Goal: Task Accomplishment & Management: Manage account settings

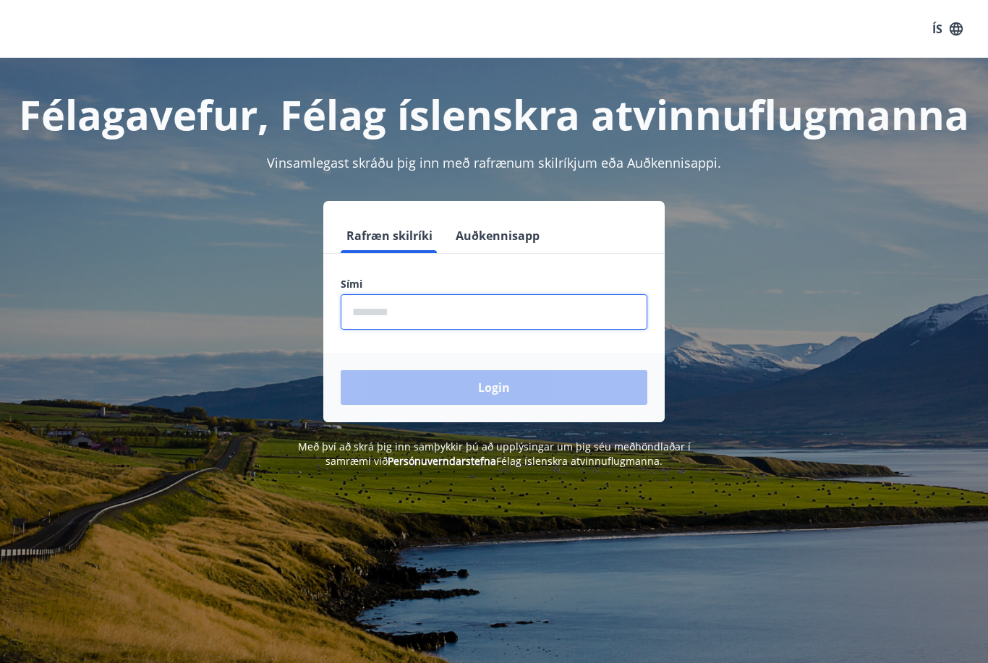
click at [459, 308] on input "phone" at bounding box center [494, 311] width 307 height 35
type input "********"
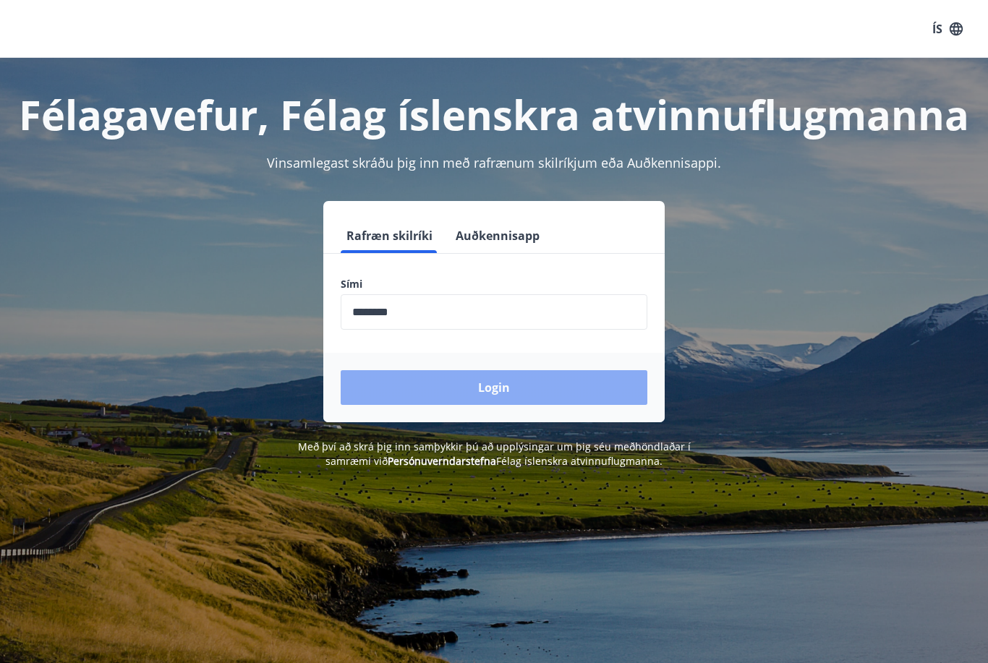
click at [503, 391] on button "Login" at bounding box center [494, 387] width 307 height 35
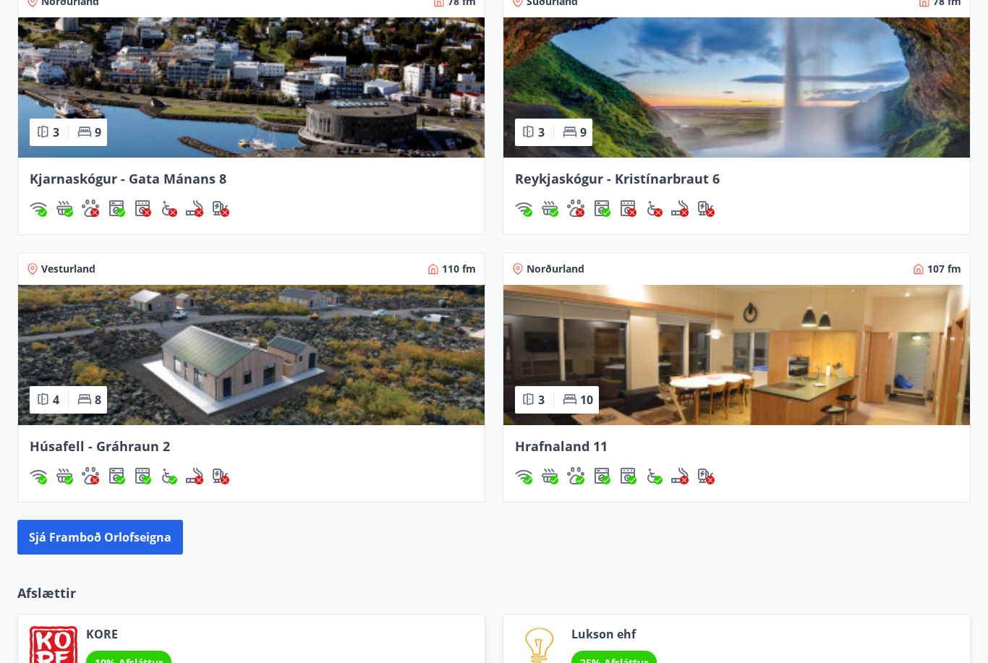
scroll to position [1095, 0]
click at [137, 543] on button "Sjá framboð orlofseigna" at bounding box center [100, 537] width 166 height 35
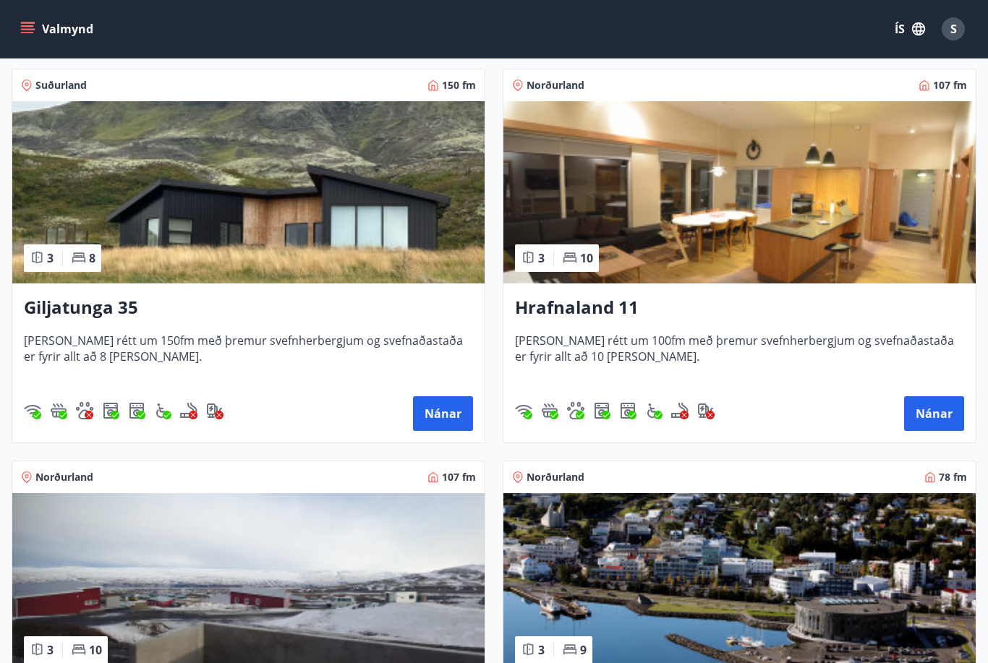
scroll to position [251, 0]
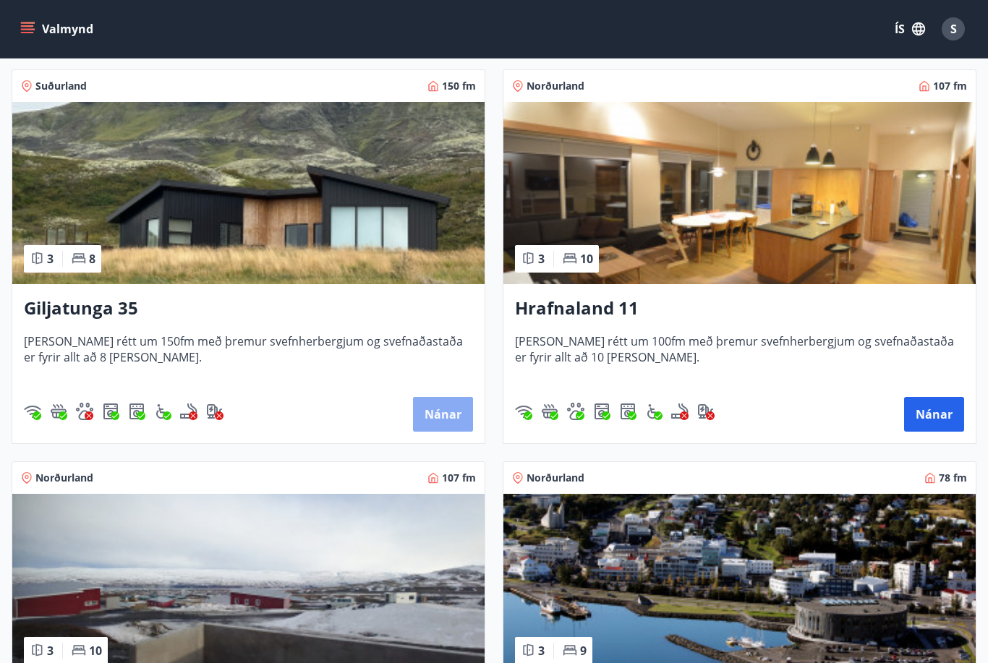
click at [438, 415] on button "Nánar" at bounding box center [443, 414] width 60 height 35
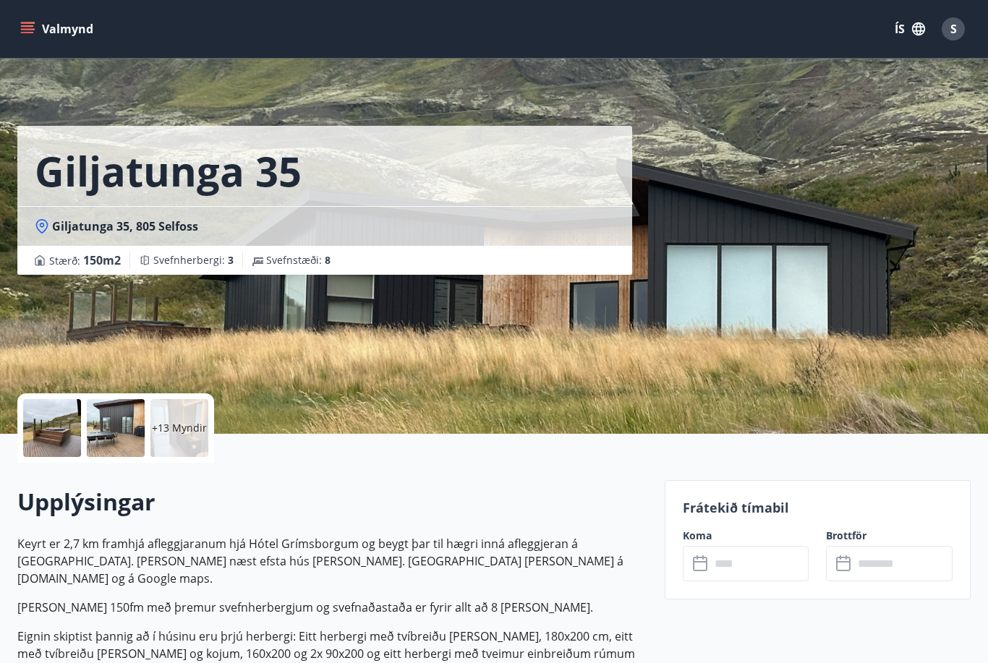
click at [188, 432] on p "+13 Myndir" at bounding box center [179, 428] width 55 height 14
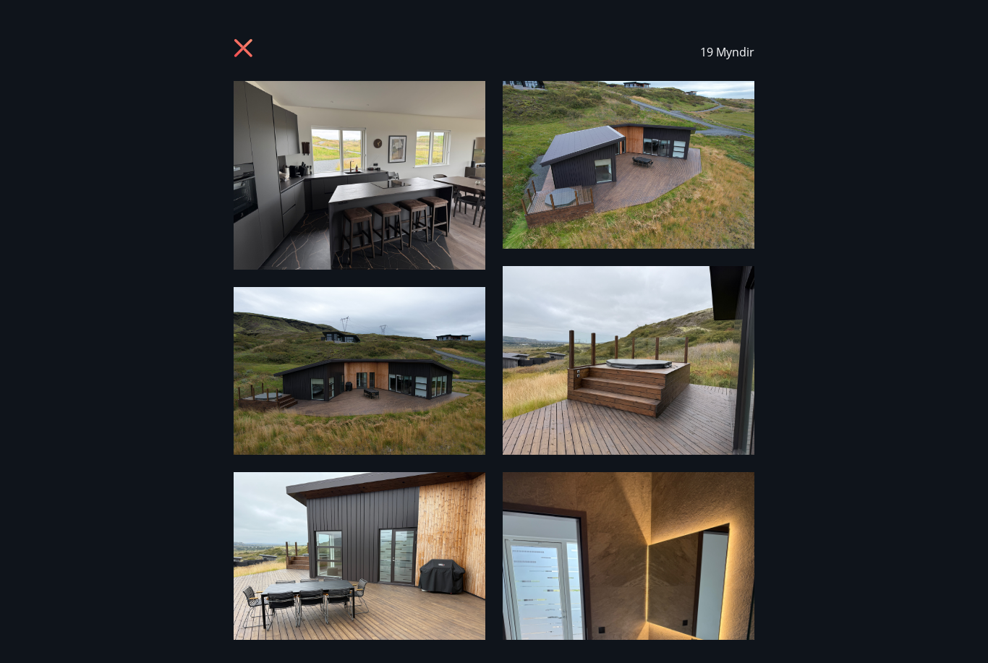
click at [360, 169] on img at bounding box center [360, 175] width 252 height 189
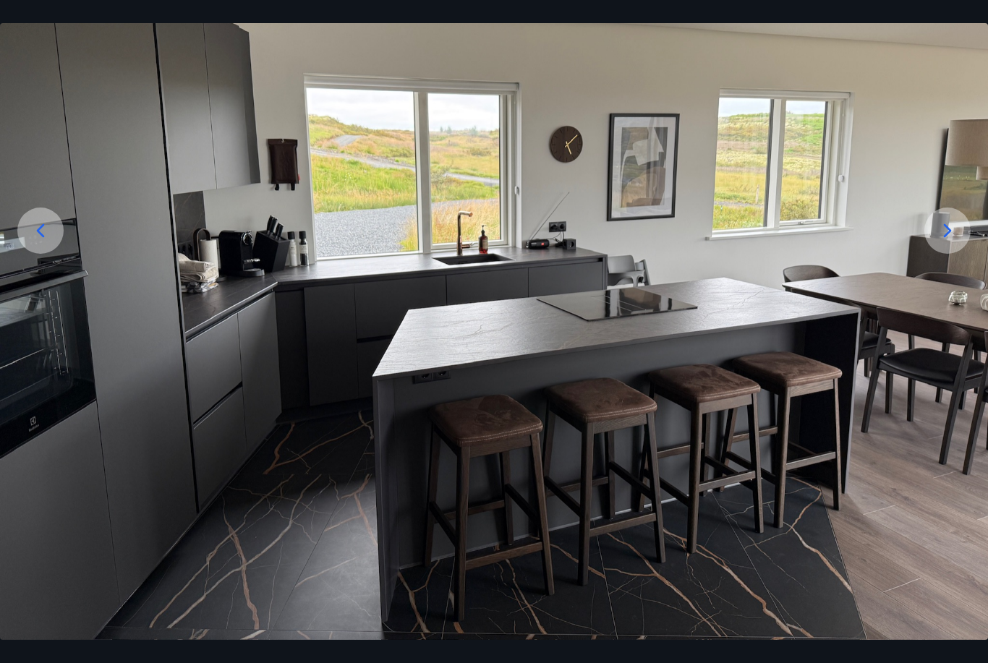
scroll to position [182, 0]
click at [951, 242] on icon at bounding box center [947, 230] width 23 height 23
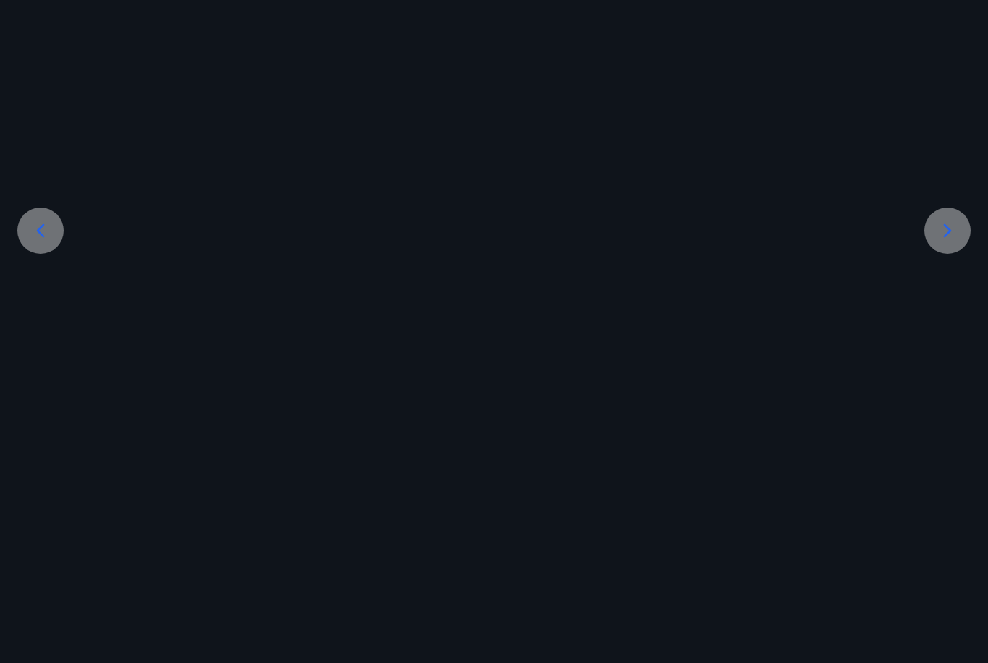
scroll to position [100, 0]
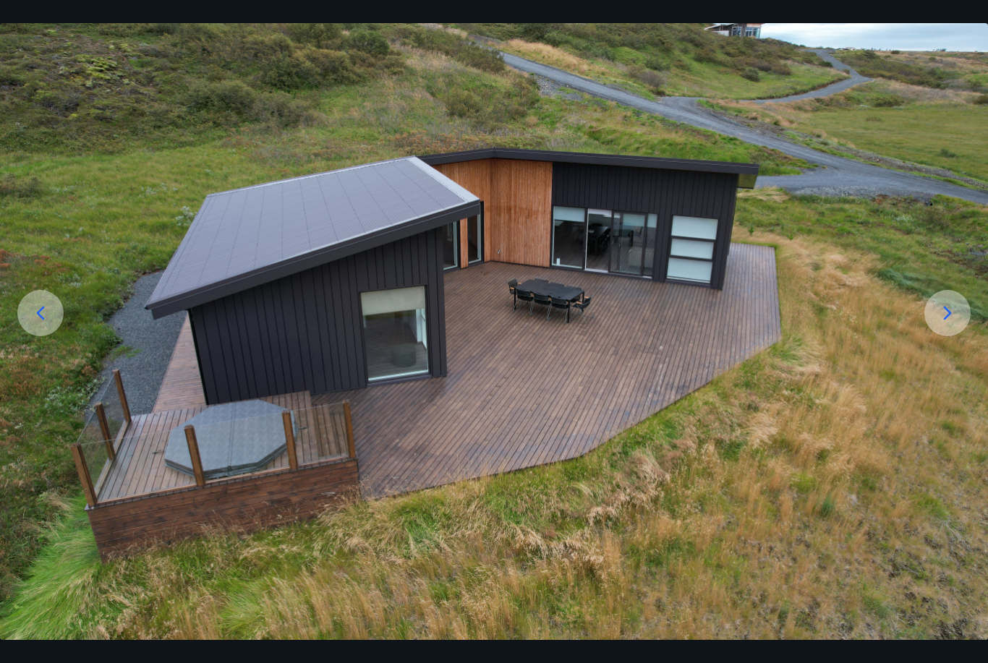
click at [953, 325] on icon at bounding box center [947, 313] width 23 height 23
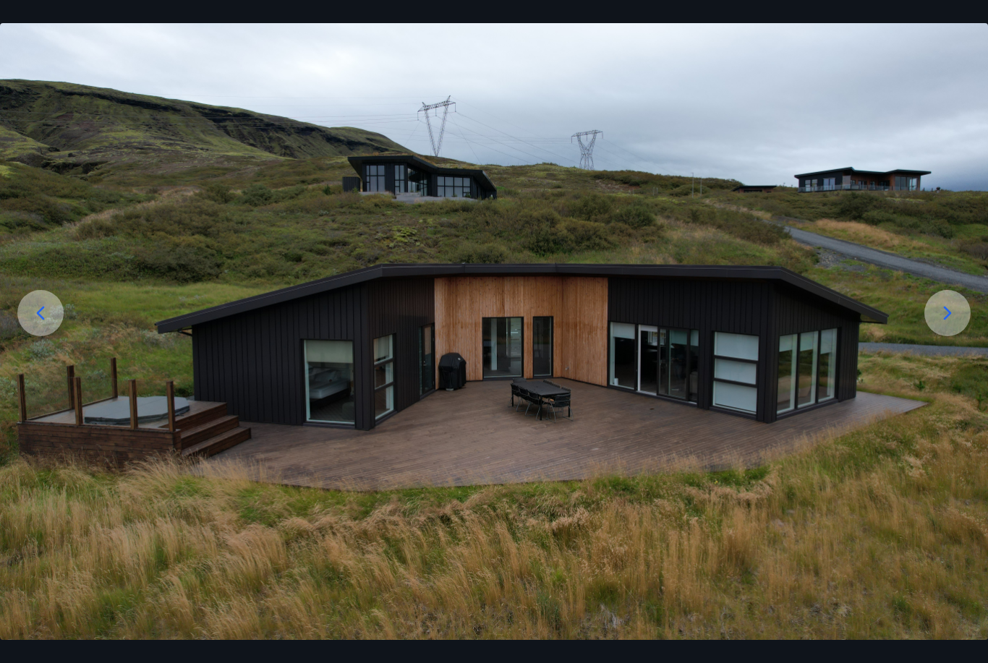
click at [949, 320] on icon at bounding box center [948, 313] width 8 height 14
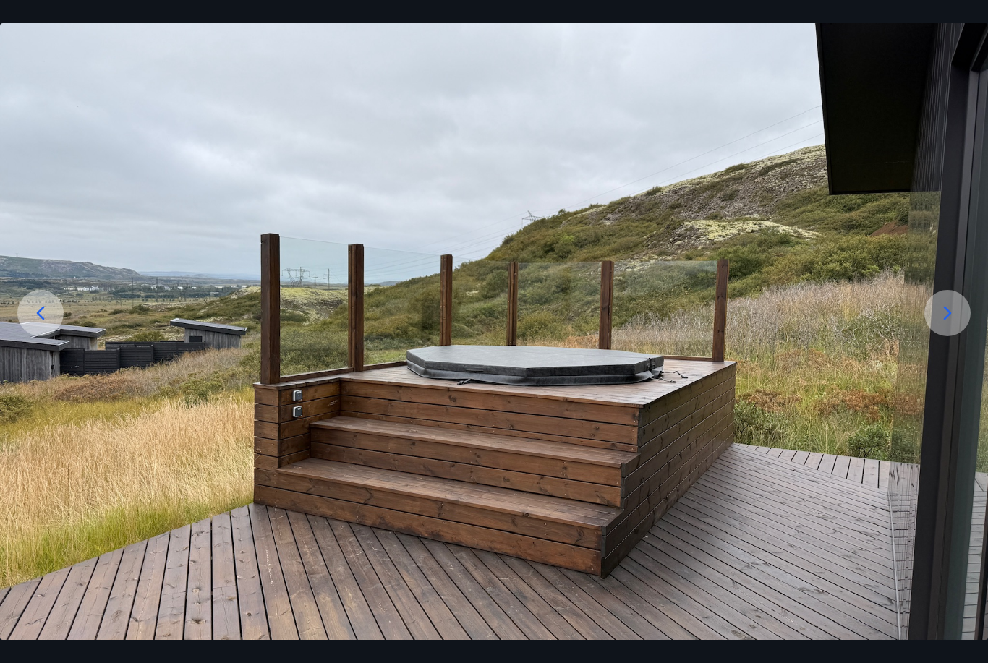
click at [950, 325] on icon at bounding box center [947, 313] width 23 height 23
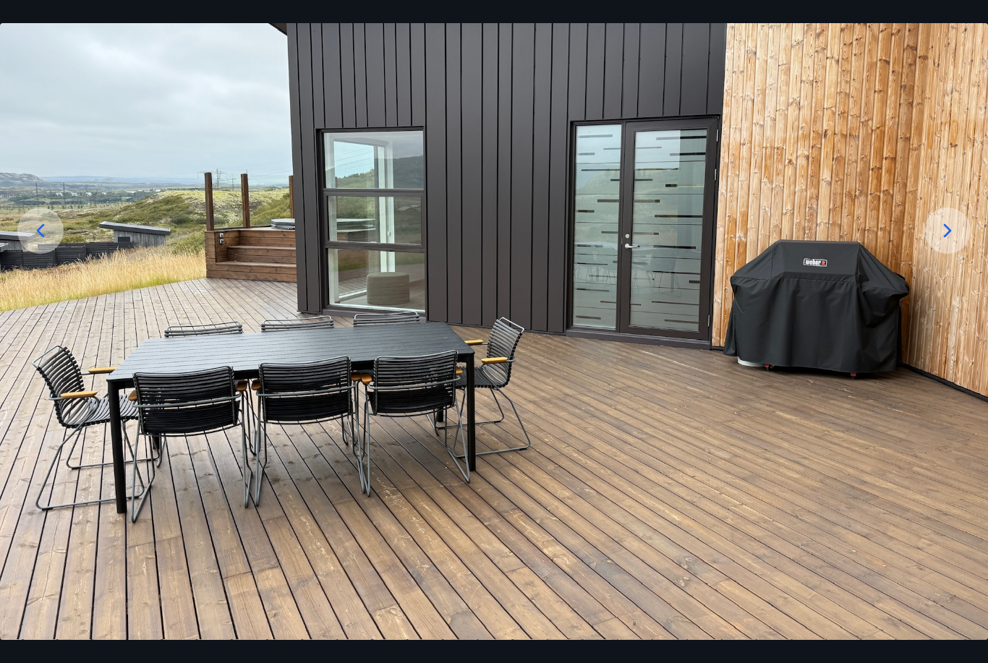
scroll to position [182, 0]
click at [941, 242] on icon at bounding box center [947, 230] width 23 height 23
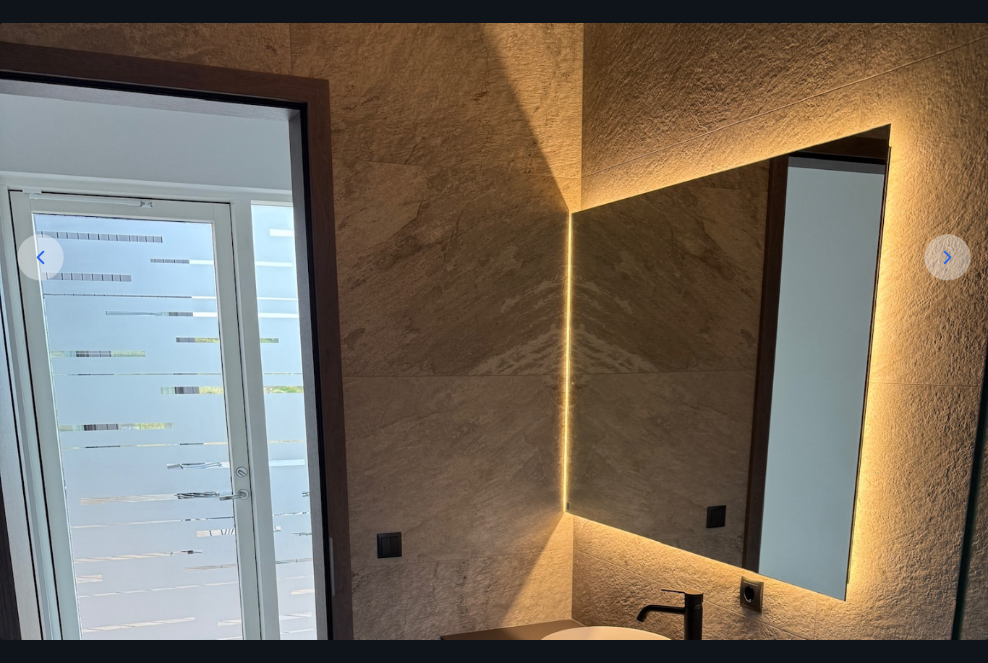
scroll to position [150, 0]
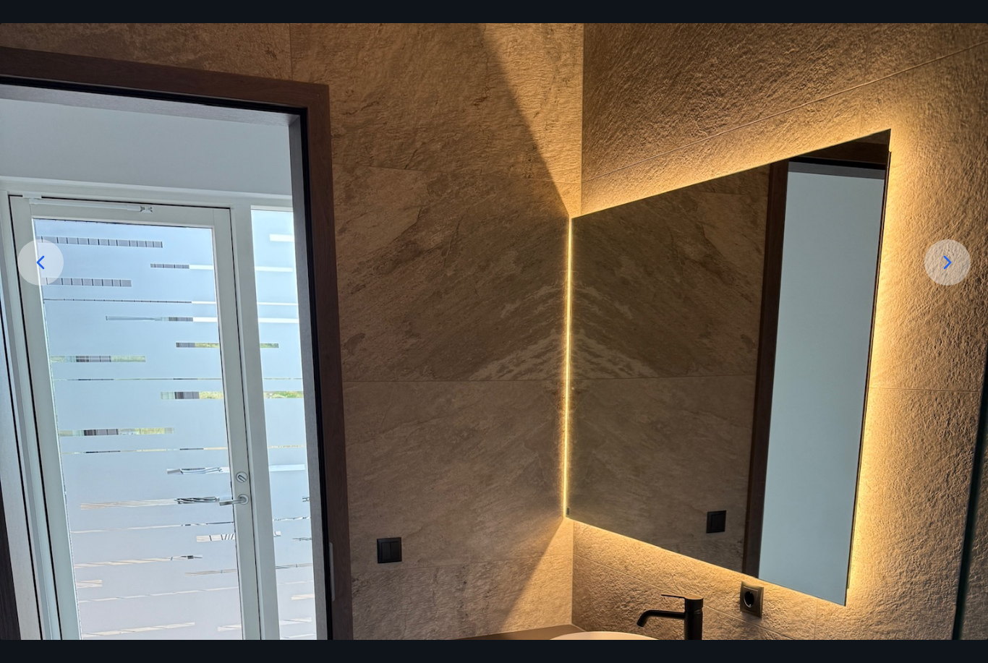
click at [948, 274] on icon at bounding box center [947, 262] width 23 height 23
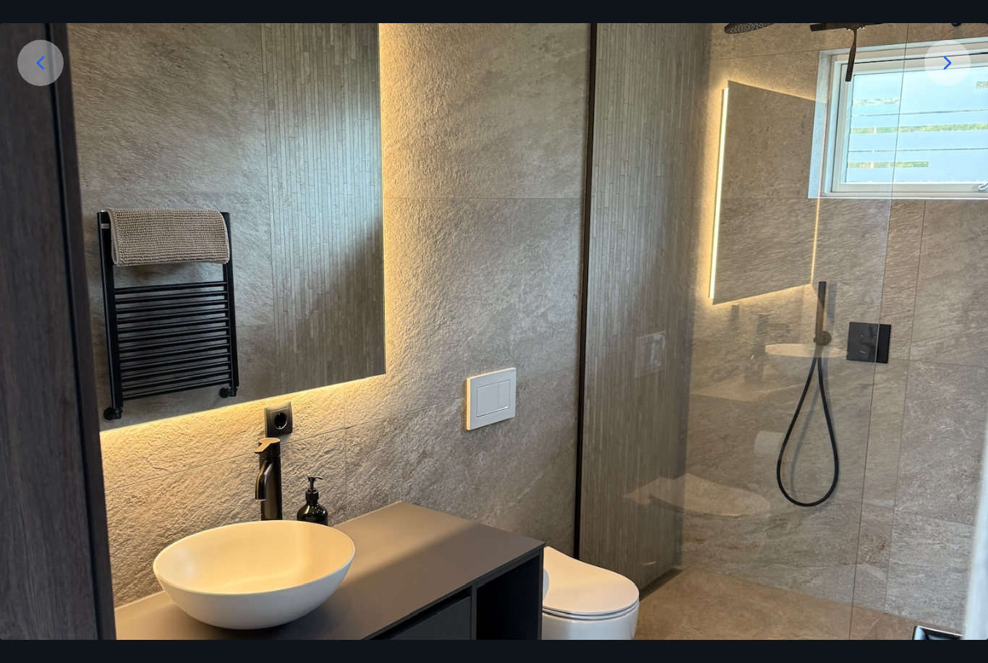
scroll to position [349, 0]
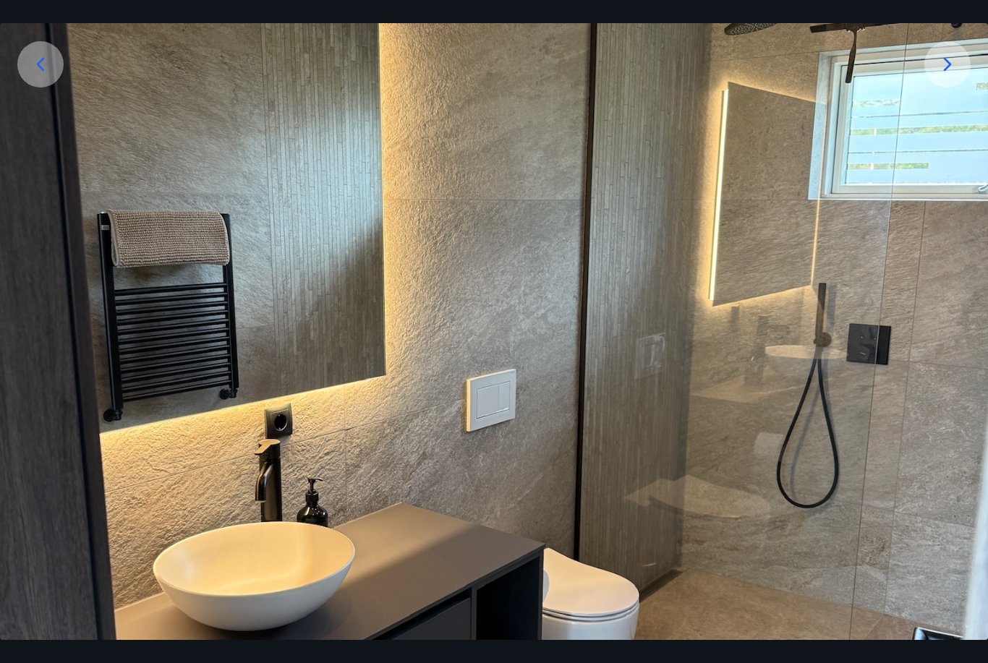
click at [944, 76] on icon at bounding box center [947, 64] width 23 height 23
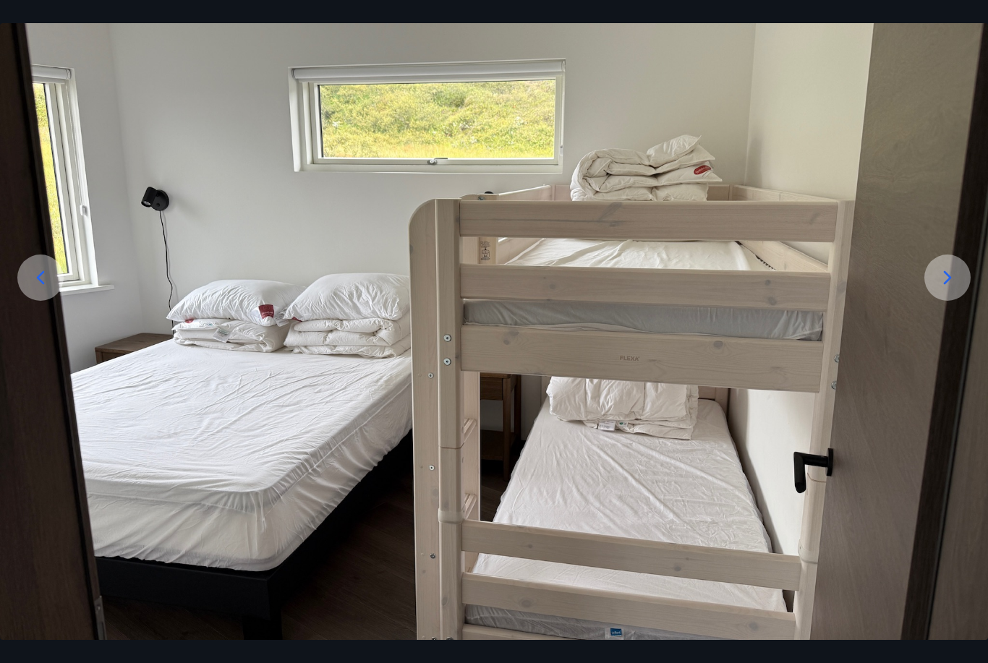
scroll to position [152, 0]
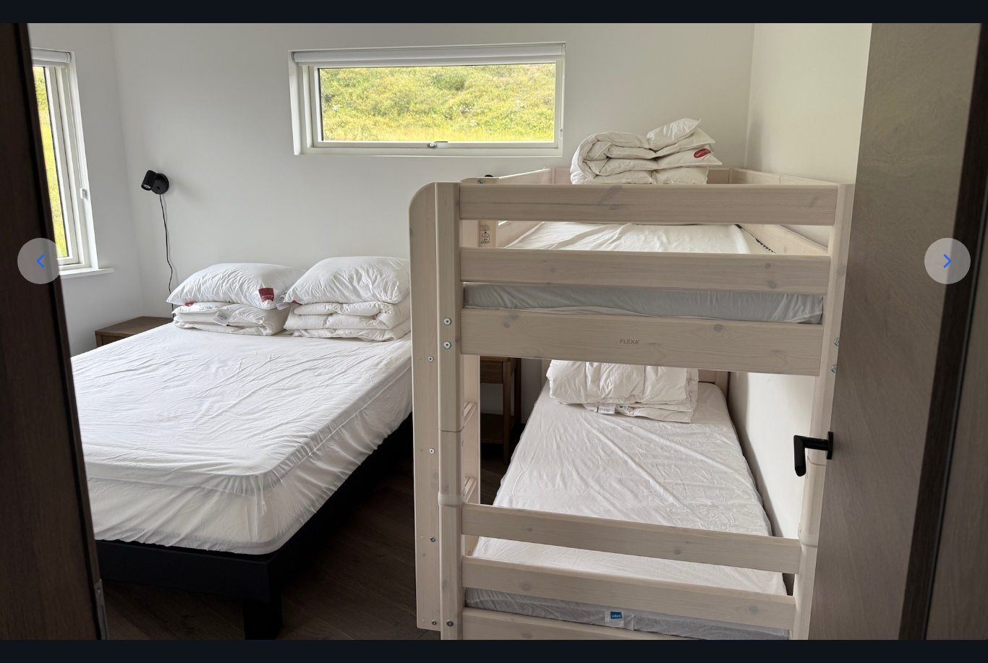
click at [952, 273] on icon at bounding box center [947, 261] width 23 height 23
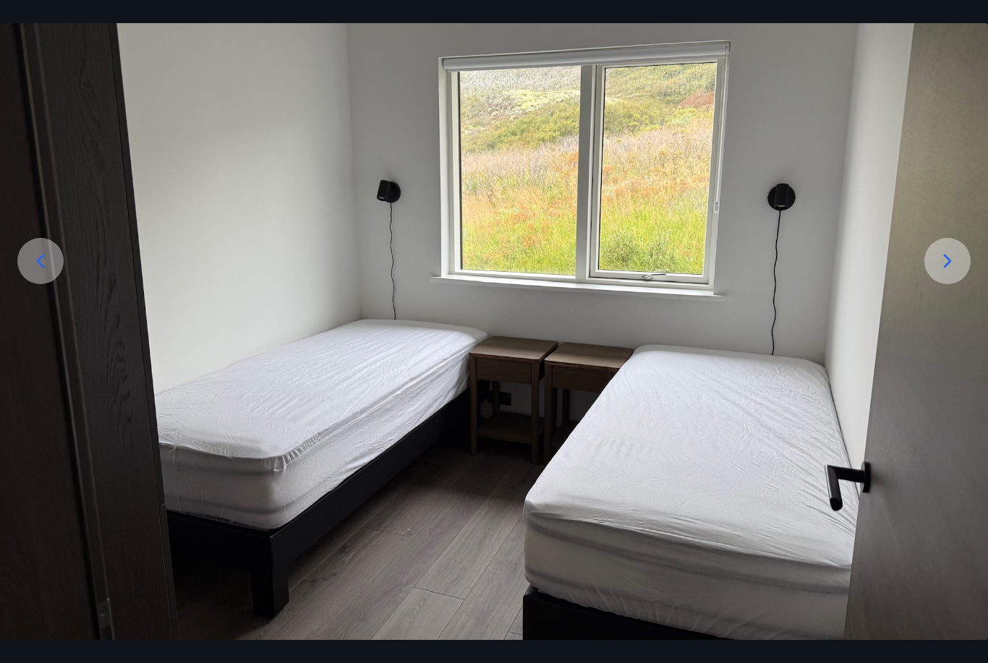
click at [952, 273] on icon at bounding box center [947, 261] width 23 height 23
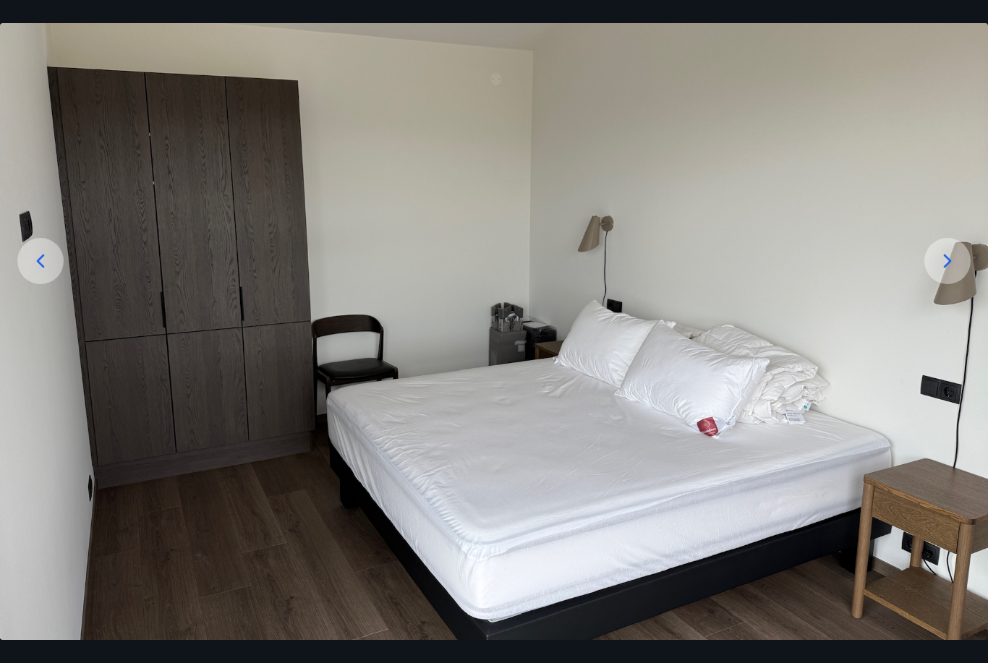
click at [946, 273] on icon at bounding box center [947, 261] width 23 height 23
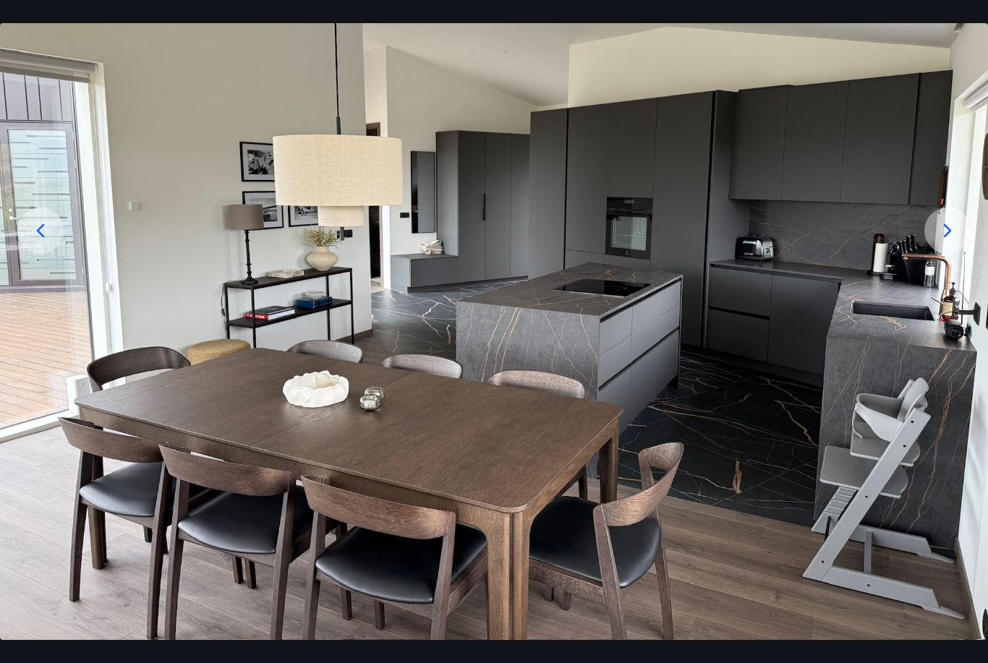
scroll to position [182, 0]
click at [948, 237] on icon at bounding box center [948, 231] width 8 height 14
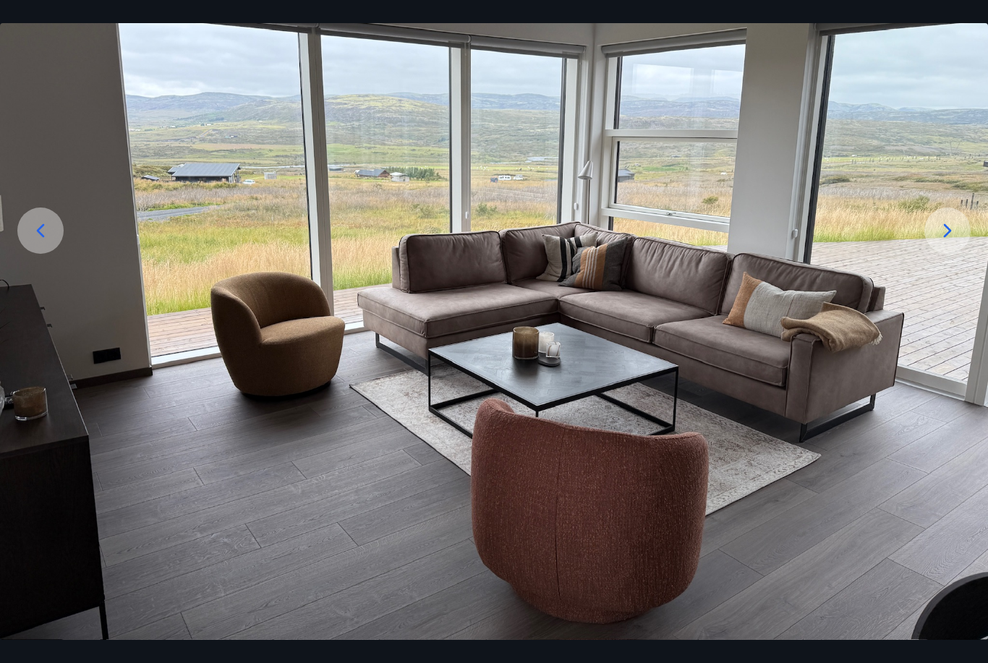
click at [944, 242] on icon at bounding box center [947, 230] width 23 height 23
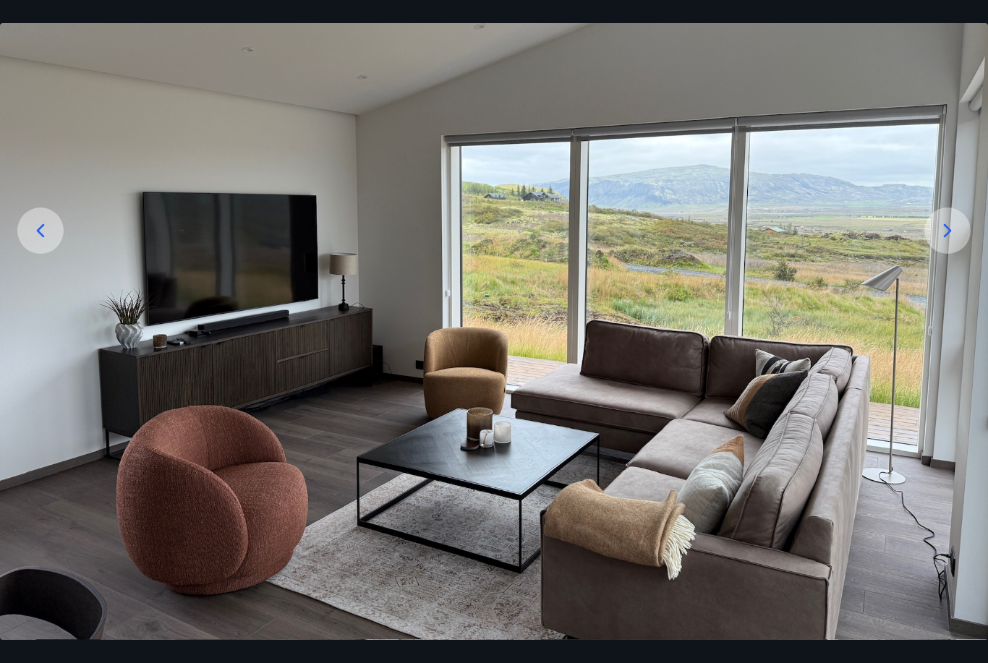
click at [954, 242] on icon at bounding box center [947, 230] width 23 height 23
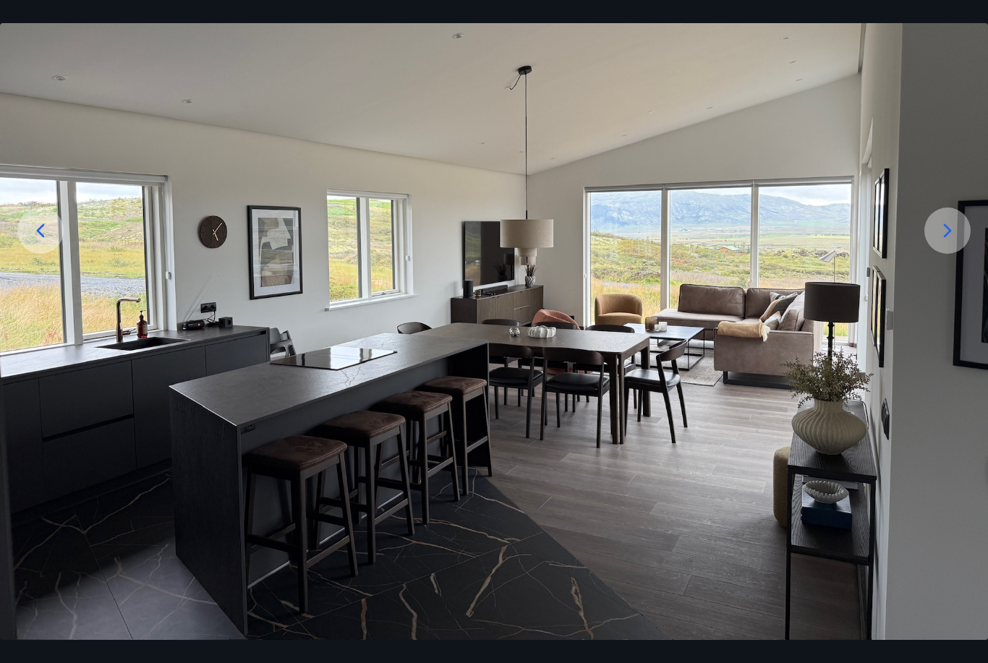
click at [943, 242] on icon at bounding box center [947, 230] width 23 height 23
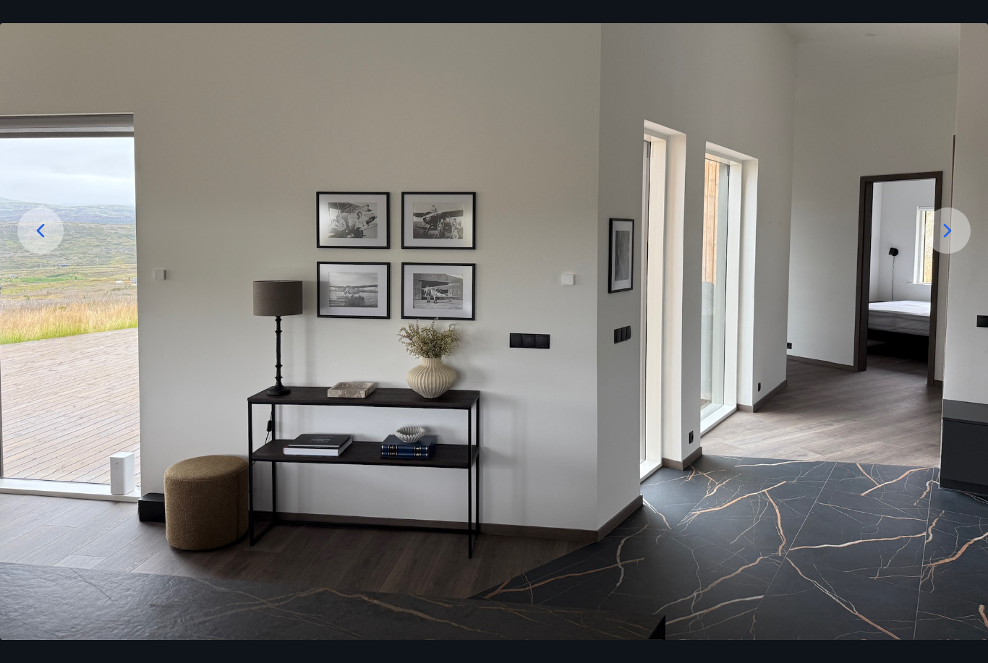
click at [948, 242] on icon at bounding box center [947, 230] width 23 height 23
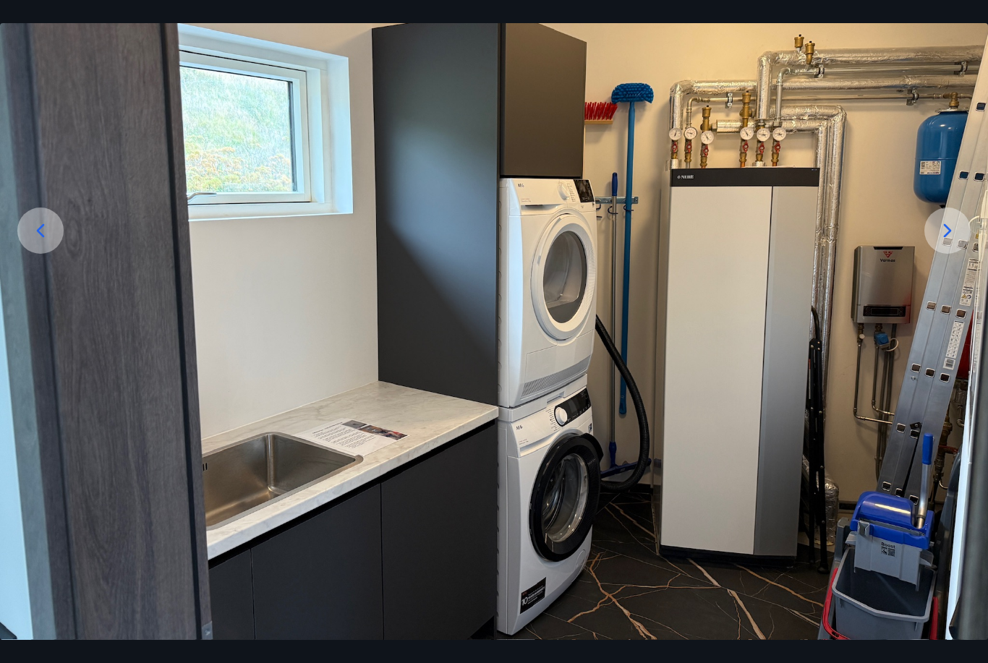
click at [947, 242] on icon at bounding box center [947, 230] width 23 height 23
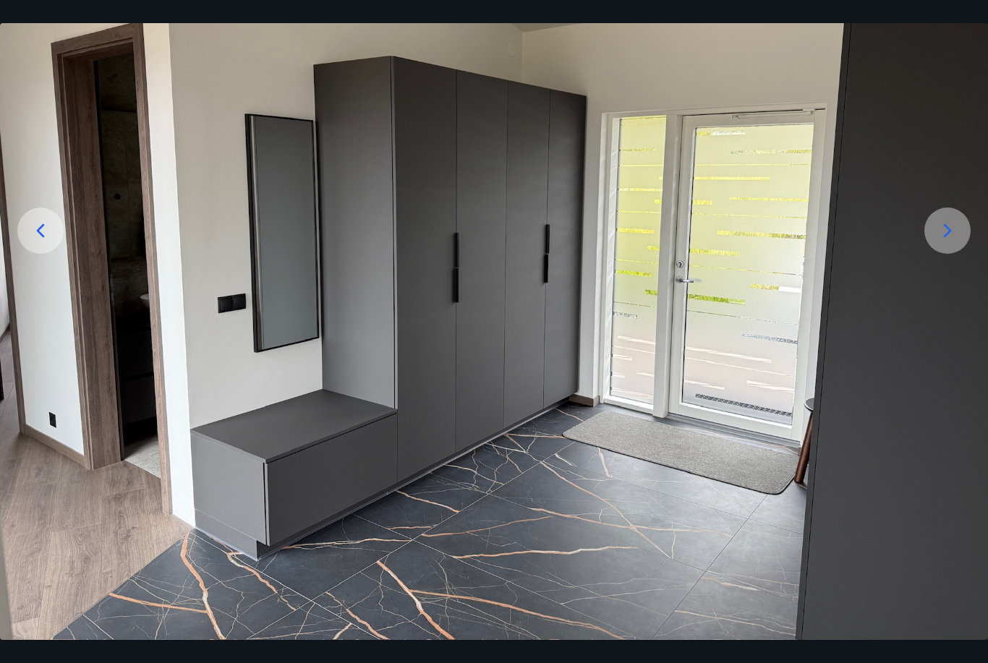
click at [945, 242] on icon at bounding box center [947, 230] width 23 height 23
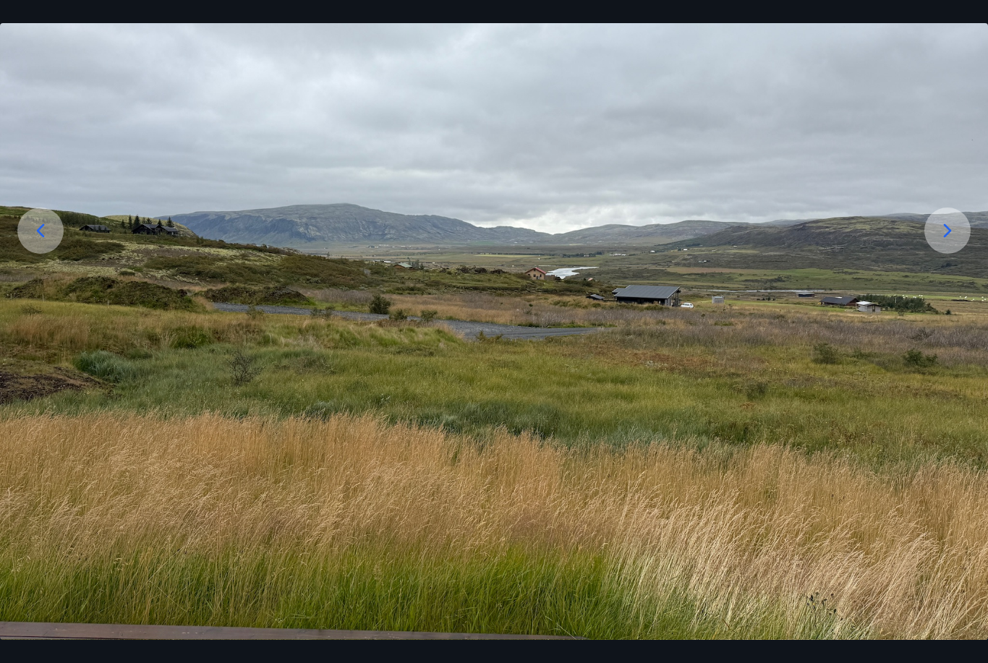
click at [944, 242] on icon at bounding box center [947, 230] width 23 height 23
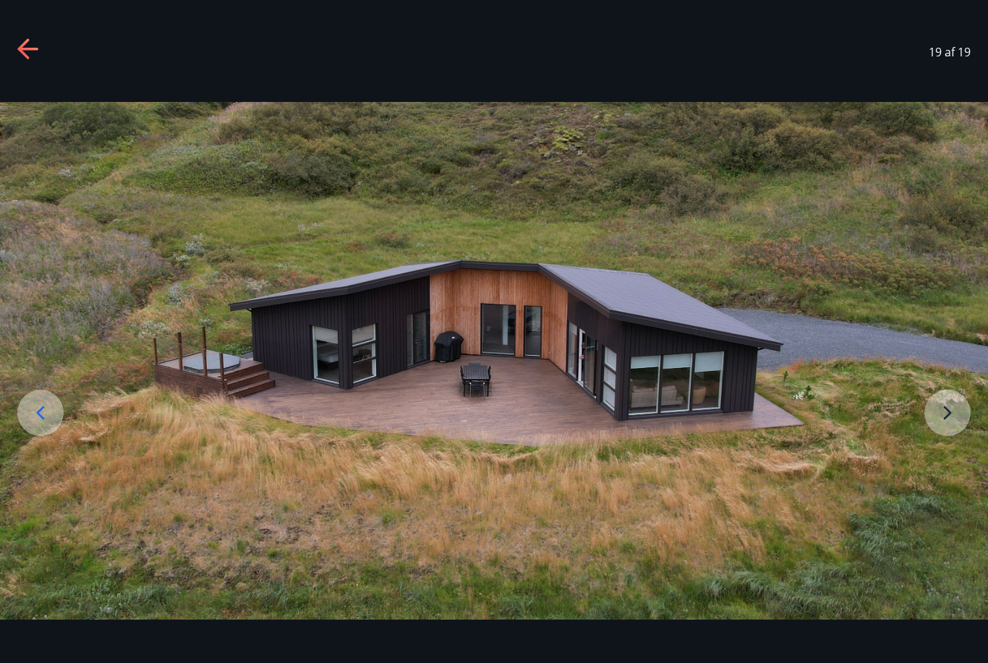
scroll to position [0, 0]
click at [944, 439] on img at bounding box center [494, 361] width 988 height 518
click at [32, 55] on icon at bounding box center [28, 49] width 23 height 23
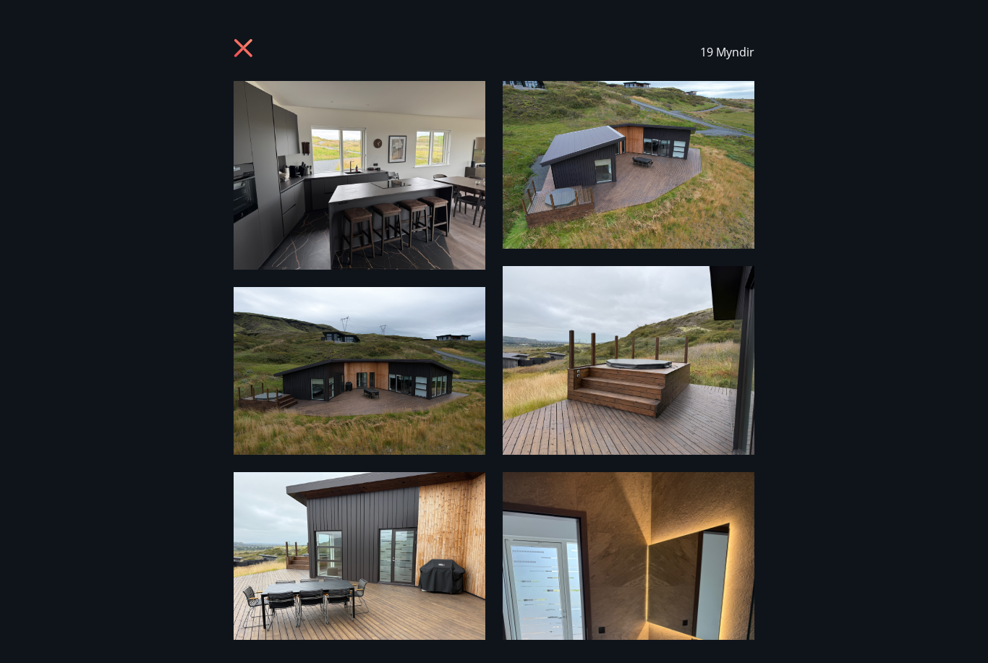
click at [247, 48] on icon at bounding box center [245, 49] width 23 height 23
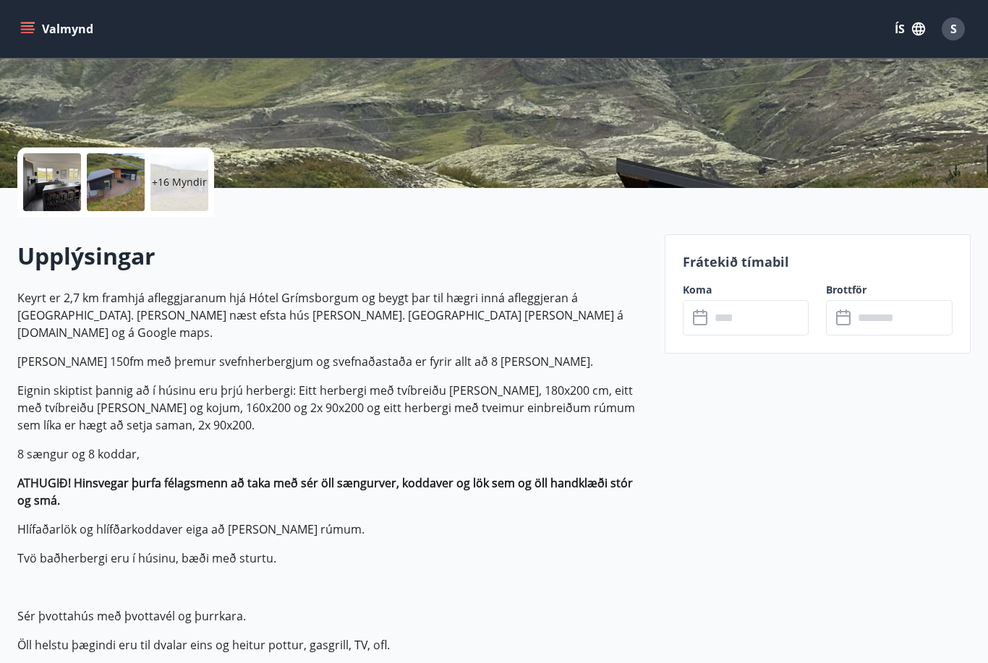
scroll to position [249, 0]
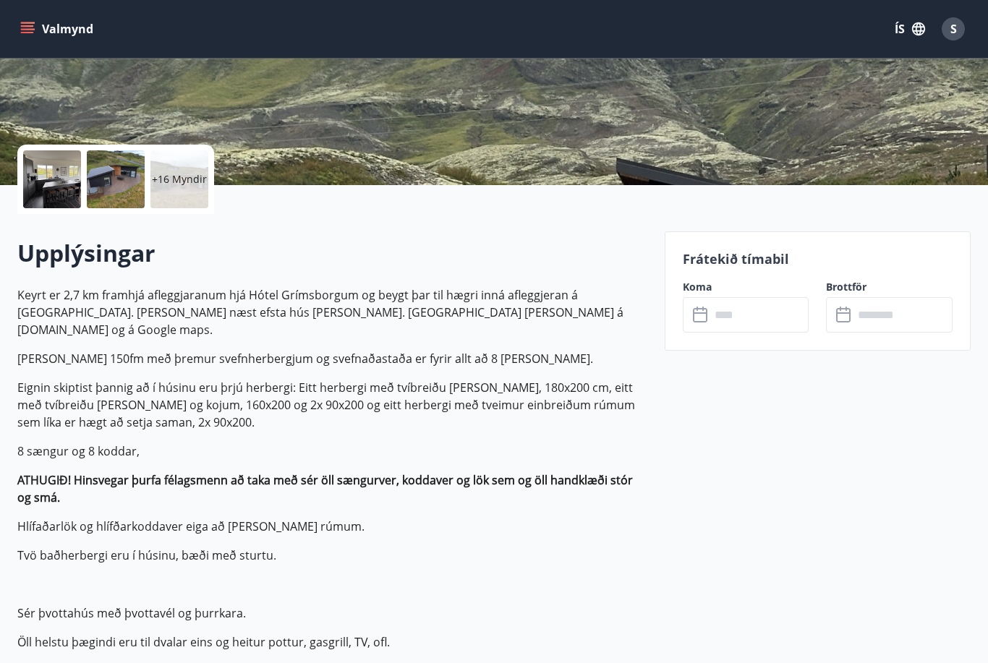
click at [705, 318] on icon at bounding box center [701, 315] width 17 height 17
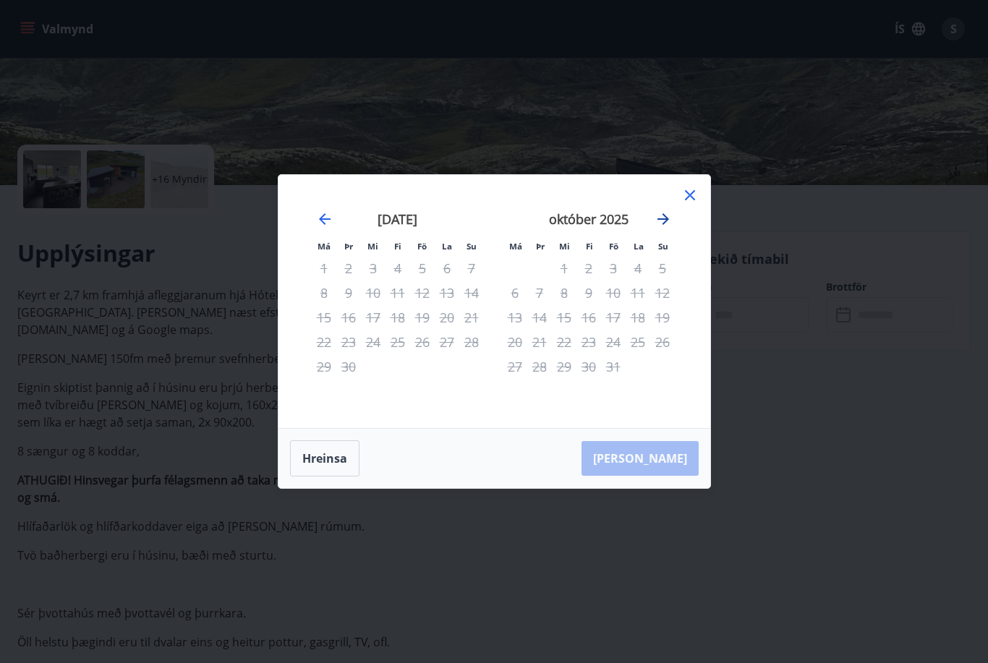
click at [663, 228] on icon "Move forward to switch to the next month." at bounding box center [663, 219] width 17 height 17
click at [663, 225] on icon "Move forward to switch to the next month." at bounding box center [664, 219] width 12 height 12
click at [516, 305] on div "8" at bounding box center [515, 293] width 25 height 25
click at [519, 305] on div "8" at bounding box center [515, 293] width 25 height 25
click at [541, 305] on div "9" at bounding box center [539, 293] width 25 height 25
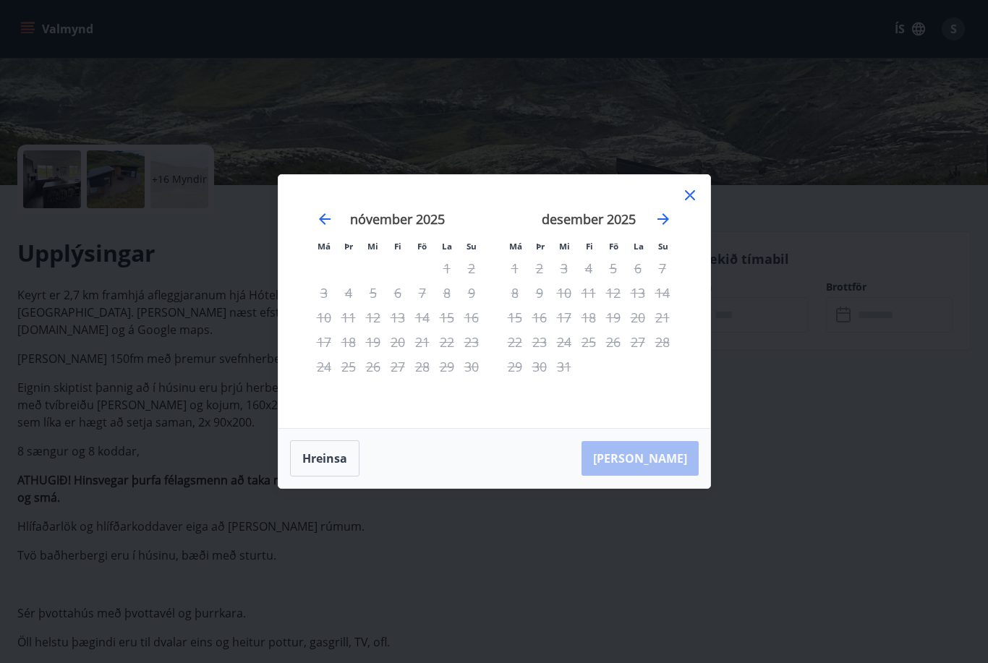
drag, startPoint x: 517, startPoint y: 316, endPoint x: 532, endPoint y: 314, distance: 15.3
click at [532, 305] on tr "8 9 10 11 12 13 14" at bounding box center [589, 293] width 172 height 25
click at [665, 228] on icon "Move forward to switch to the next month." at bounding box center [663, 219] width 17 height 17
click at [323, 228] on icon "Move backward to switch to the previous month." at bounding box center [324, 219] width 17 height 17
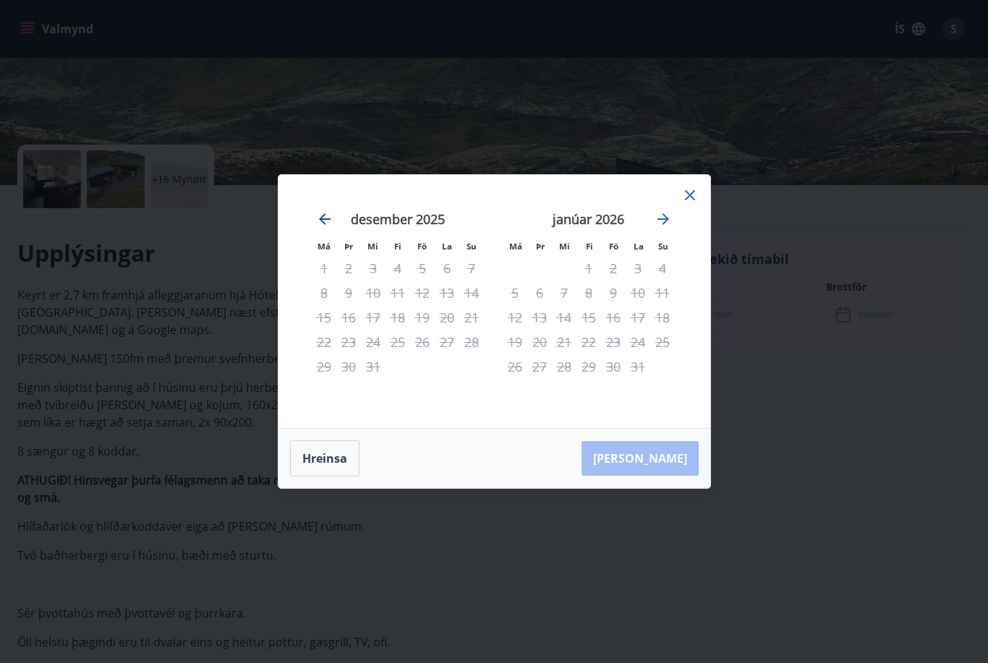
click at [323, 228] on icon "Move backward to switch to the previous month." at bounding box center [324, 219] width 17 height 17
click at [664, 225] on icon "Move forward to switch to the next month." at bounding box center [664, 219] width 12 height 12
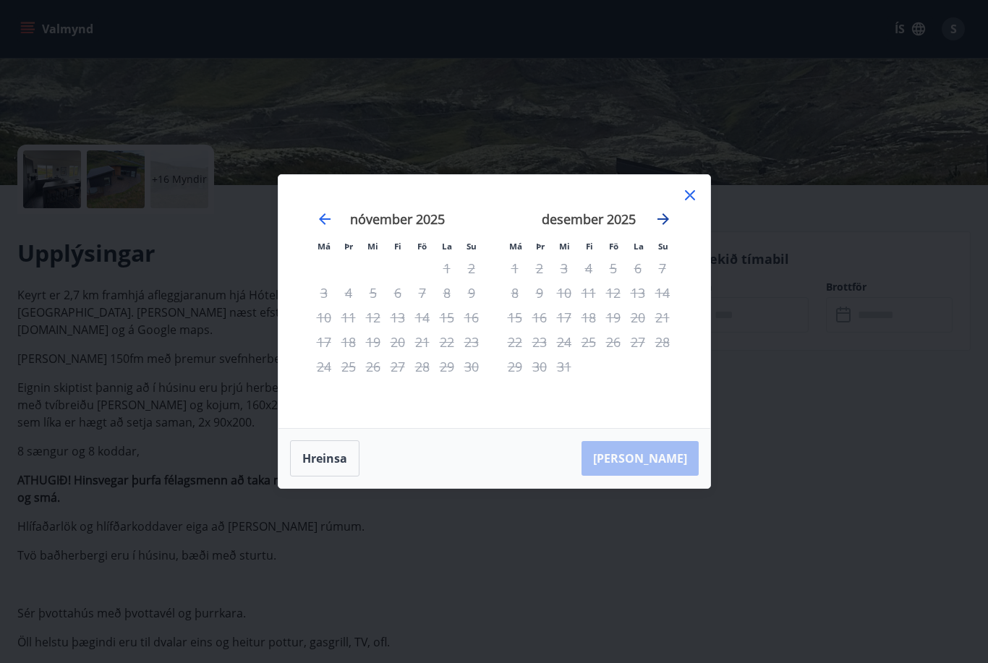
click at [664, 225] on icon "Move forward to switch to the next month." at bounding box center [664, 219] width 12 height 12
click at [663, 225] on icon "Move forward to switch to the next month." at bounding box center [664, 219] width 12 height 12
click at [689, 197] on icon at bounding box center [690, 196] width 2 height 2
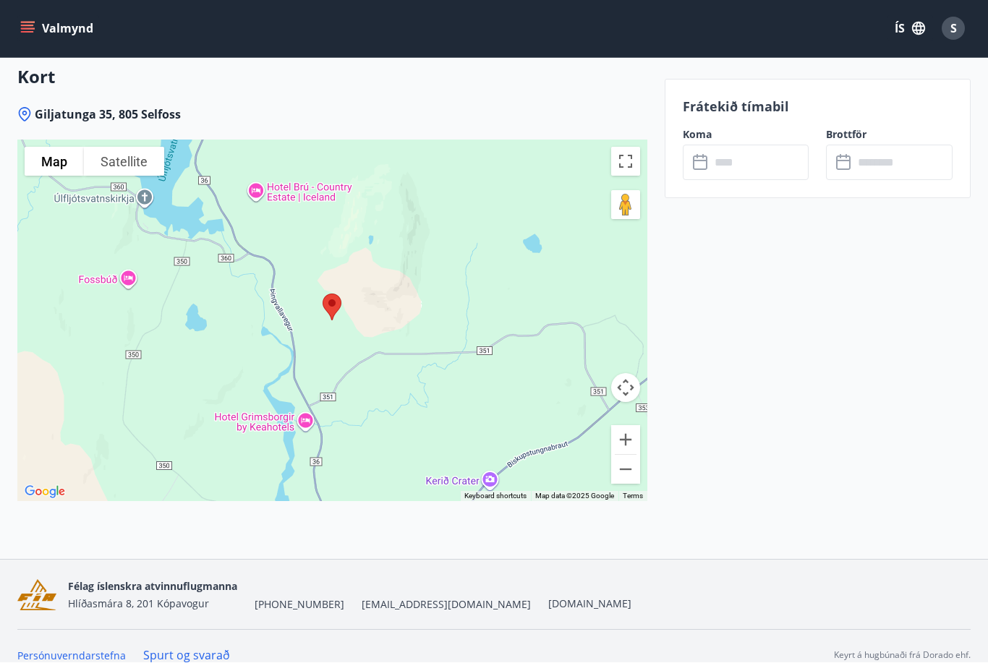
scroll to position [2545, 0]
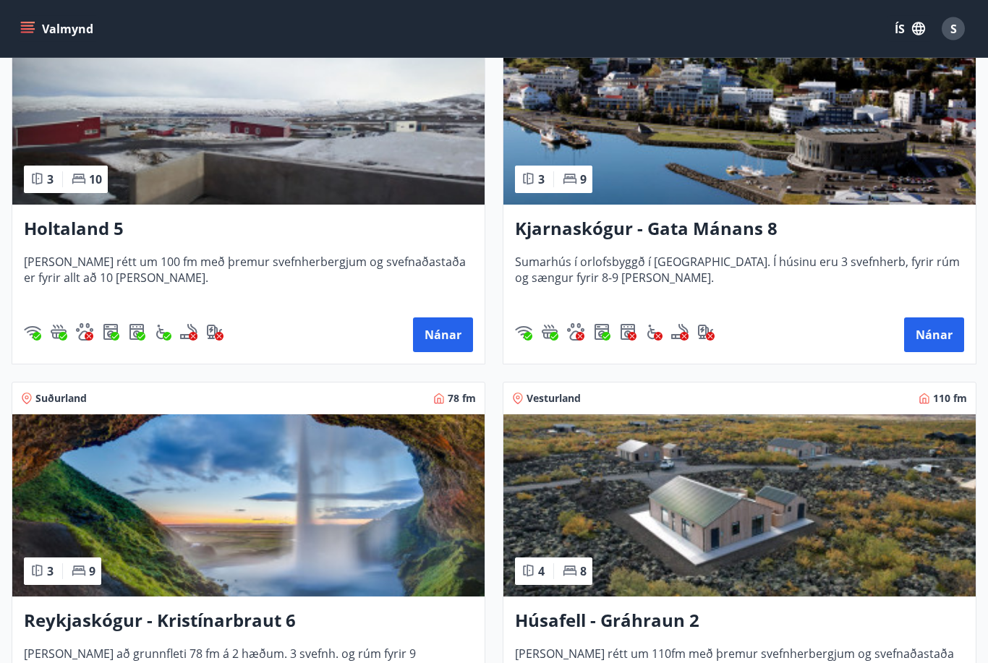
scroll to position [742, 0]
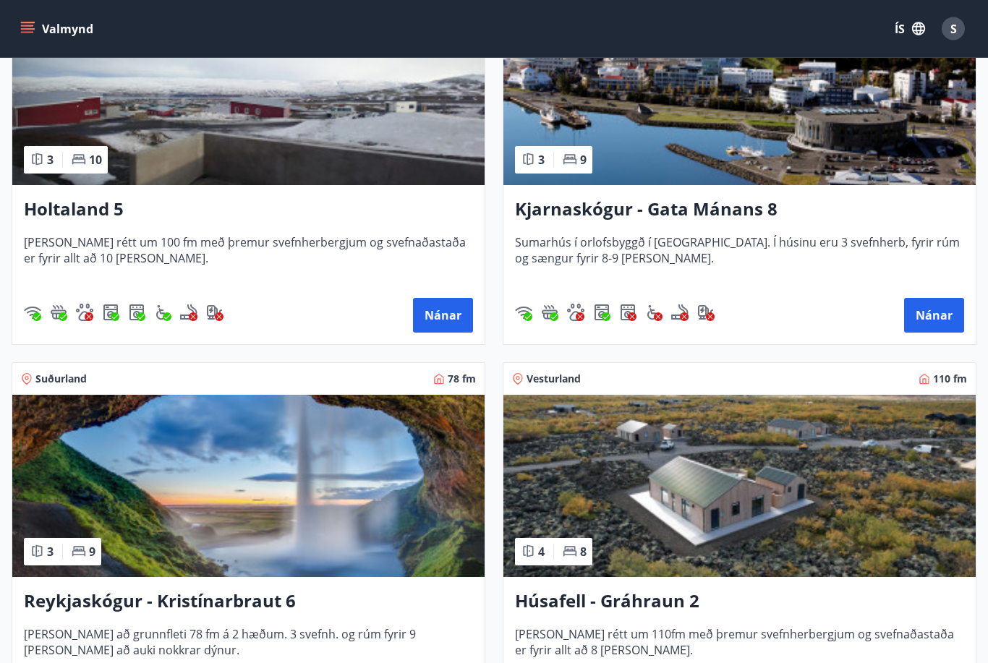
click at [627, 600] on h3 "Húsafell - Gráhraun 2" at bounding box center [739, 603] width 449 height 26
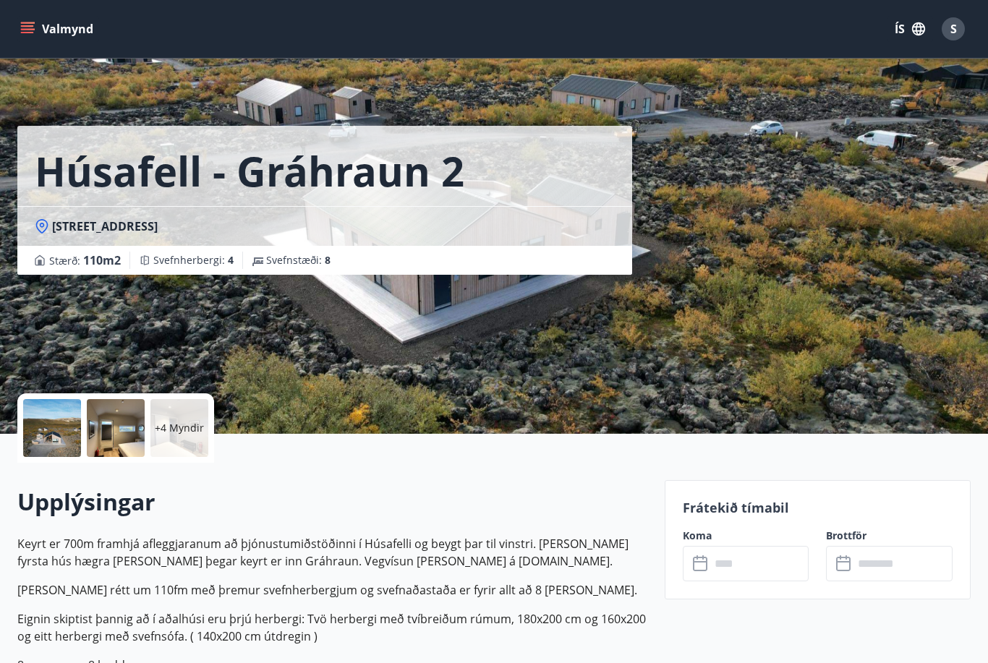
click at [171, 425] on p "+4 Myndir" at bounding box center [179, 428] width 49 height 14
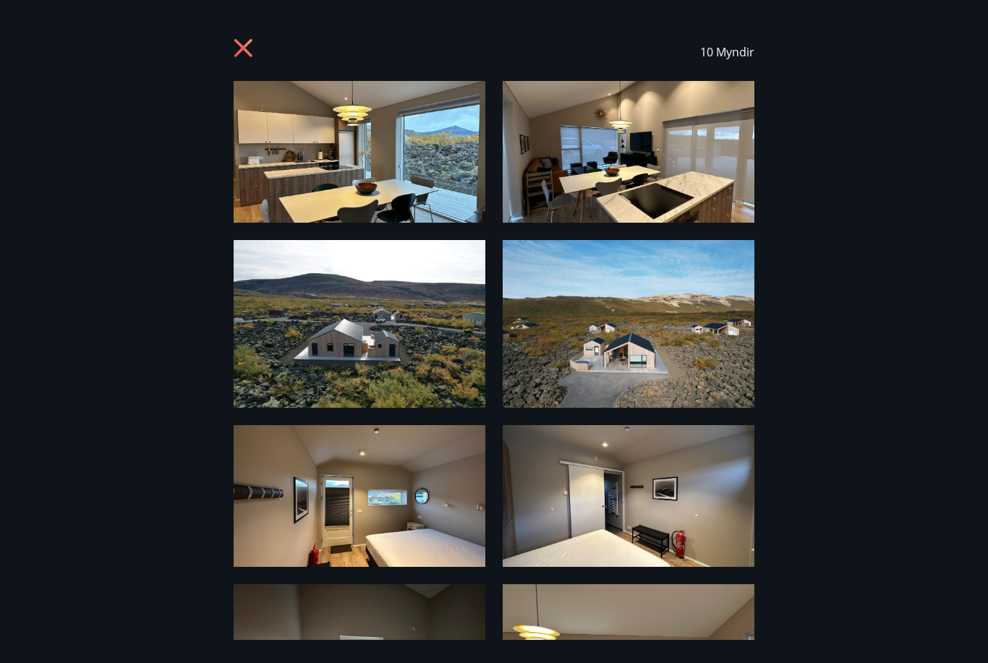
click at [378, 185] on img at bounding box center [360, 152] width 252 height 142
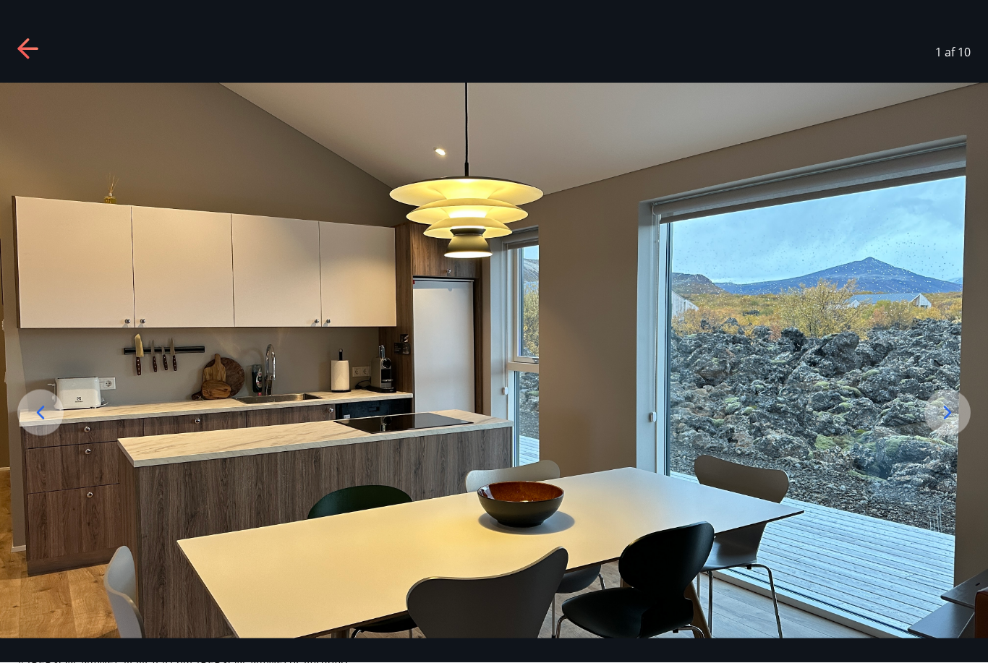
scroll to position [217, 0]
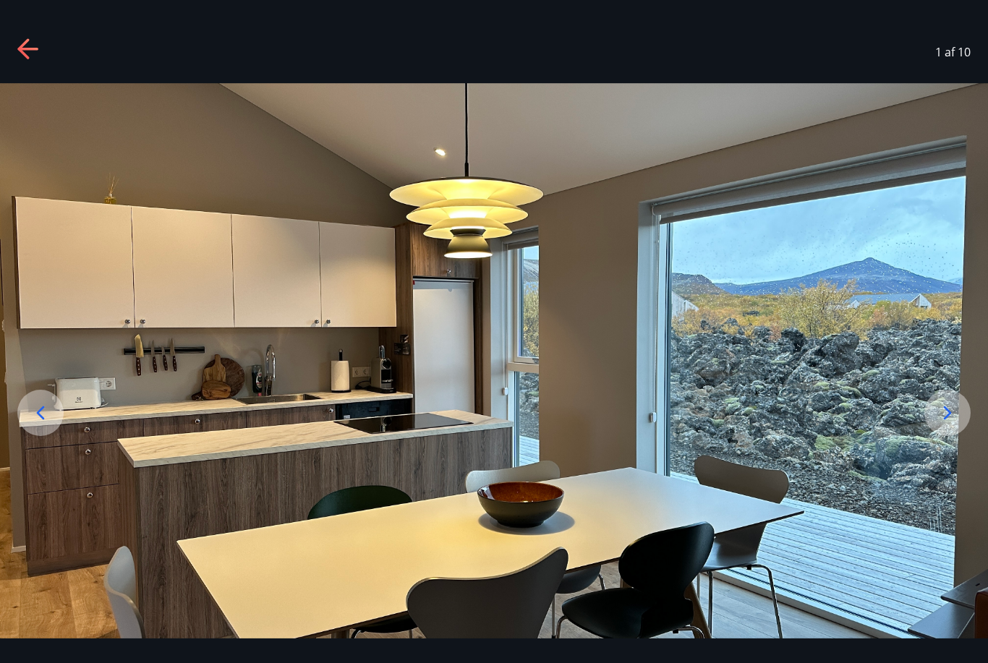
click at [944, 436] on div at bounding box center [948, 413] width 46 height 46
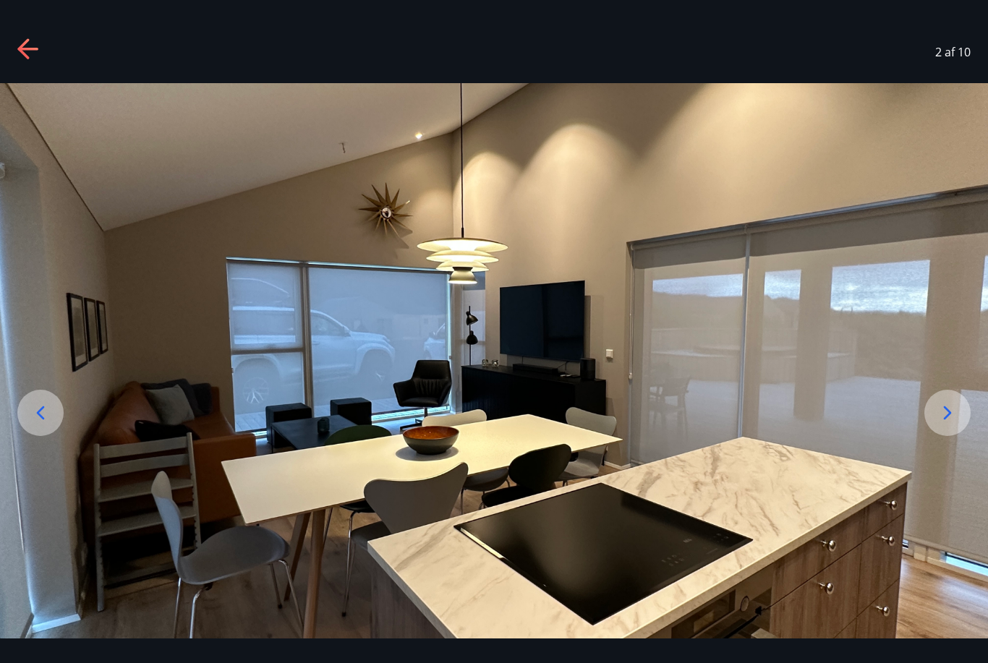
click at [950, 425] on icon at bounding box center [947, 413] width 23 height 23
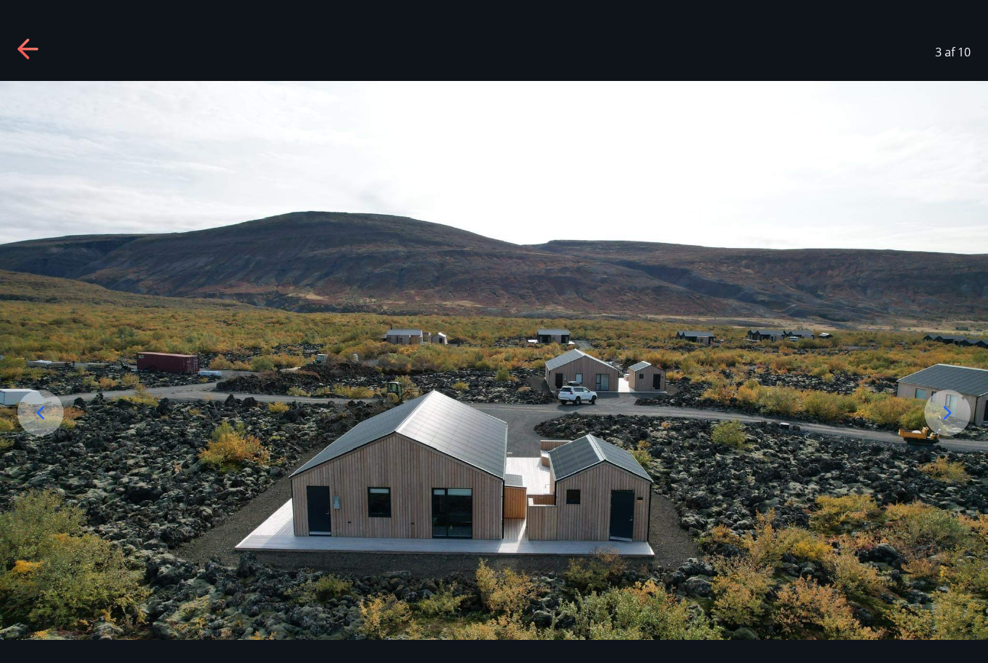
click at [954, 425] on icon at bounding box center [947, 413] width 23 height 23
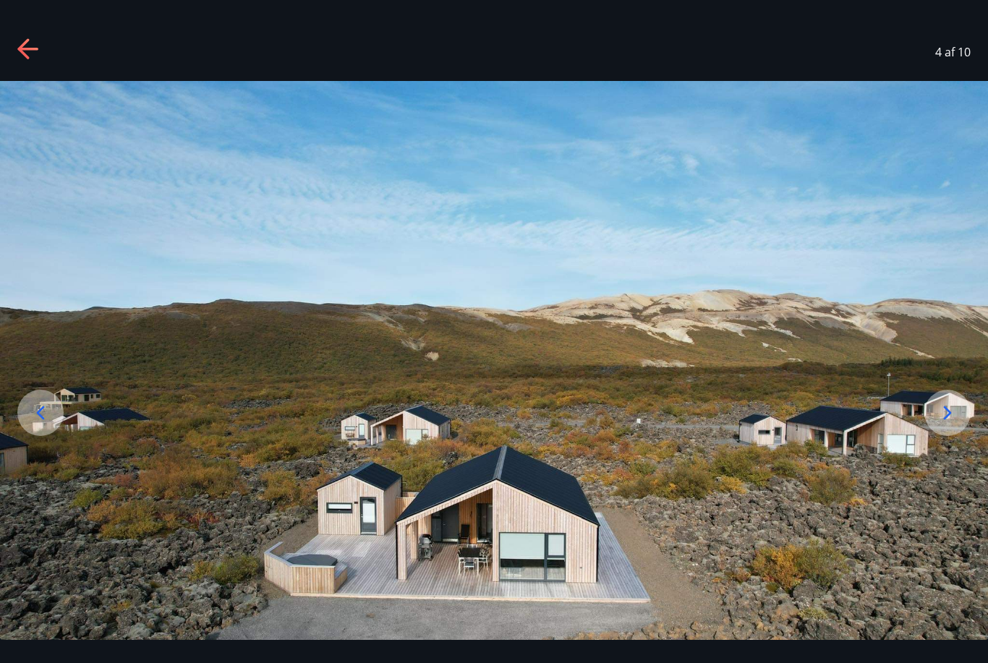
click at [954, 425] on icon at bounding box center [947, 413] width 23 height 23
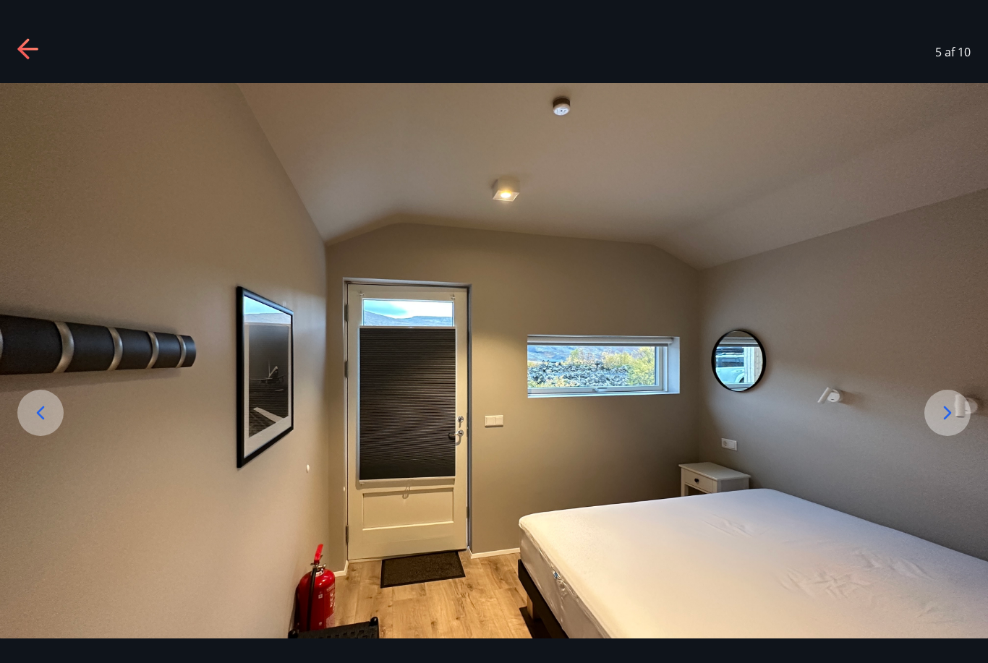
click at [954, 425] on icon at bounding box center [947, 413] width 23 height 23
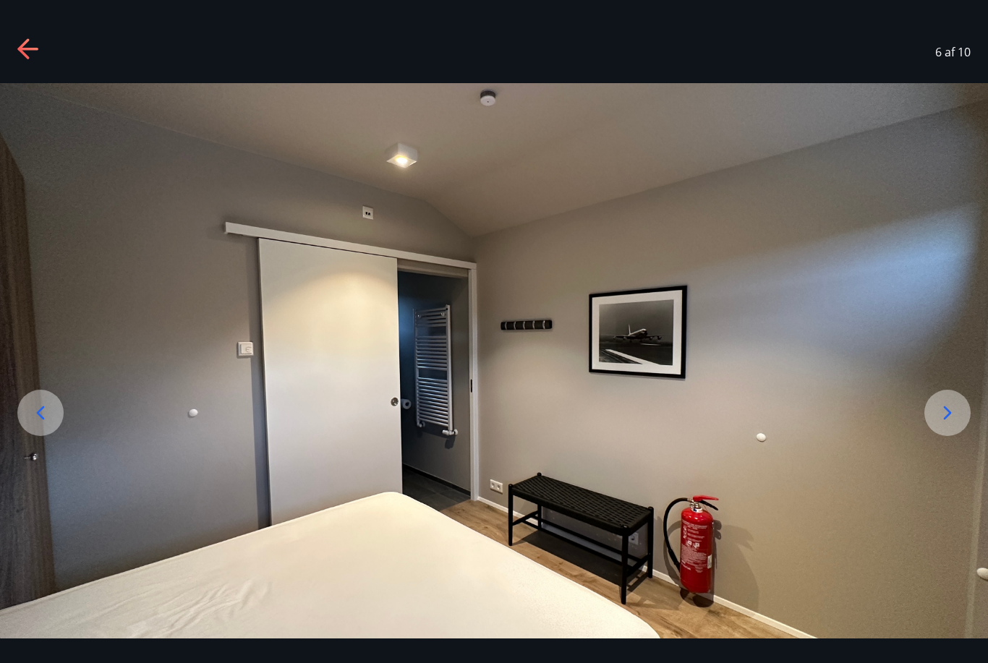
click at [954, 425] on icon at bounding box center [947, 413] width 23 height 23
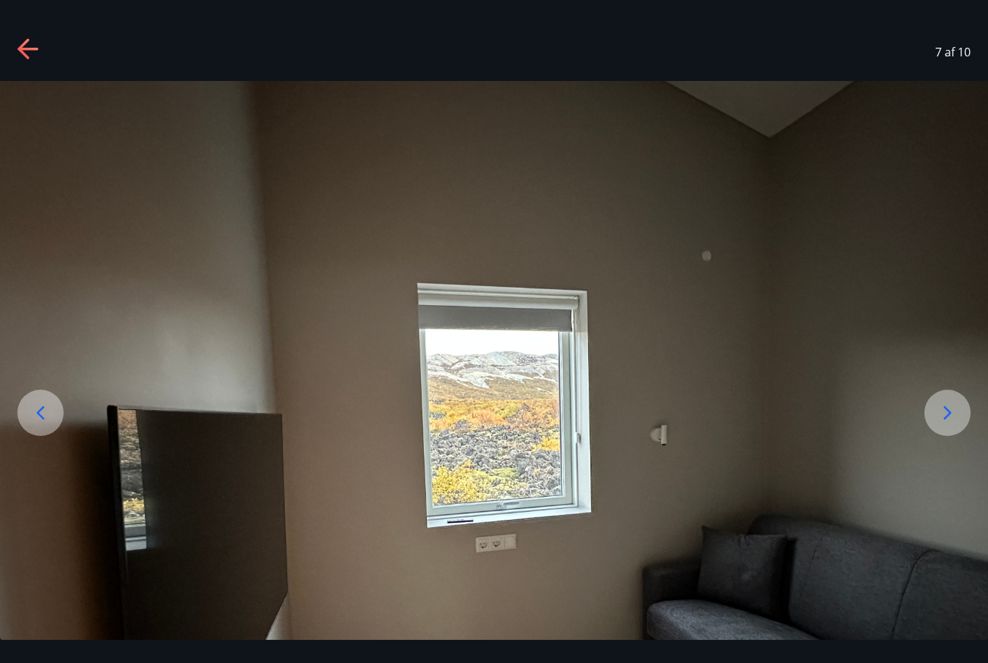
click at [954, 425] on icon at bounding box center [947, 413] width 23 height 23
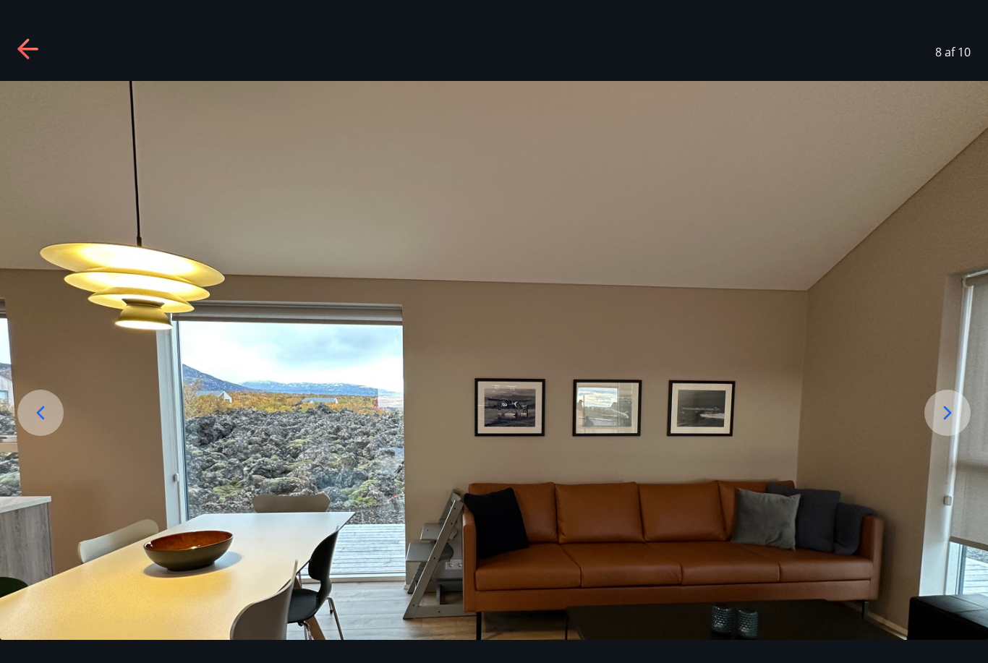
click at [949, 420] on icon at bounding box center [948, 413] width 8 height 14
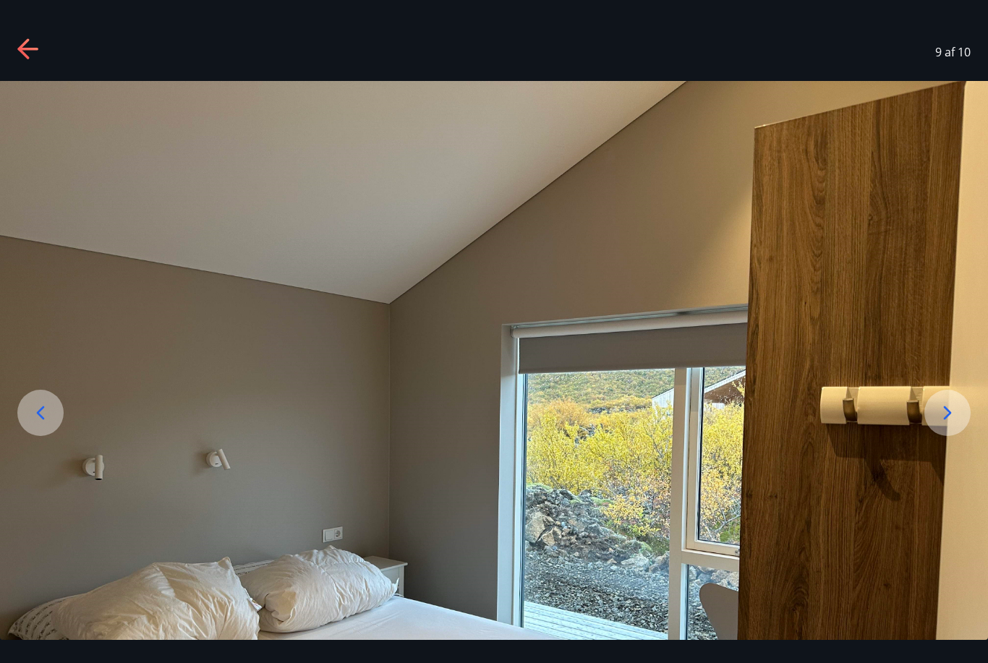
click at [949, 425] on icon at bounding box center [947, 413] width 23 height 23
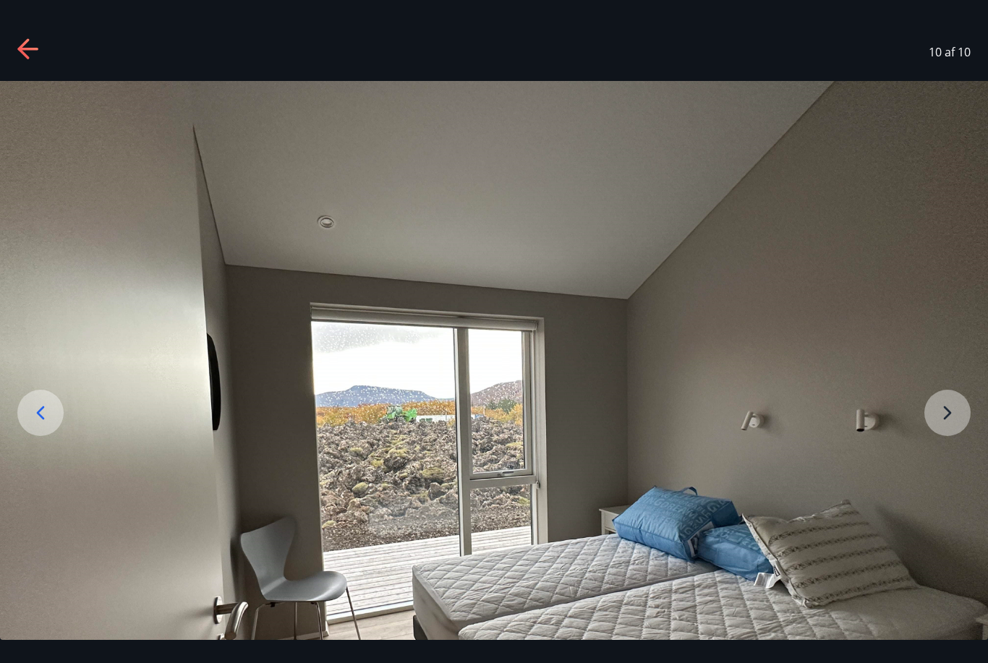
click at [948, 441] on img at bounding box center [494, 452] width 988 height 742
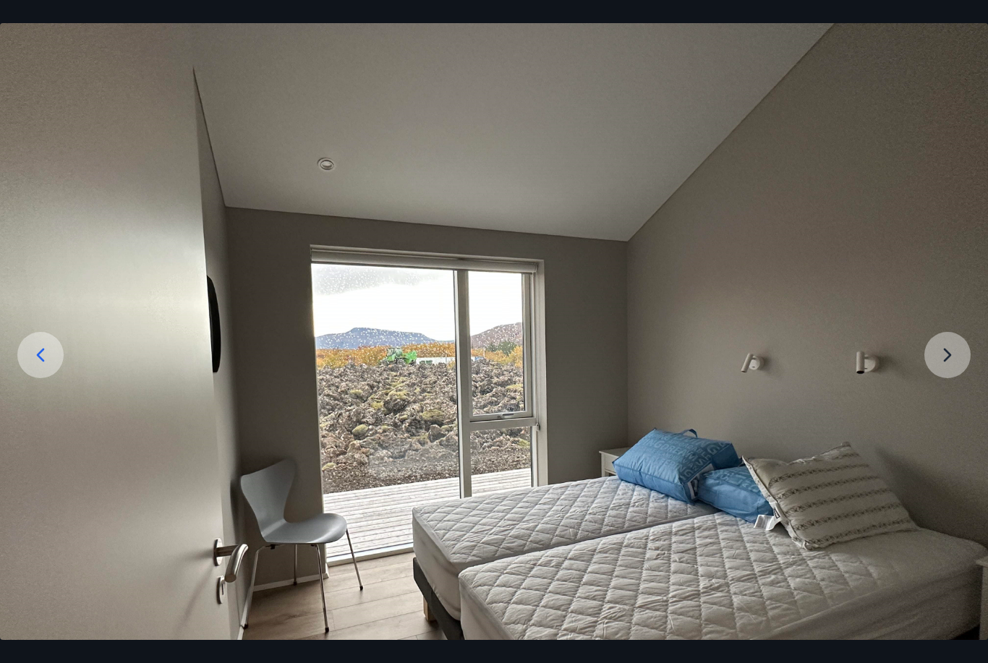
click at [951, 382] on img at bounding box center [494, 394] width 988 height 742
click at [946, 383] on img at bounding box center [494, 394] width 988 height 742
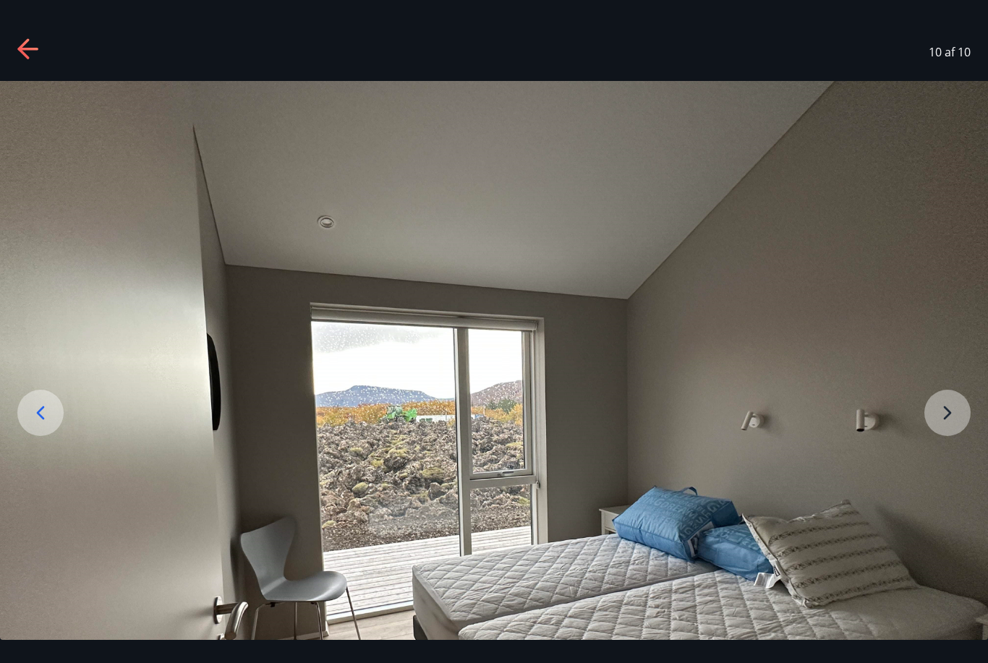
scroll to position [0, 0]
click at [36, 55] on icon at bounding box center [28, 49] width 23 height 23
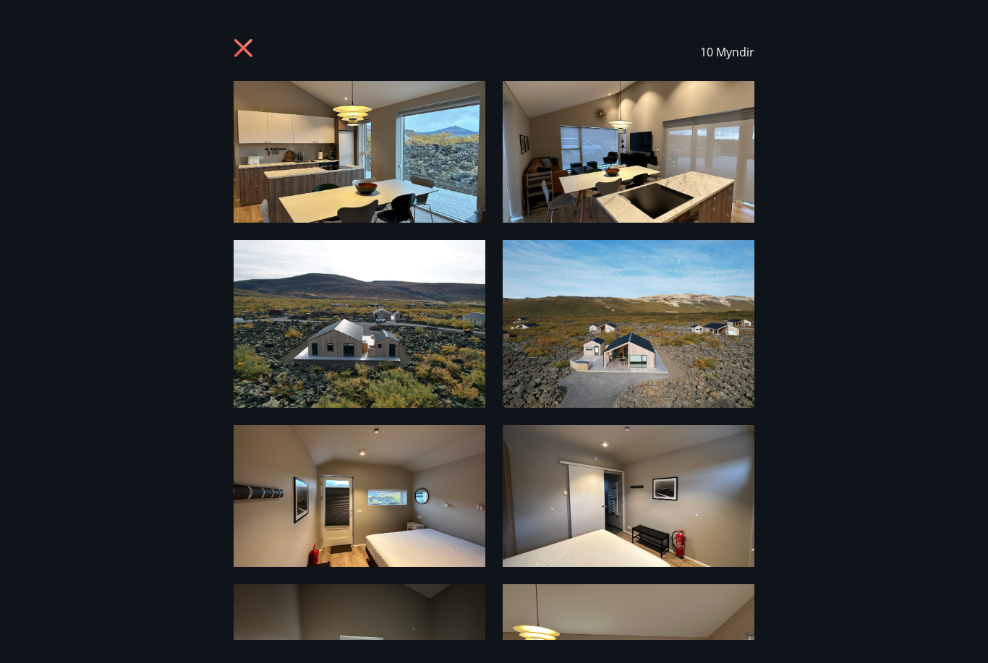
click at [245, 55] on icon at bounding box center [245, 49] width 23 height 23
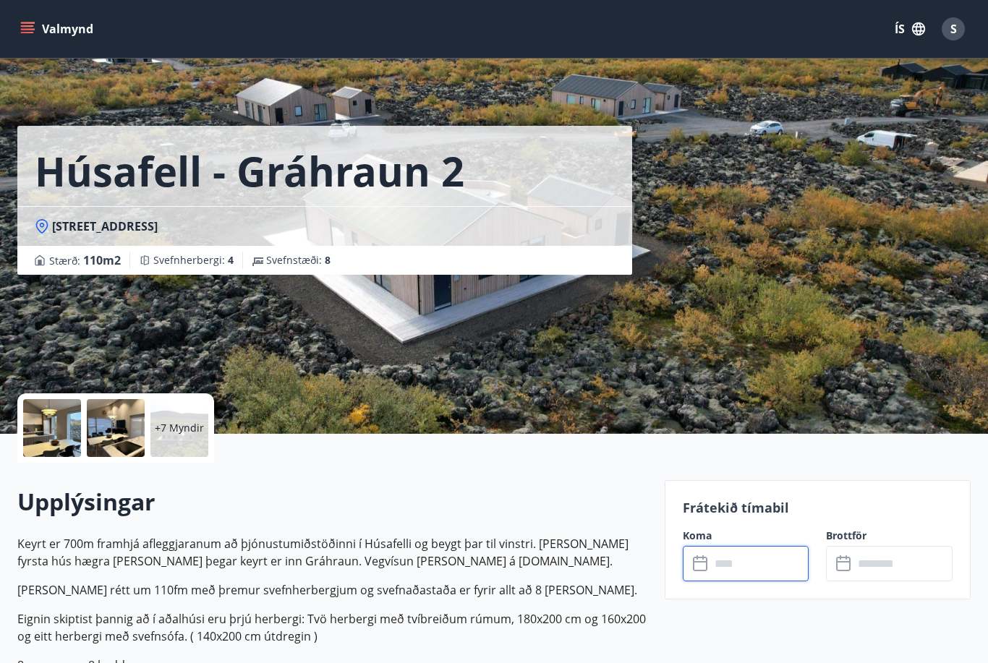
click at [721, 564] on input "text" at bounding box center [759, 563] width 99 height 35
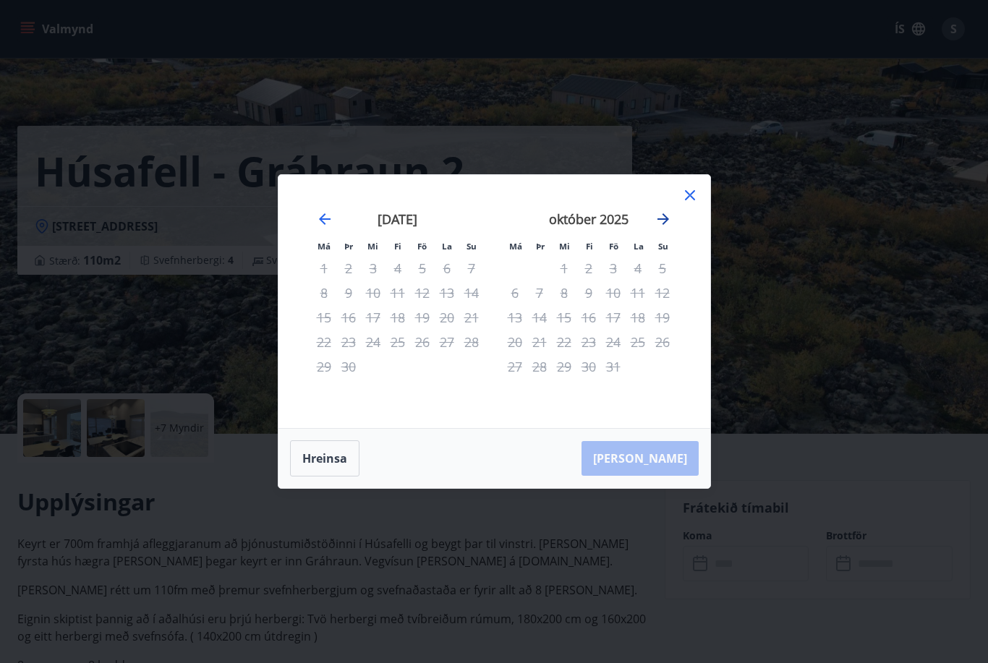
click at [664, 220] on icon "Move forward to switch to the next month." at bounding box center [663, 219] width 17 height 17
click at [687, 196] on icon at bounding box center [690, 195] width 17 height 17
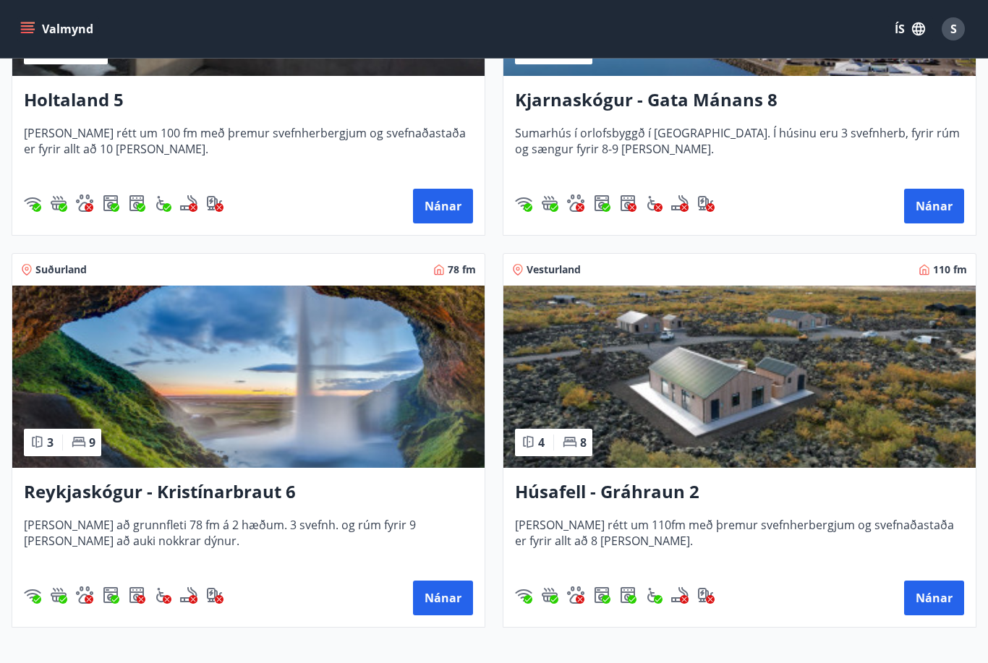
scroll to position [862, 0]
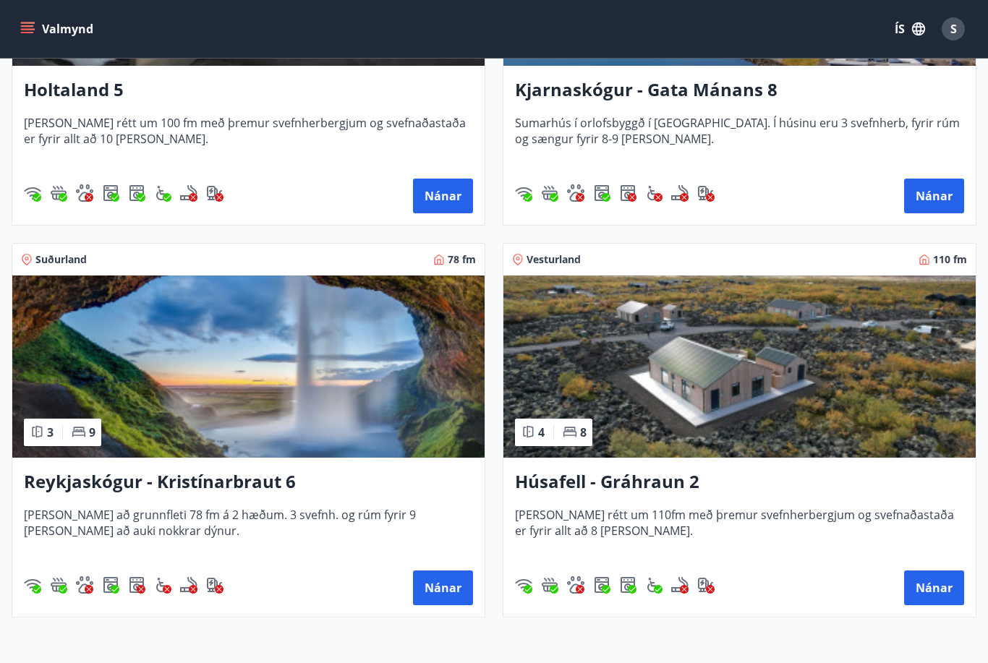
click at [122, 482] on h3 "Reykjaskógur - Kristínarbraut 6" at bounding box center [248, 483] width 449 height 26
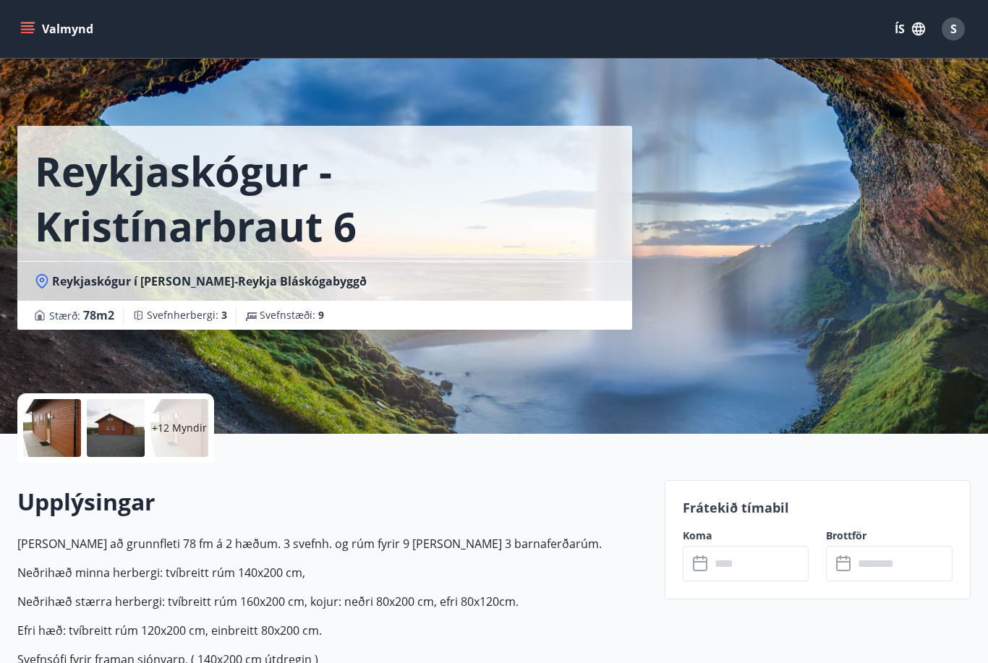
click at [715, 565] on input "text" at bounding box center [759, 563] width 99 height 35
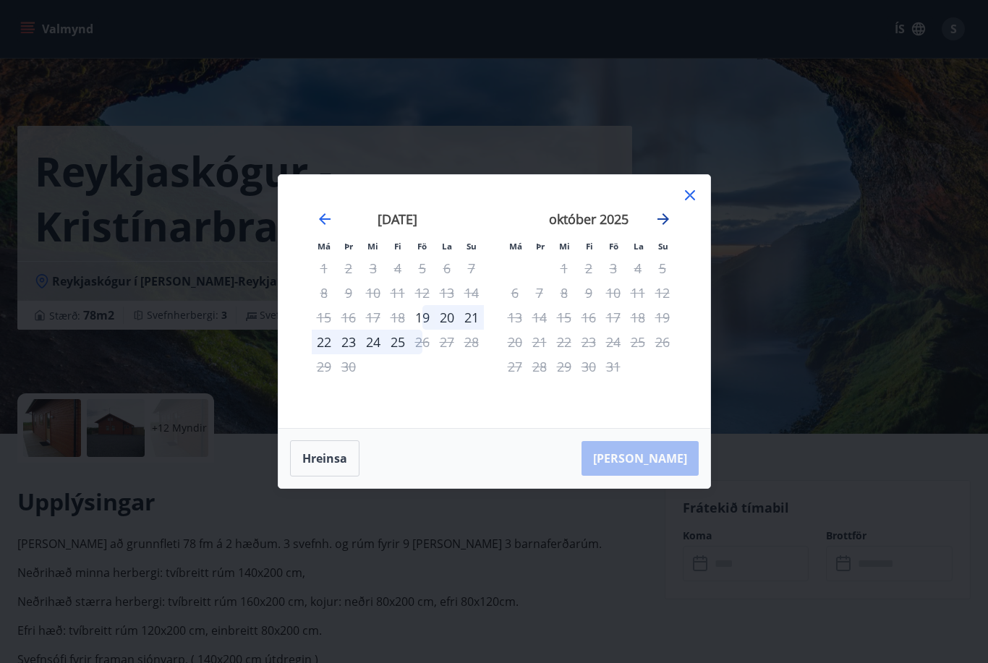
click at [665, 225] on icon "Move forward to switch to the next month." at bounding box center [664, 219] width 12 height 12
click at [666, 228] on icon "Move forward to switch to the next month." at bounding box center [663, 219] width 17 height 17
click at [666, 225] on icon "Move forward to switch to the next month." at bounding box center [664, 219] width 12 height 12
click at [320, 228] on icon "Move backward to switch to the previous month." at bounding box center [324, 219] width 17 height 17
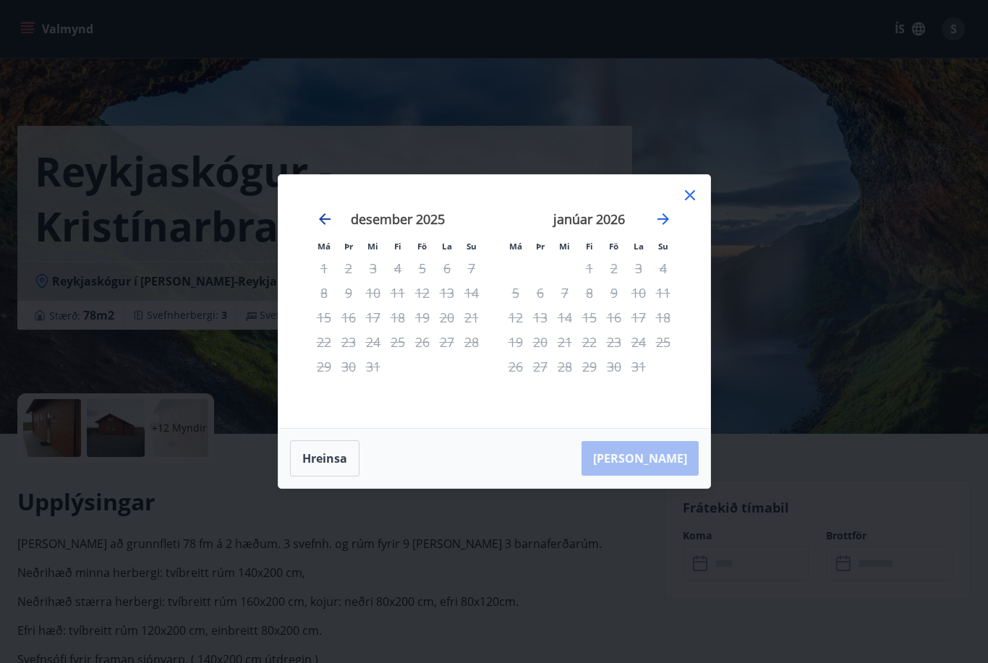
click at [320, 228] on icon "Move backward to switch to the previous month." at bounding box center [324, 219] width 17 height 17
click at [321, 228] on icon "Move backward to switch to the previous month." at bounding box center [324, 219] width 17 height 17
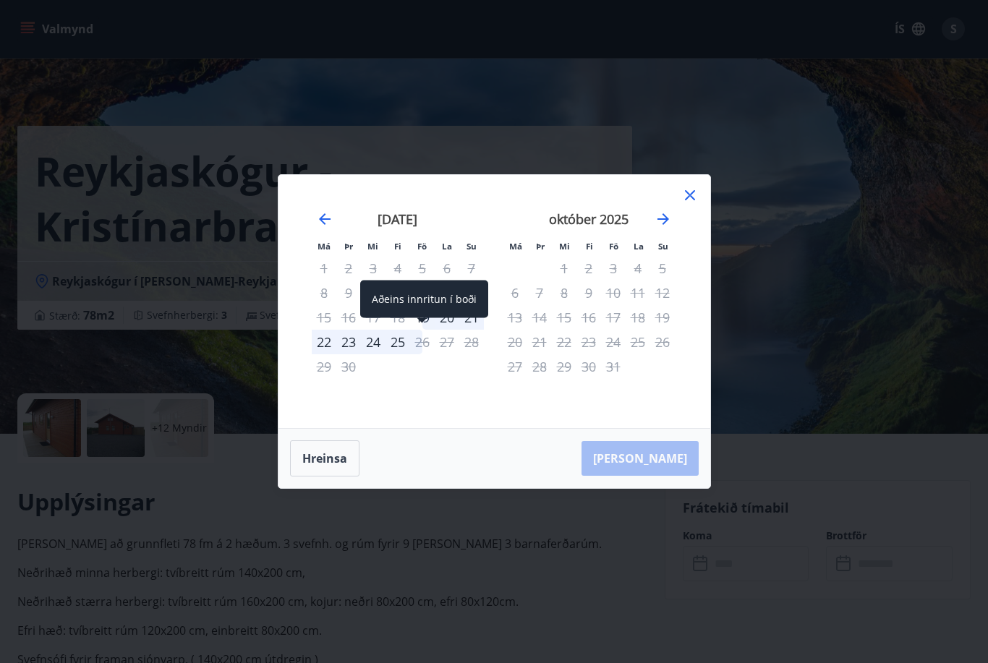
click at [427, 330] on div "19" at bounding box center [422, 317] width 25 height 25
click at [446, 330] on div "20" at bounding box center [447, 317] width 25 height 25
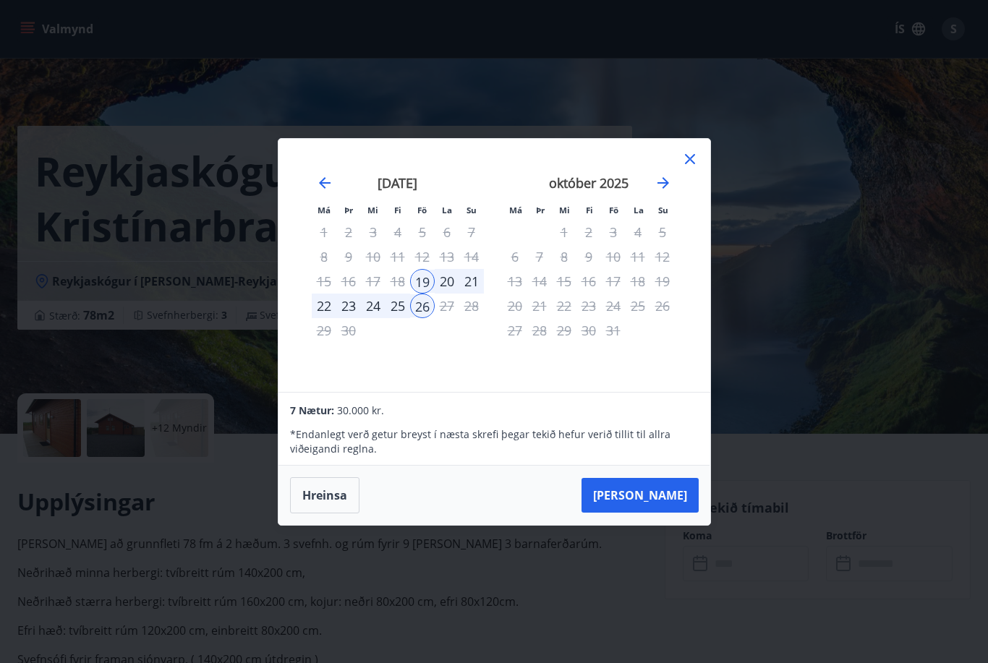
click at [687, 168] on icon at bounding box center [690, 158] width 17 height 17
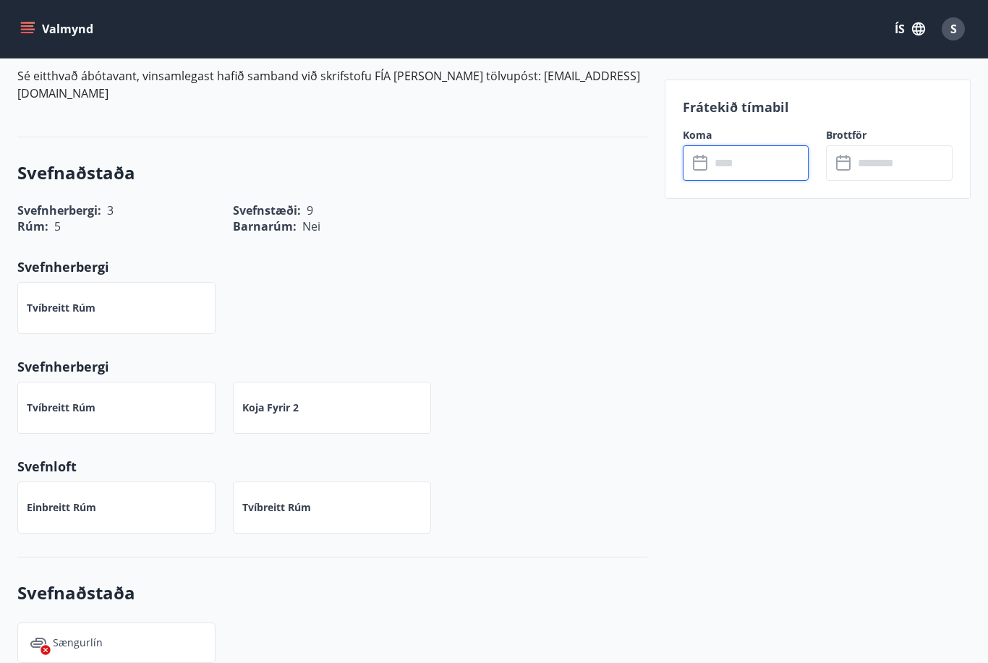
scroll to position [839, 0]
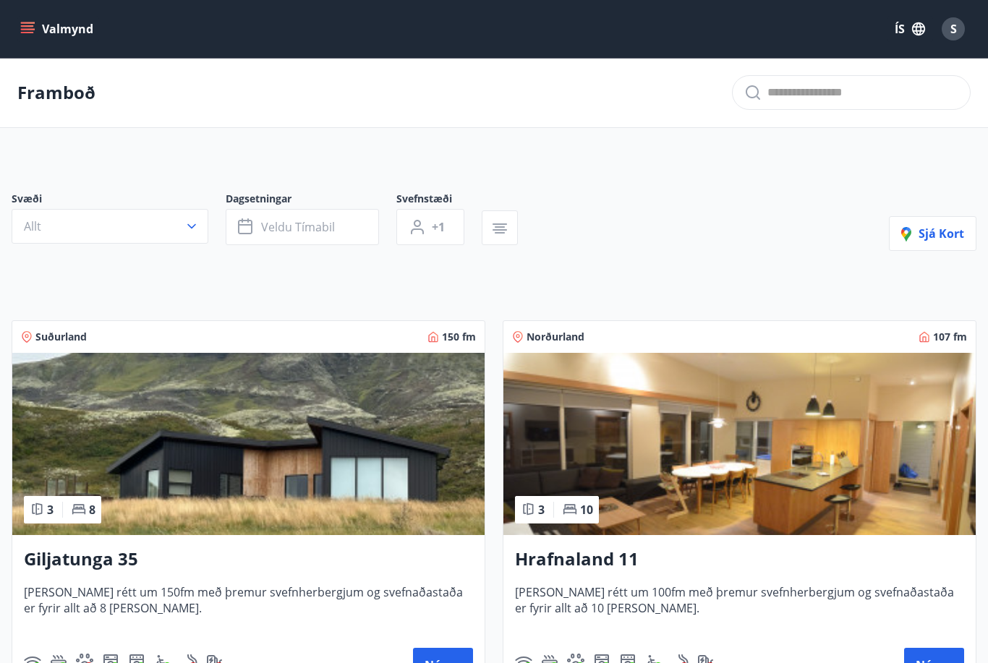
click at [603, 562] on h3 "Hrafnaland 11" at bounding box center [739, 560] width 449 height 26
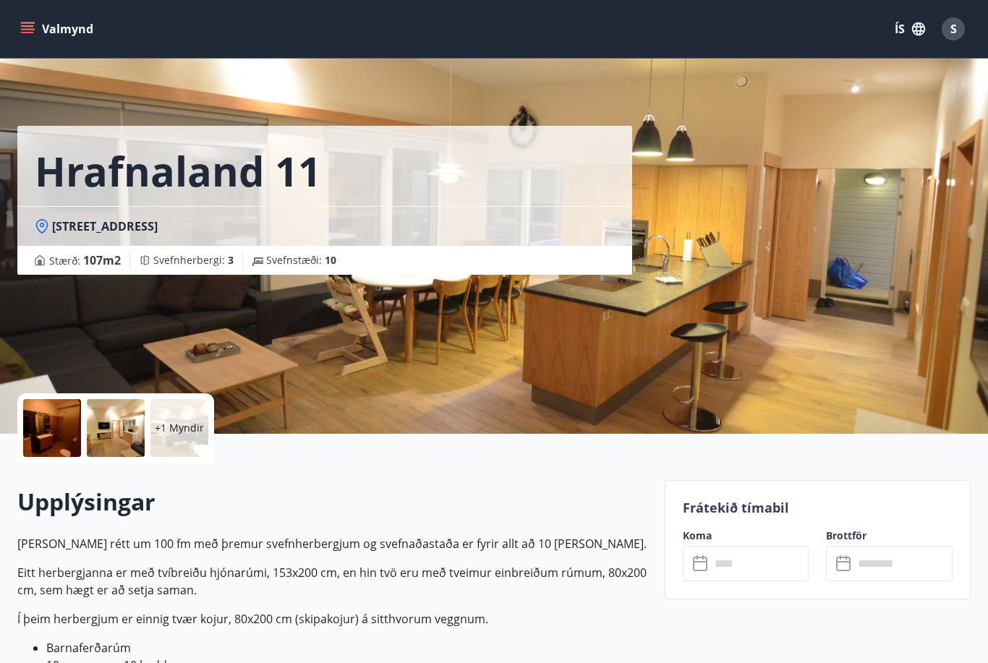
click at [192, 435] on p "+1 Myndir" at bounding box center [179, 428] width 49 height 14
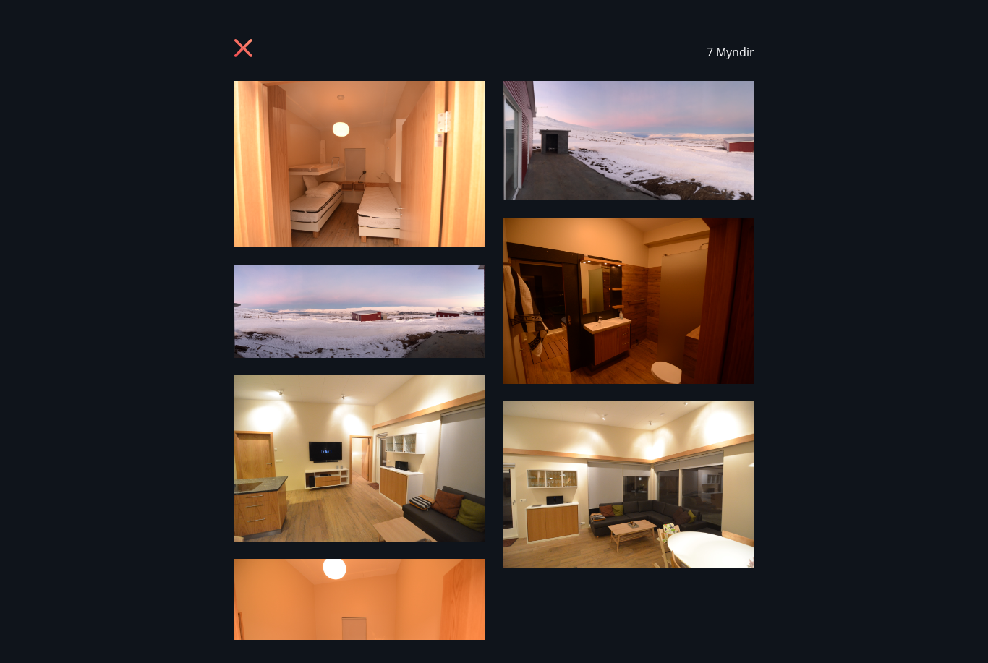
click at [349, 194] on img at bounding box center [360, 164] width 252 height 166
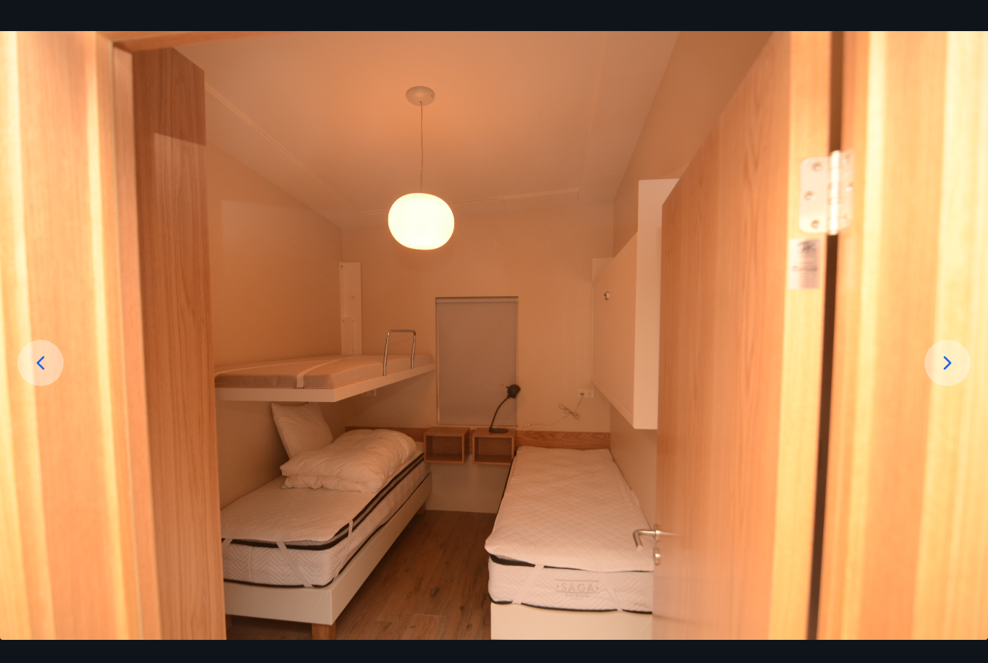
scroll to position [49, 0]
click at [947, 370] on icon at bounding box center [948, 364] width 8 height 14
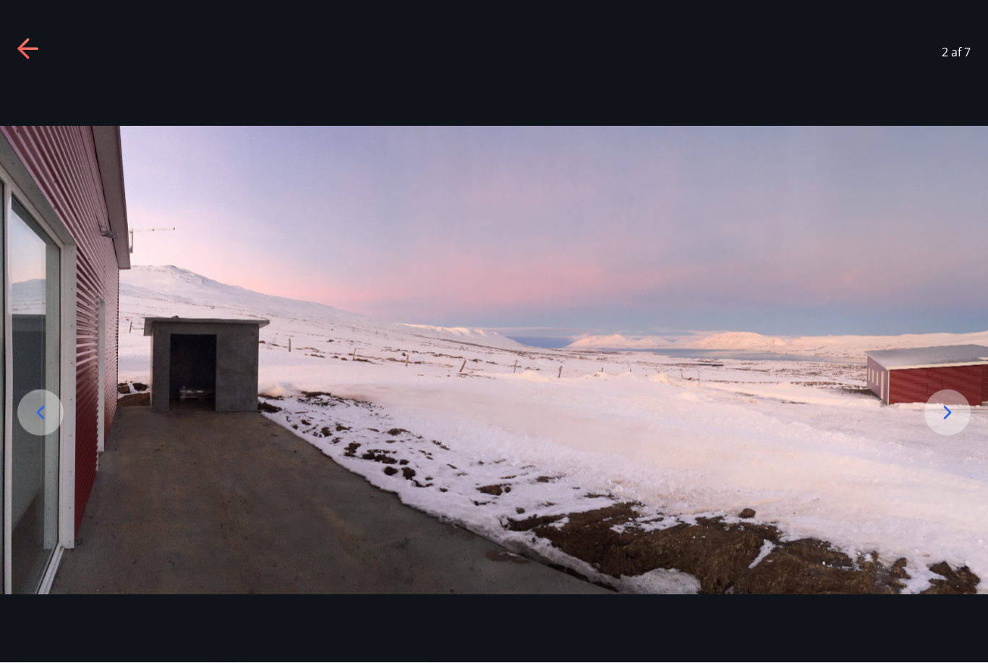
scroll to position [750, 0]
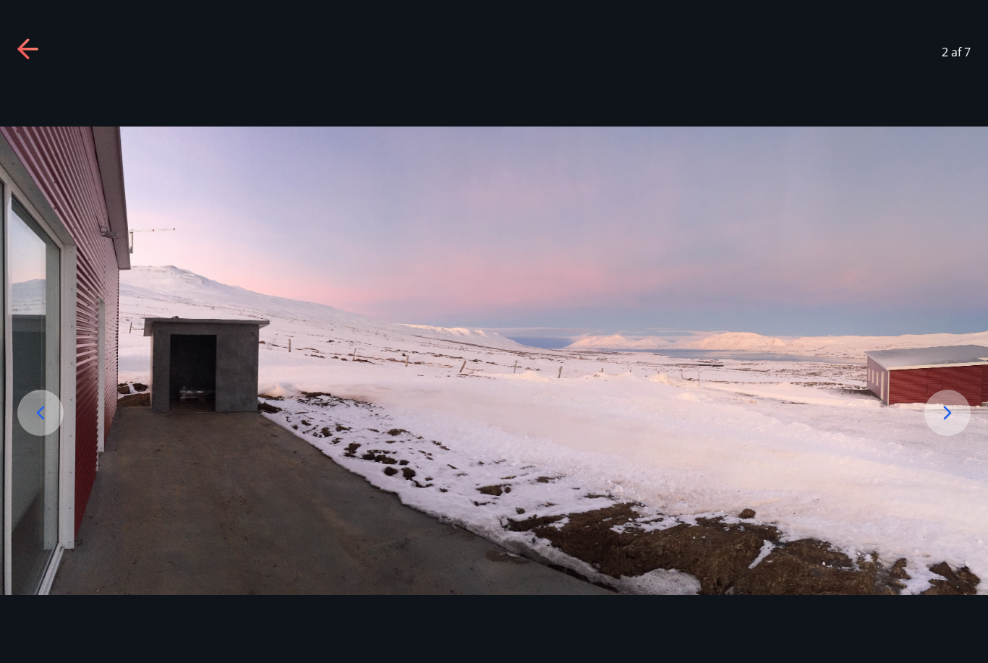
click at [939, 425] on icon at bounding box center [947, 413] width 23 height 23
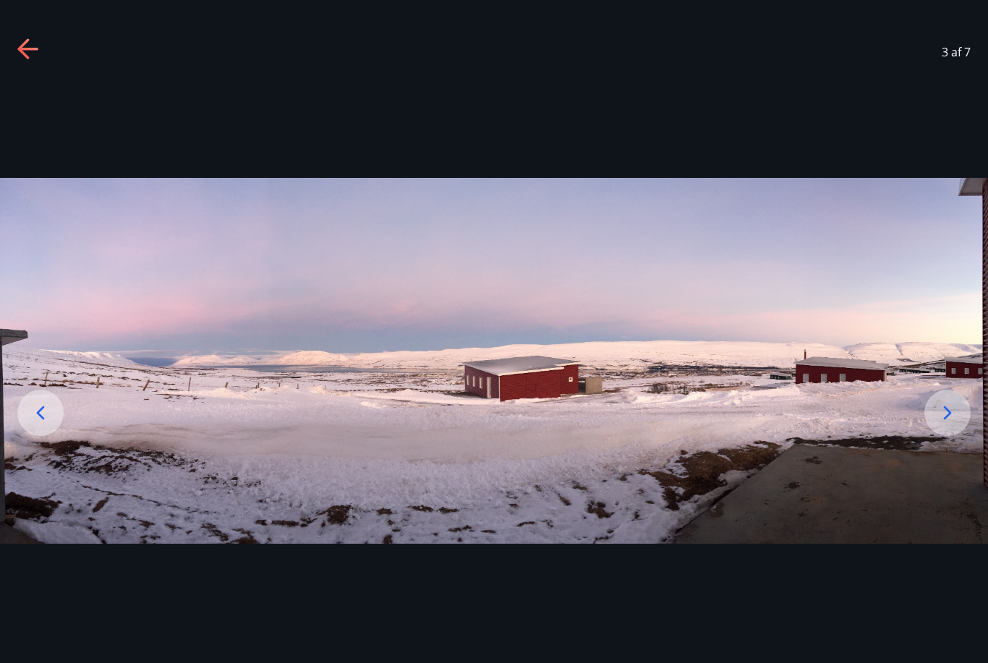
click at [946, 420] on icon at bounding box center [948, 413] width 8 height 14
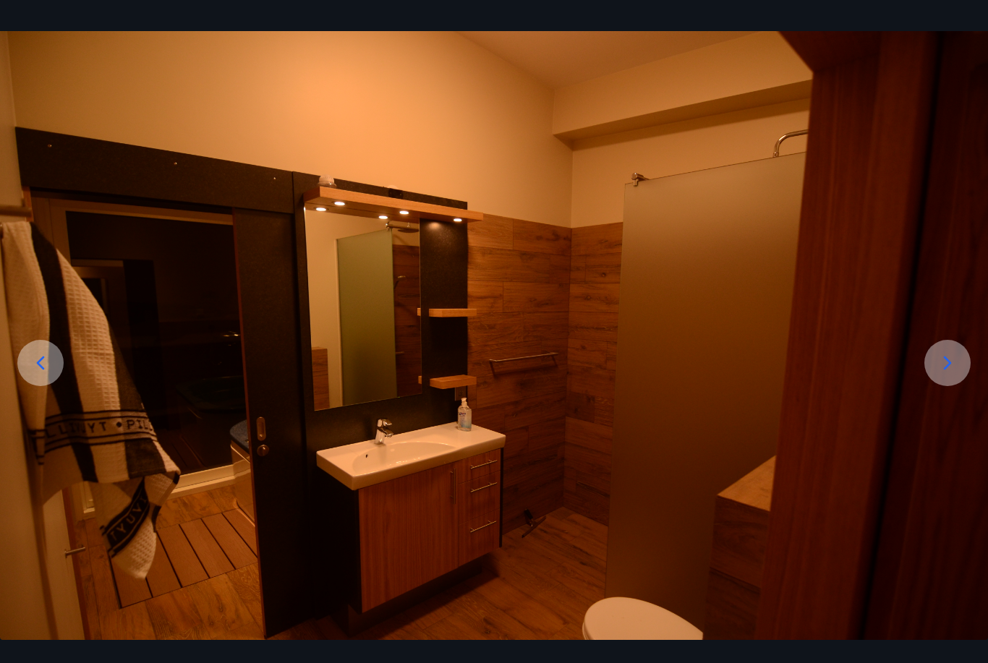
scroll to position [49, 0]
click at [956, 375] on icon at bounding box center [947, 363] width 23 height 23
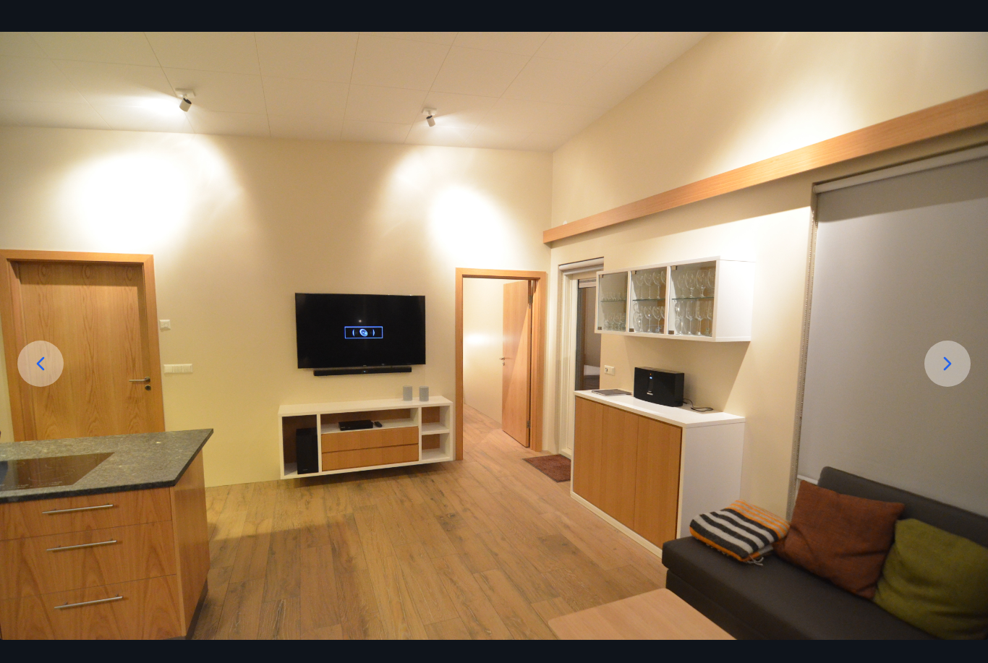
click at [940, 375] on icon at bounding box center [947, 363] width 23 height 23
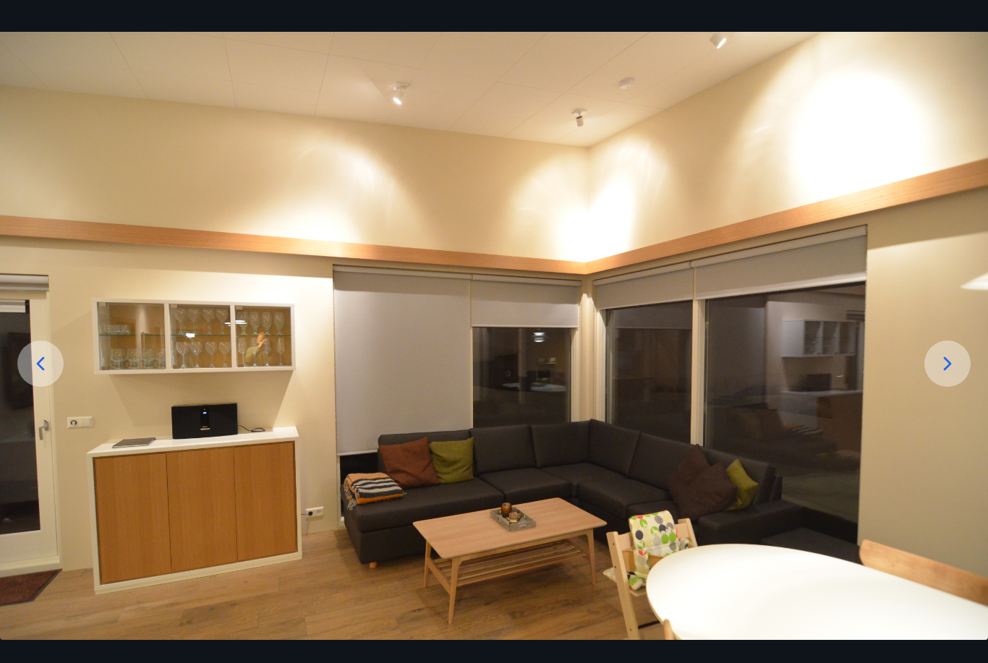
click at [938, 375] on icon at bounding box center [947, 363] width 23 height 23
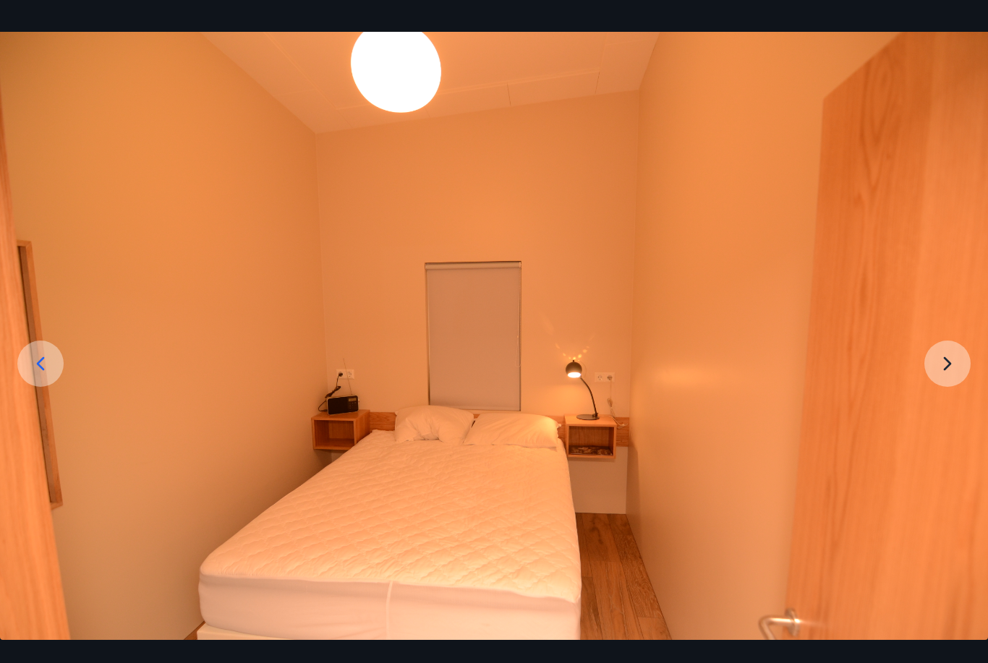
click at [954, 387] on img at bounding box center [494, 359] width 988 height 655
click at [944, 390] on img at bounding box center [494, 359] width 988 height 655
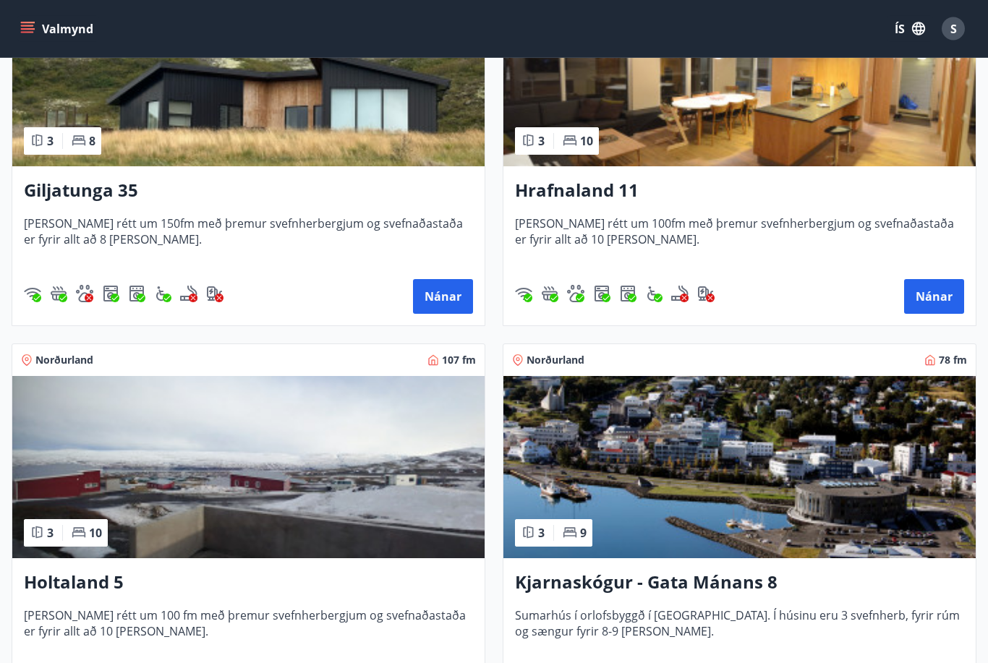
scroll to position [373, 0]
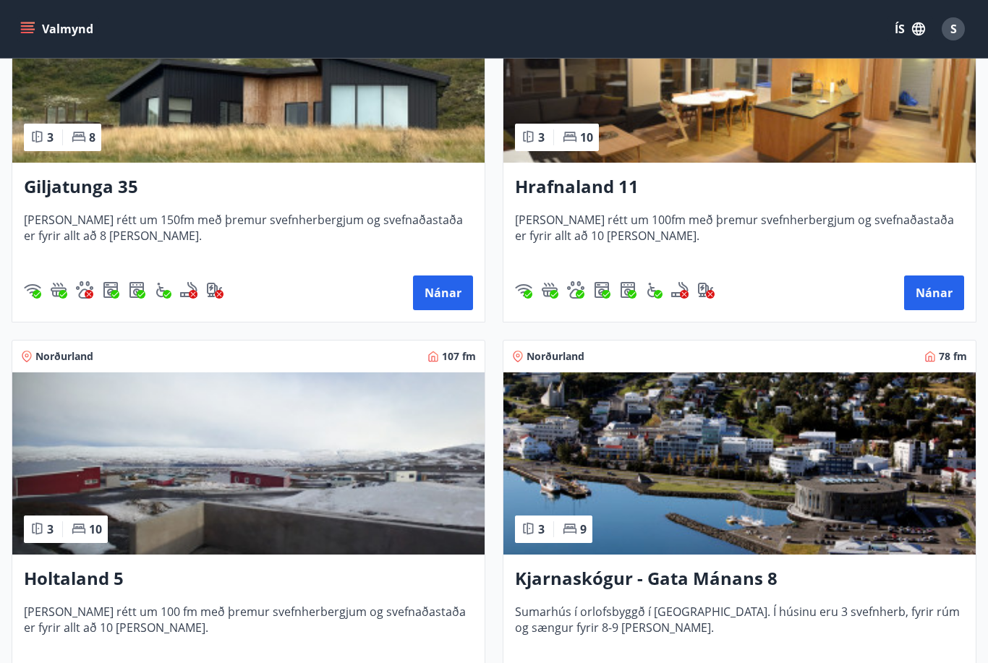
click at [98, 582] on h3 "Holtaland 5" at bounding box center [248, 579] width 449 height 26
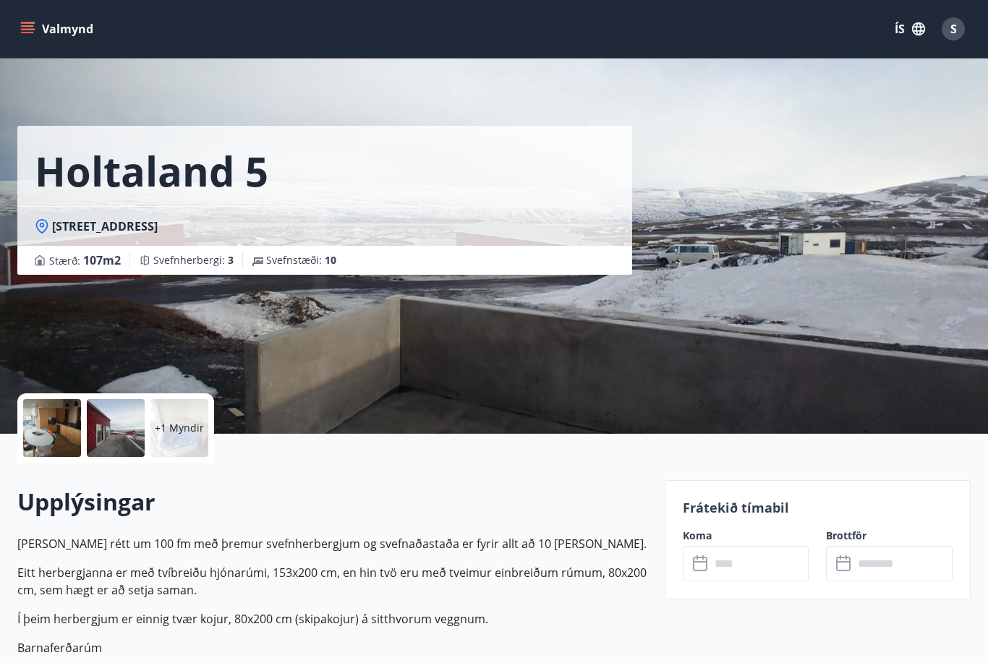
click at [190, 418] on div "+1 Myndir" at bounding box center [179, 428] width 58 height 58
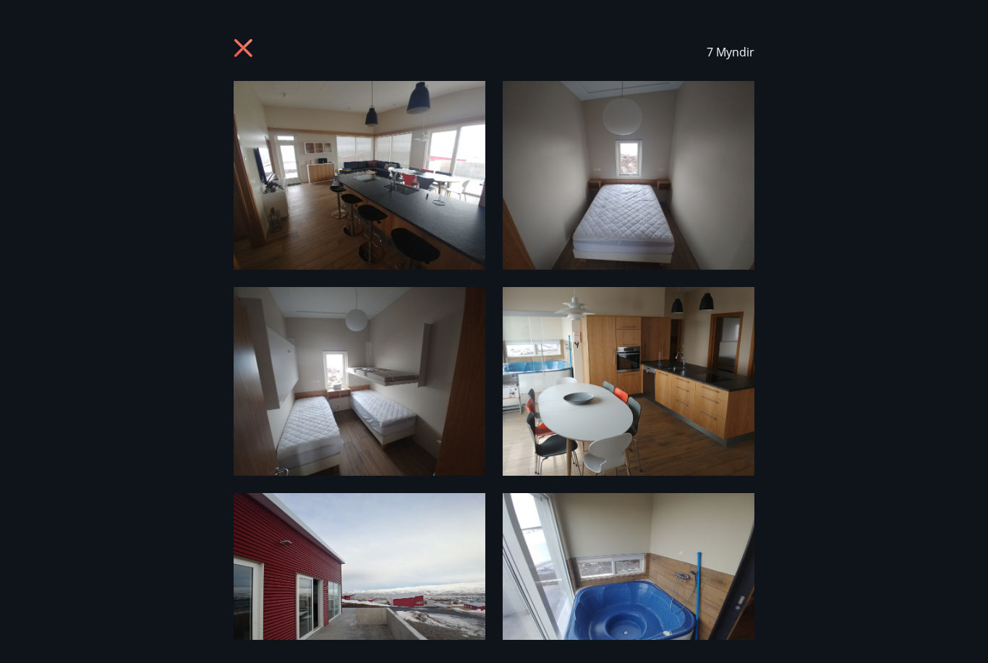
click at [350, 227] on img at bounding box center [360, 175] width 252 height 189
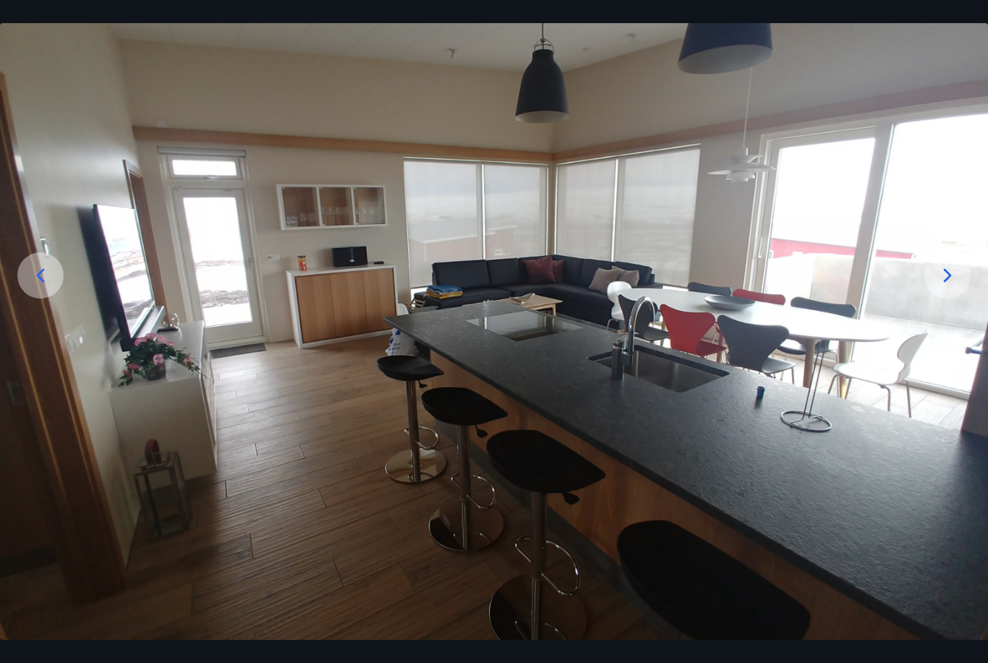
scroll to position [136, 0]
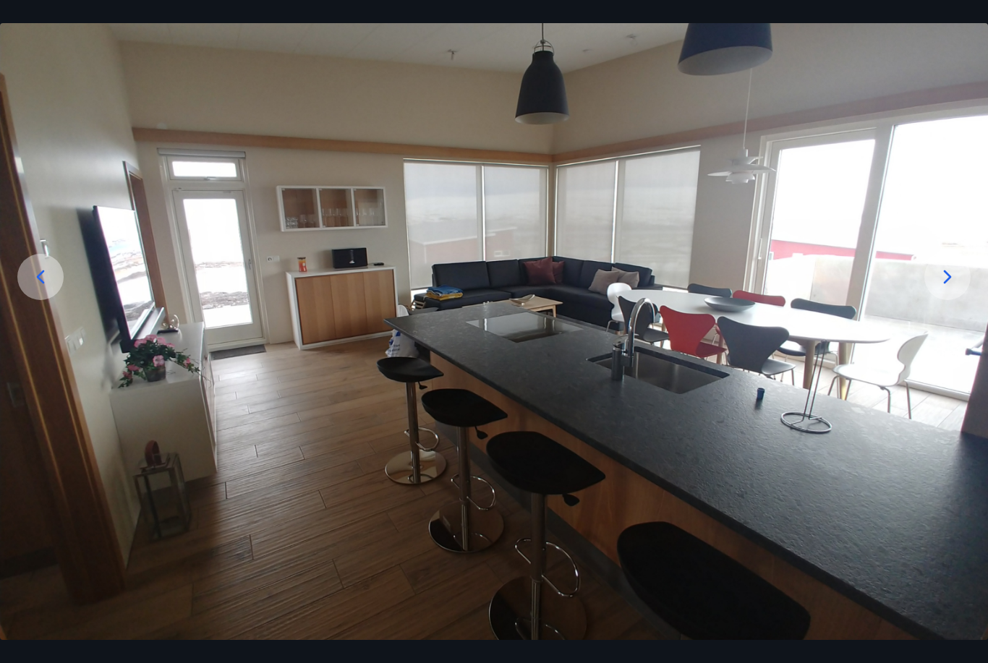
click at [938, 289] on icon at bounding box center [947, 277] width 23 height 23
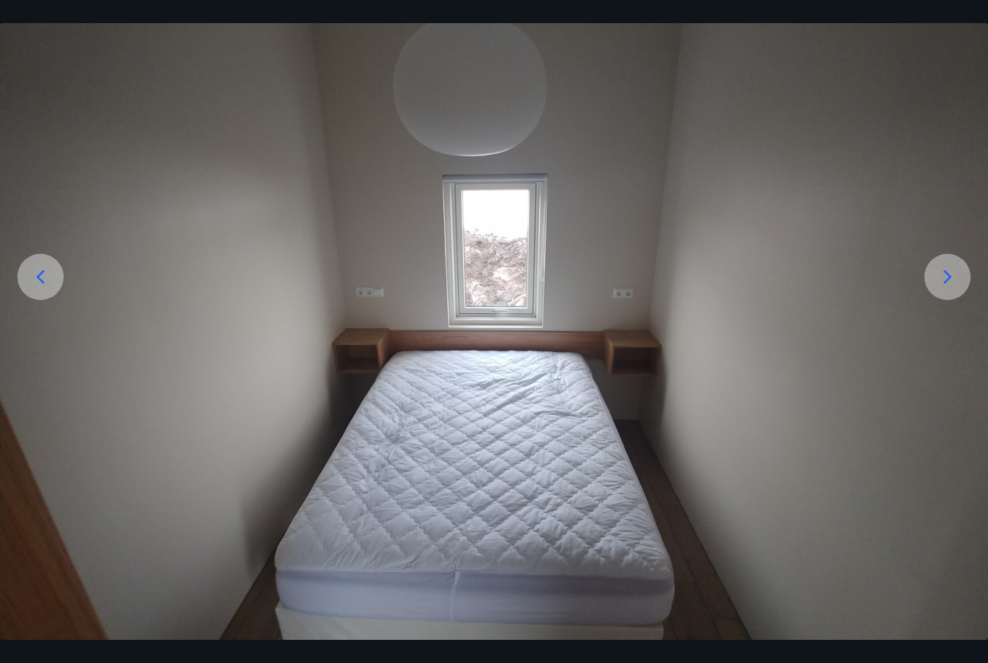
click at [956, 289] on icon at bounding box center [947, 277] width 23 height 23
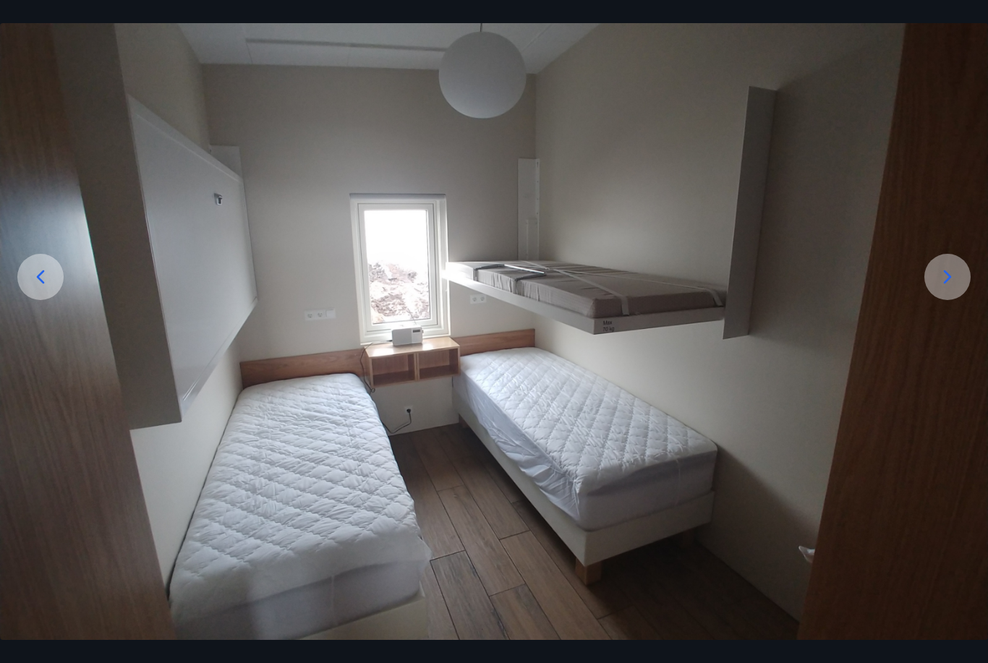
click at [954, 289] on icon at bounding box center [947, 277] width 23 height 23
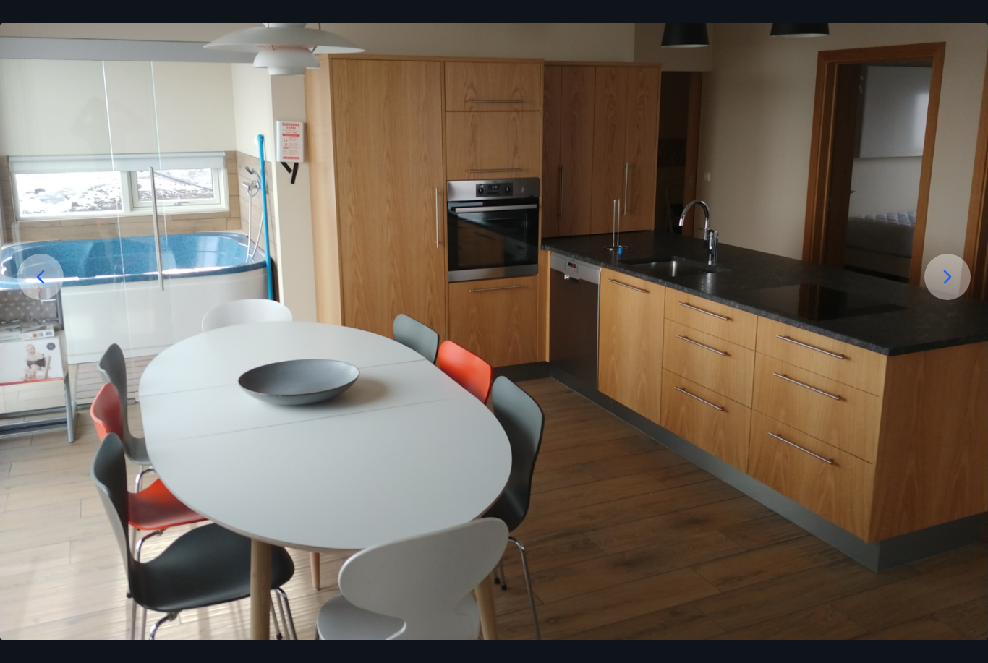
click at [953, 289] on icon at bounding box center [947, 277] width 23 height 23
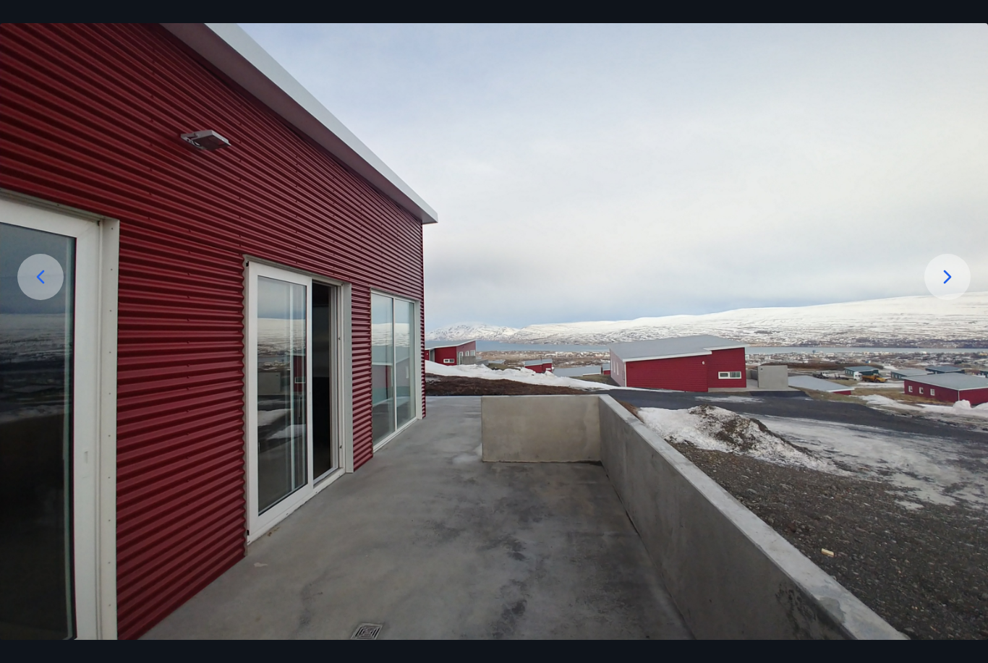
click at [953, 289] on icon at bounding box center [947, 277] width 23 height 23
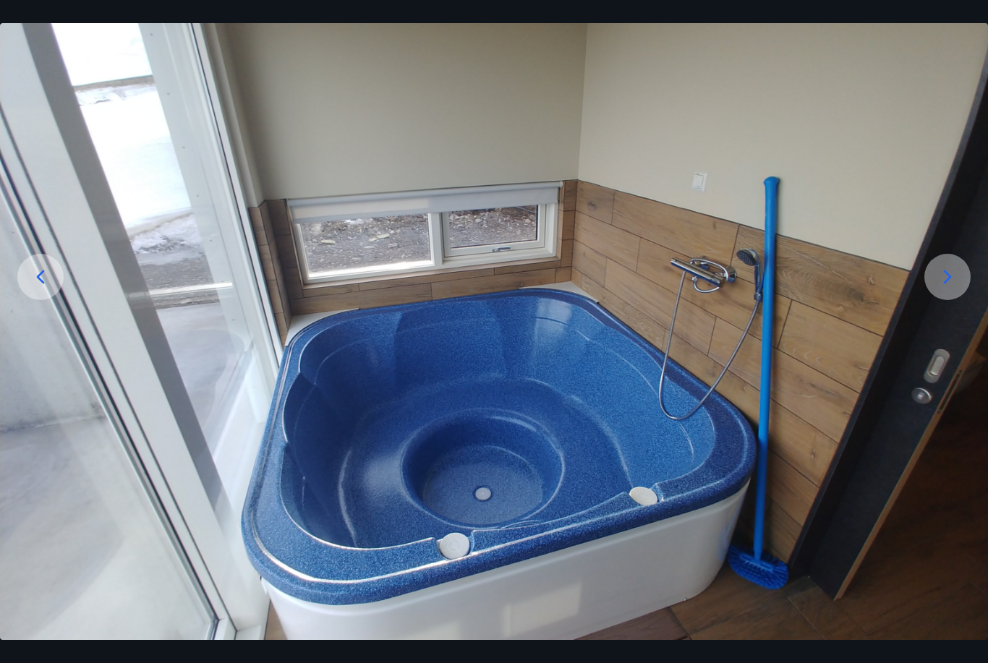
click at [953, 289] on icon at bounding box center [947, 277] width 23 height 23
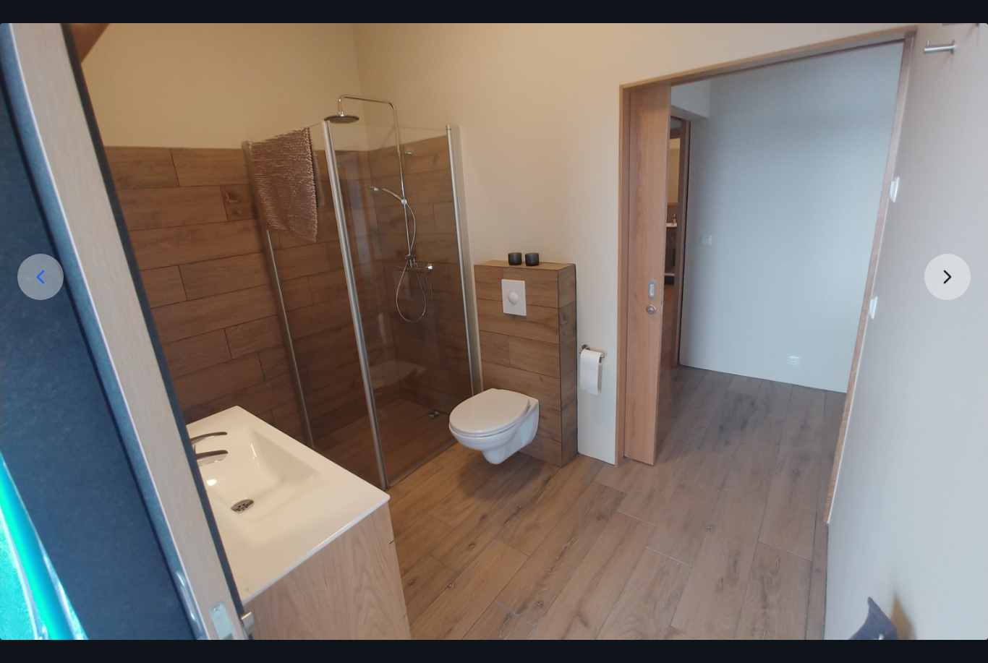
click at [945, 305] on img at bounding box center [494, 316] width 988 height 742
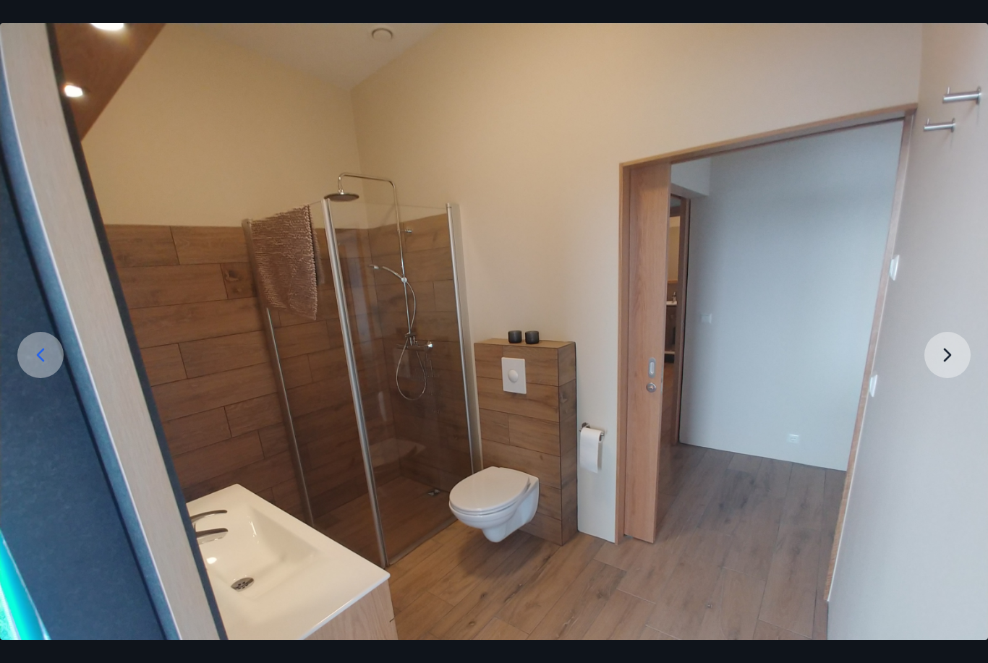
click at [948, 385] on img at bounding box center [494, 394] width 988 height 742
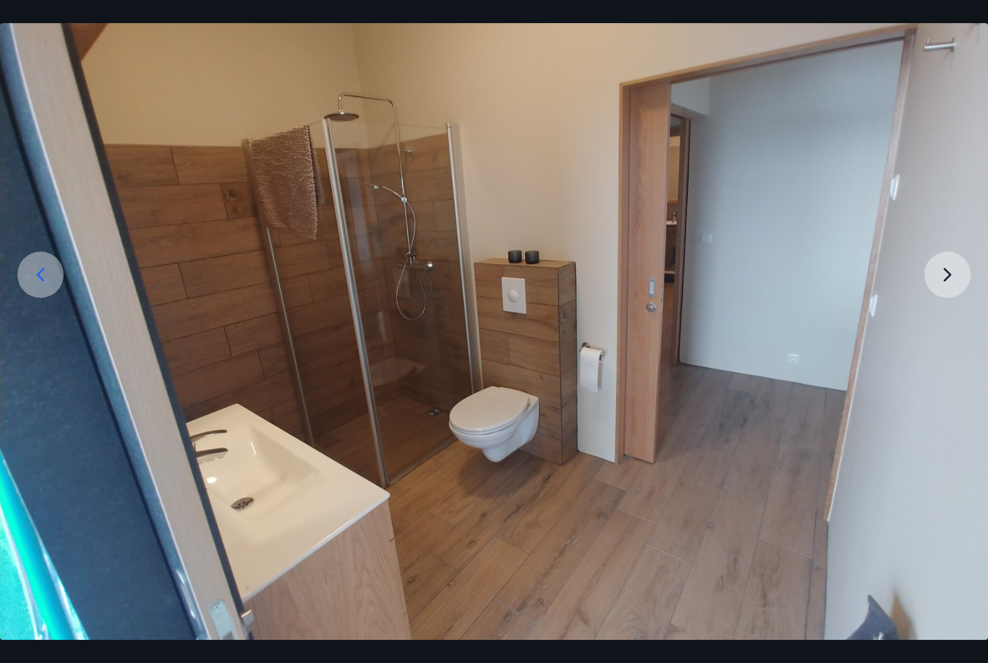
scroll to position [136, 0]
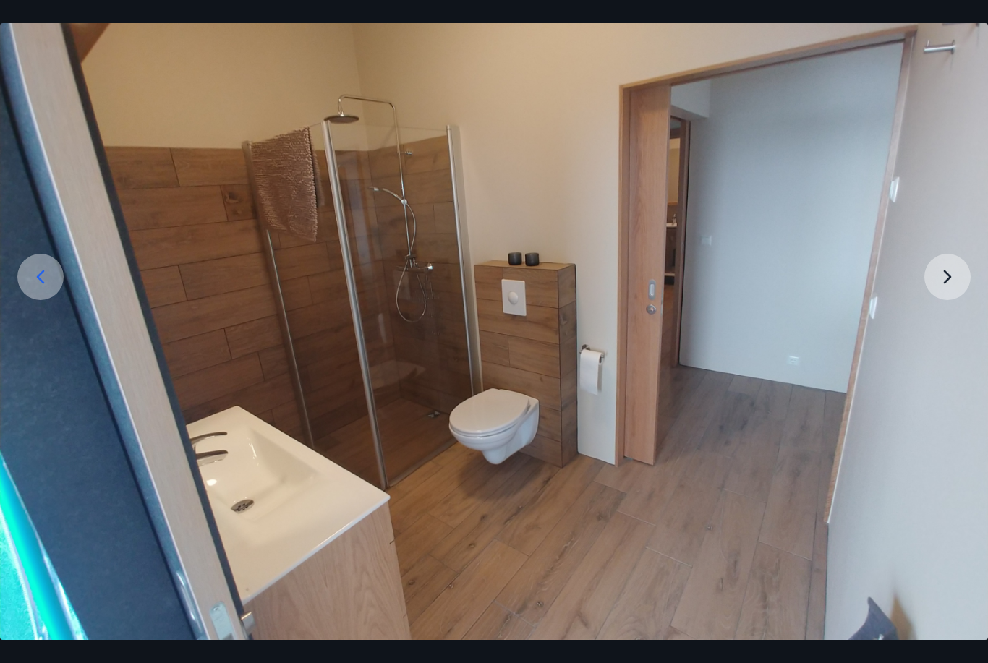
click at [46, 289] on icon at bounding box center [40, 277] width 23 height 23
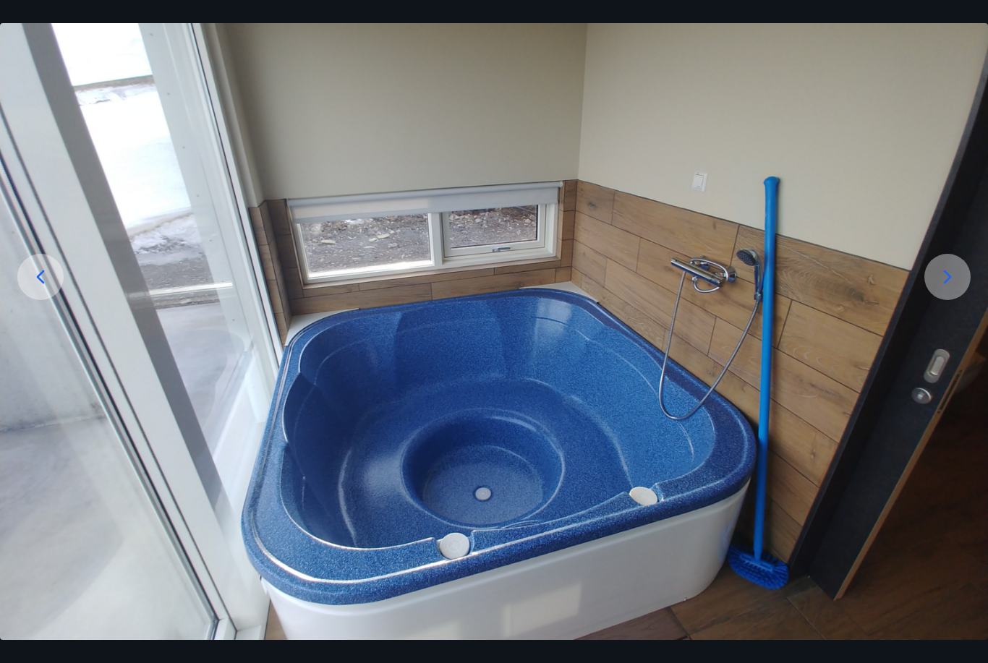
scroll to position [140, 0]
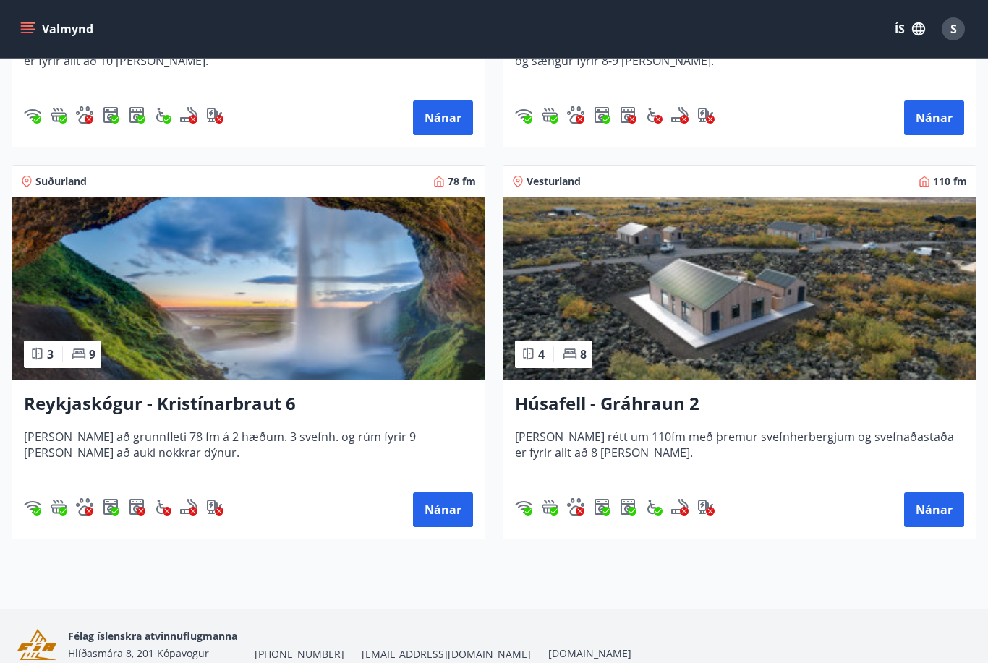
scroll to position [930, 0]
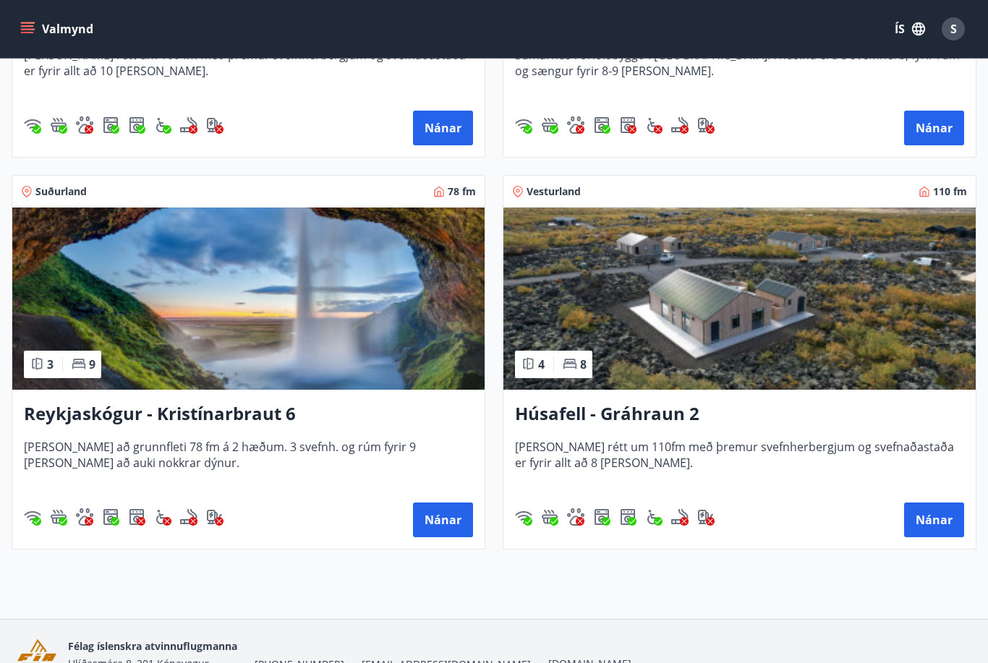
click at [22, 38] on button "Valmynd" at bounding box center [58, 29] width 82 height 26
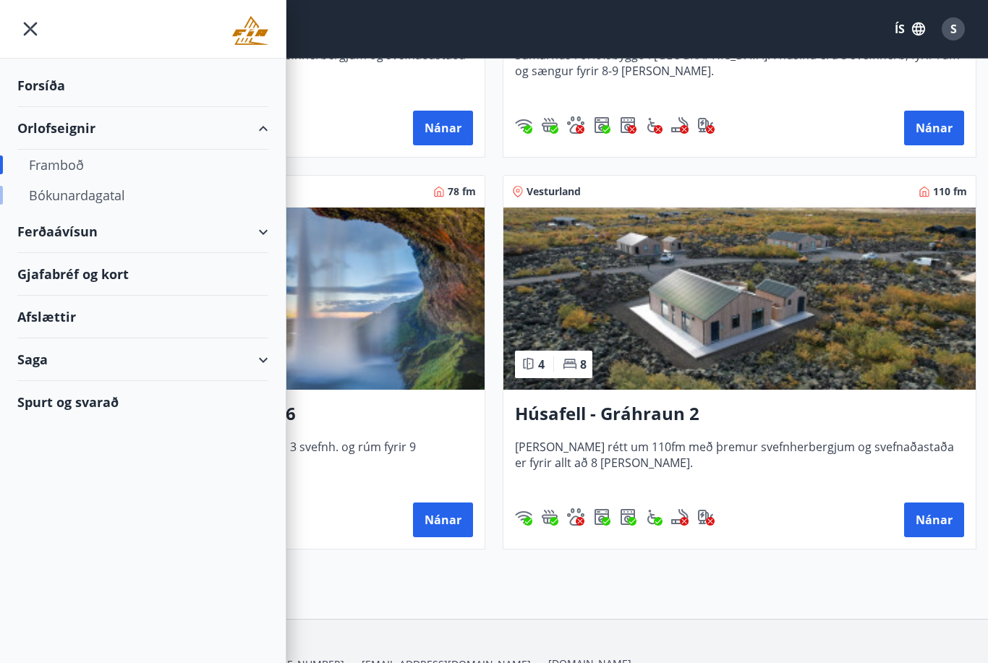
click at [94, 198] on div "Bókunardagatal" at bounding box center [143, 195] width 228 height 30
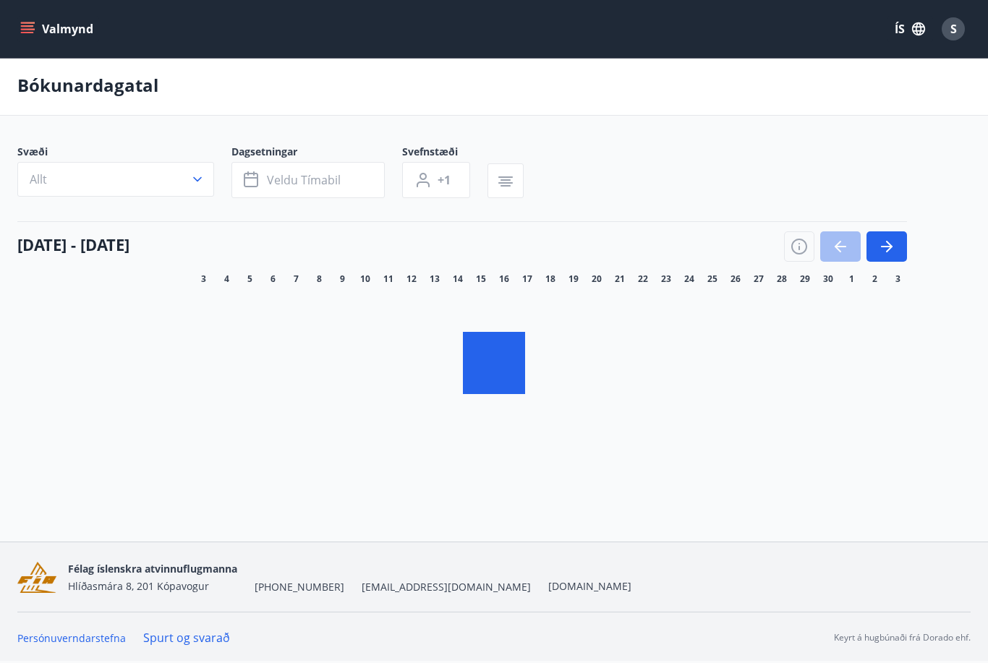
scroll to position [2, 0]
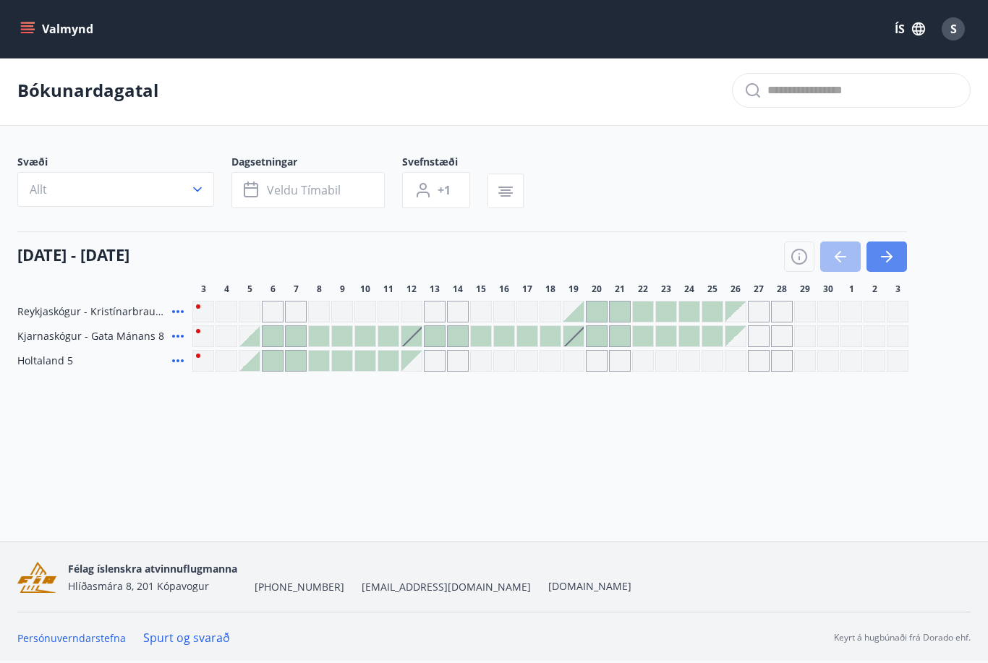
click at [882, 260] on icon "button" at bounding box center [886, 256] width 17 height 17
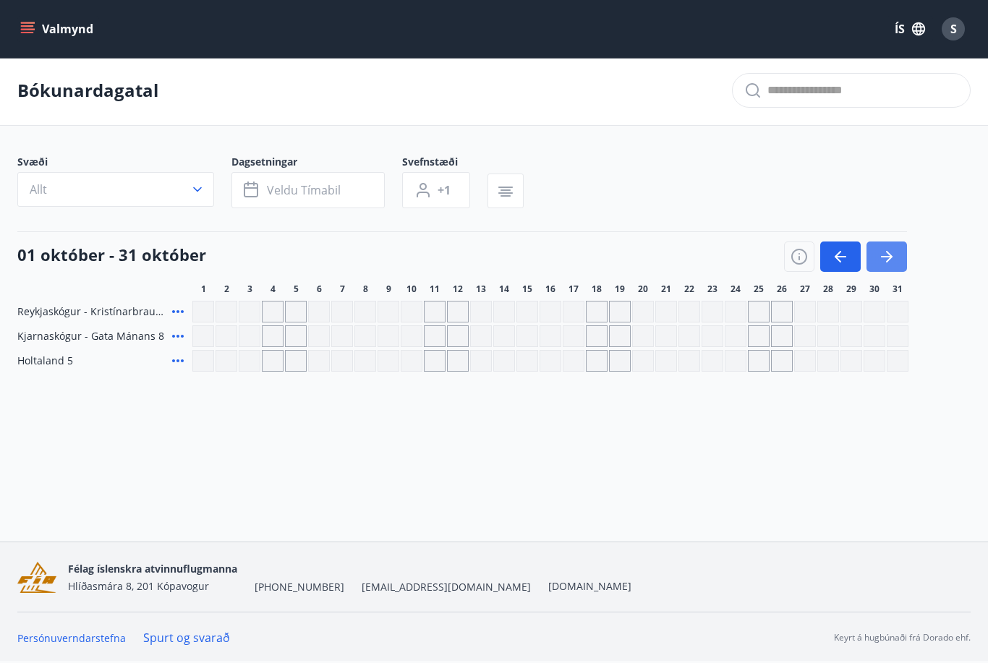
click at [891, 263] on icon "button" at bounding box center [886, 256] width 17 height 17
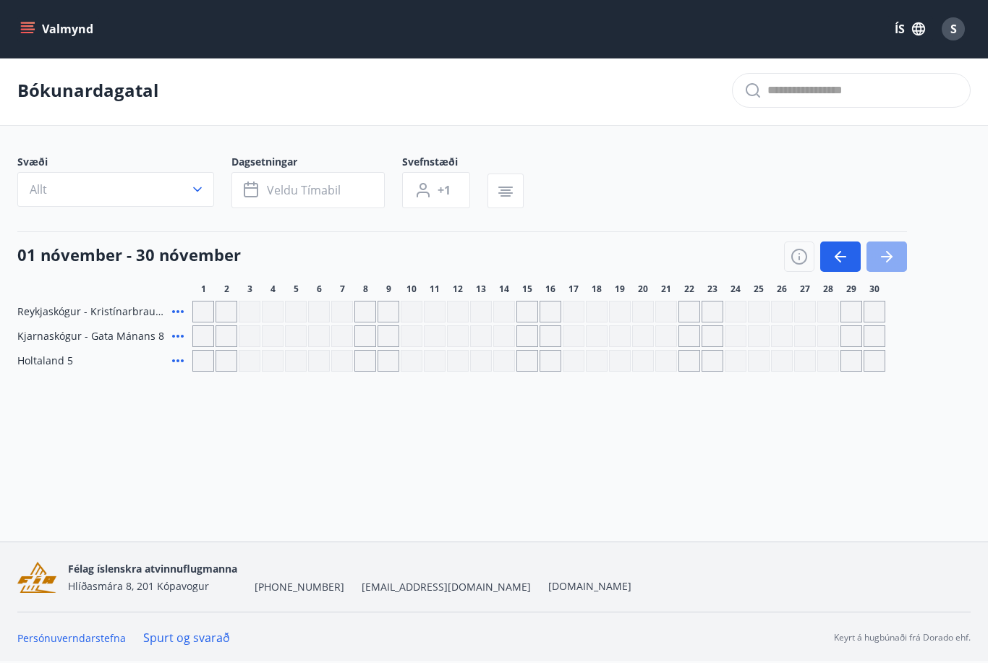
click at [891, 263] on icon "button" at bounding box center [886, 256] width 17 height 17
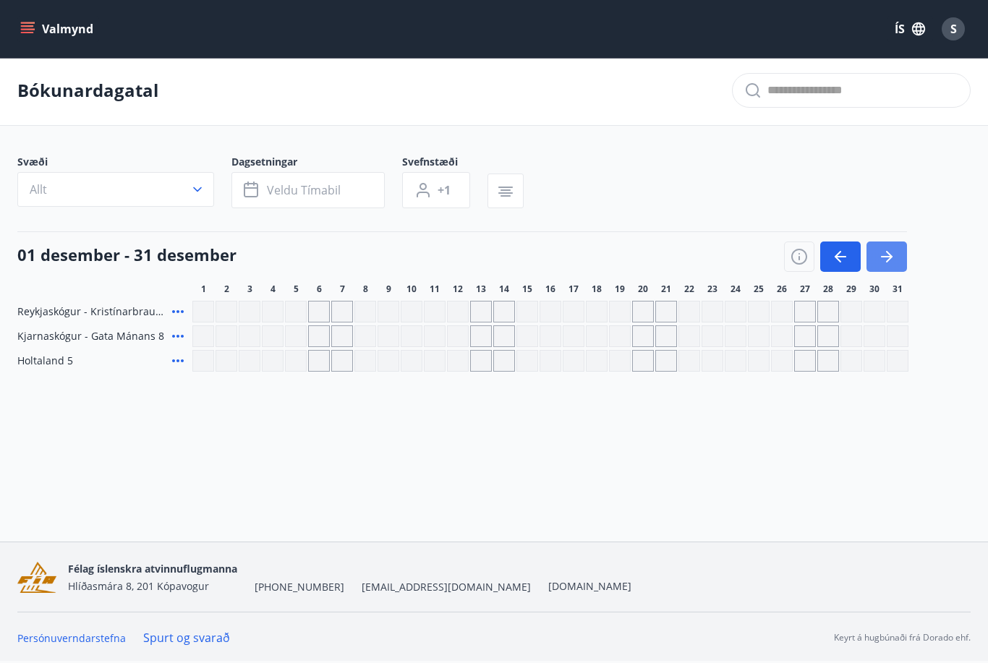
click at [892, 263] on icon "button" at bounding box center [886, 256] width 17 height 17
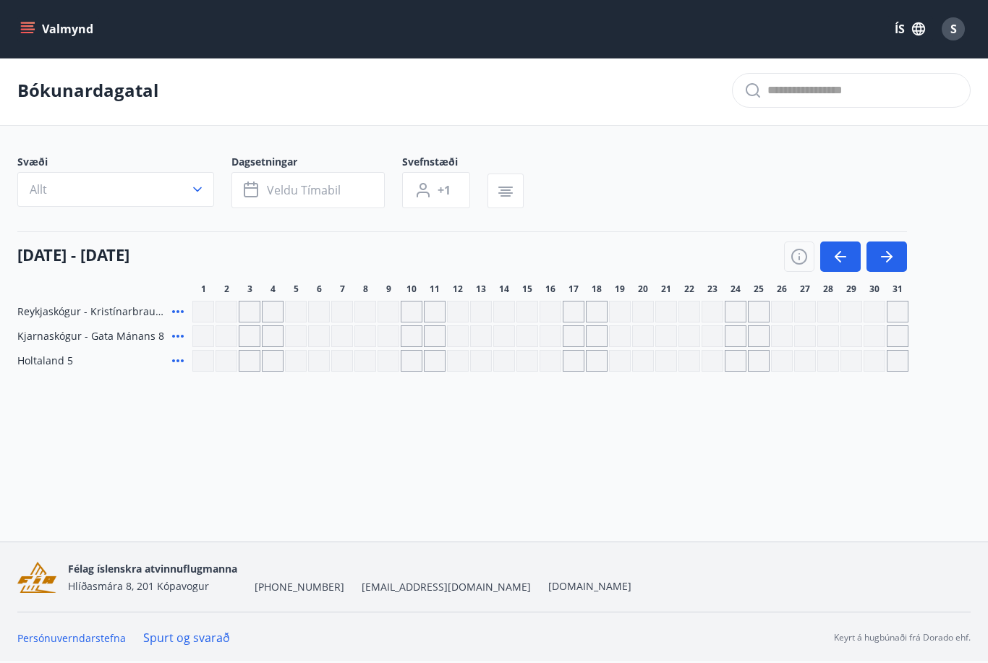
click at [297, 341] on div "Gráir dagar eru ekki bókanlegir" at bounding box center [296, 337] width 22 height 22
click at [29, 33] on icon "menu" at bounding box center [27, 32] width 13 height 1
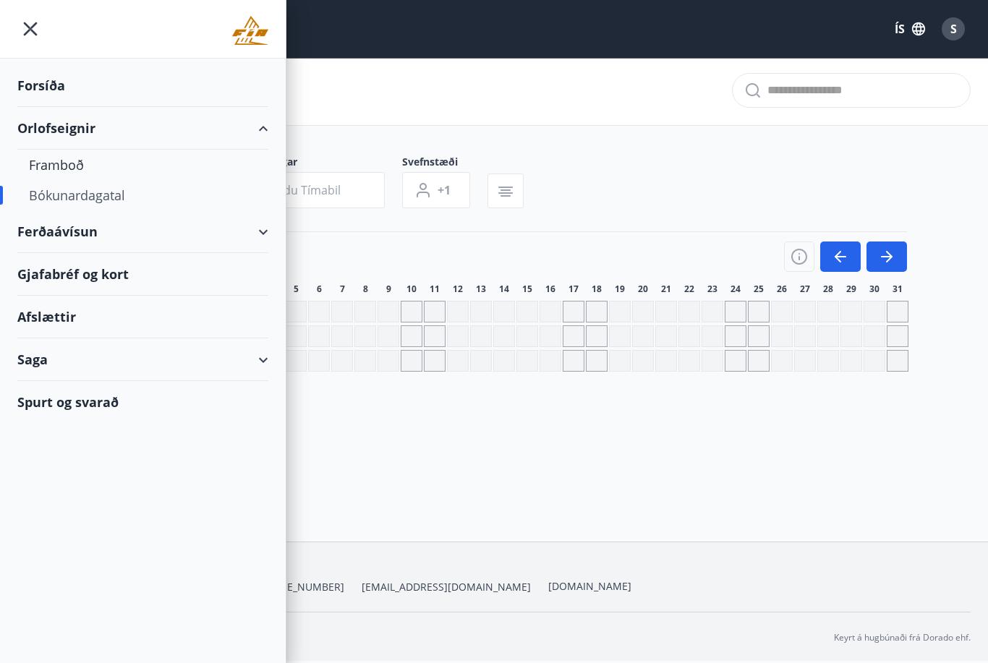
click at [255, 237] on div "Ferðaávísun" at bounding box center [142, 232] width 251 height 43
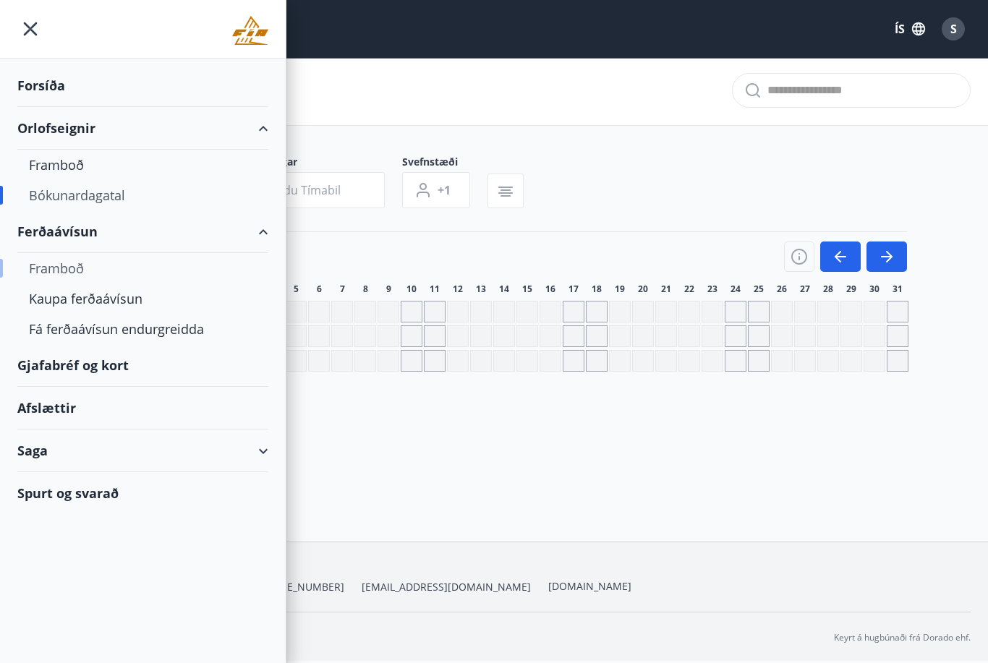
click at [55, 271] on div "Framboð" at bounding box center [143, 268] width 228 height 30
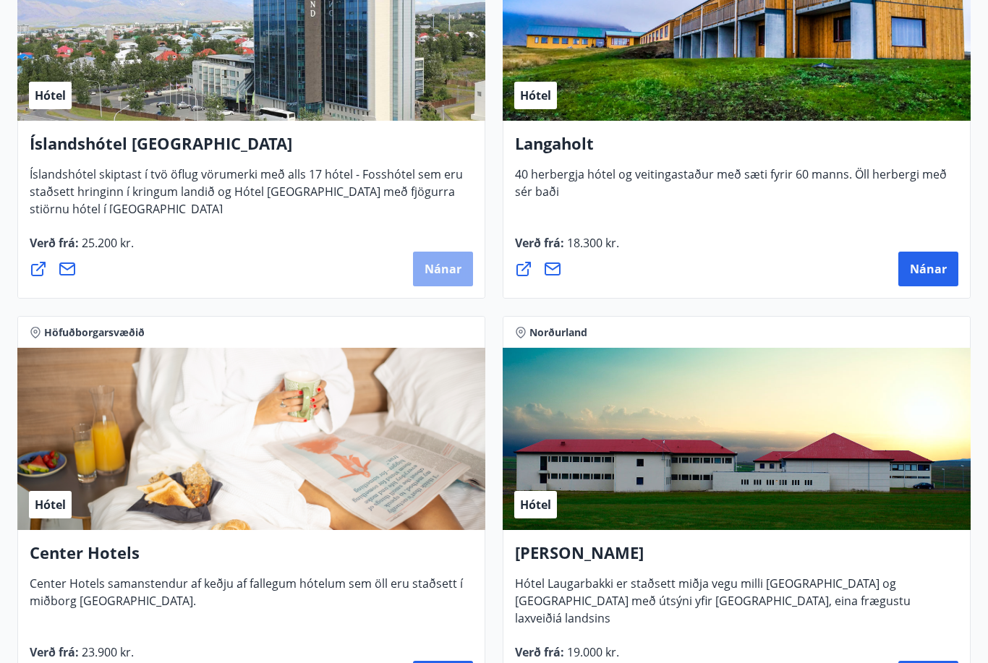
scroll to position [4456, 0]
click at [432, 279] on button "Nánar" at bounding box center [443, 269] width 60 height 35
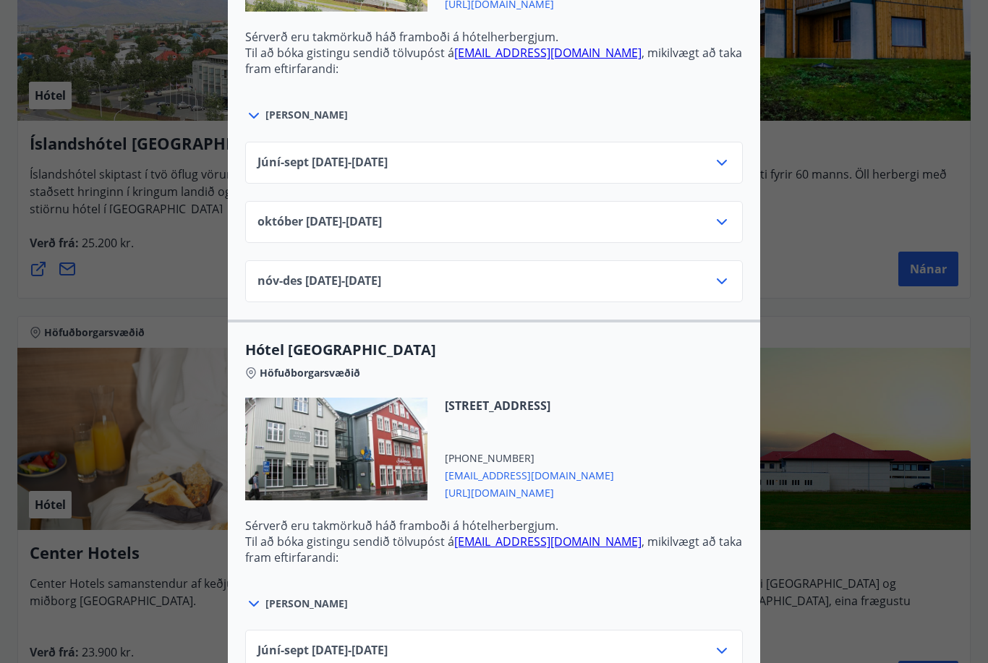
scroll to position [708, 0]
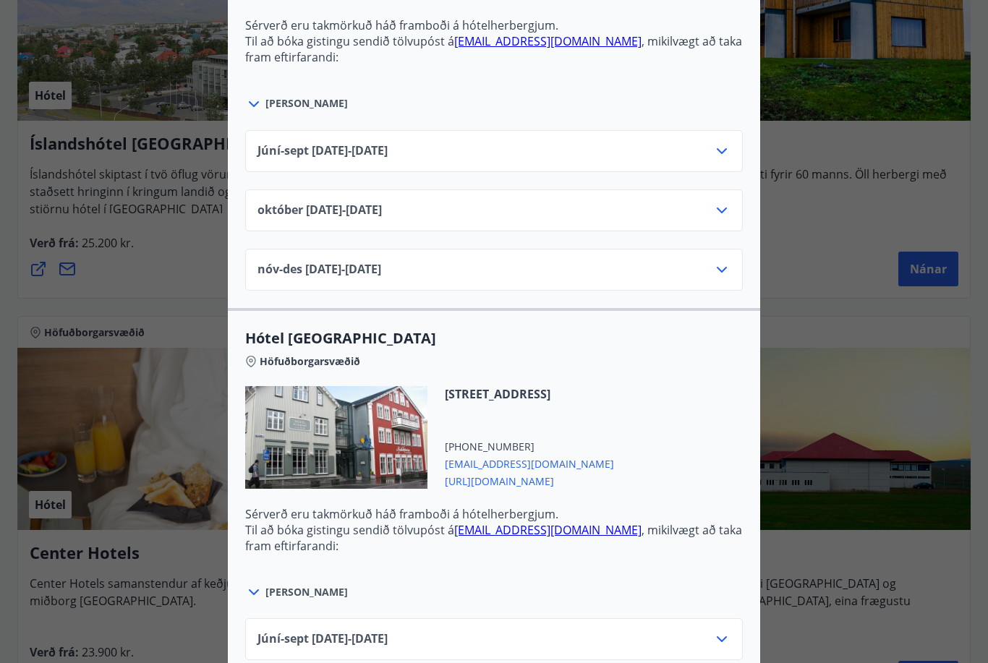
click at [721, 267] on icon at bounding box center [721, 269] width 17 height 17
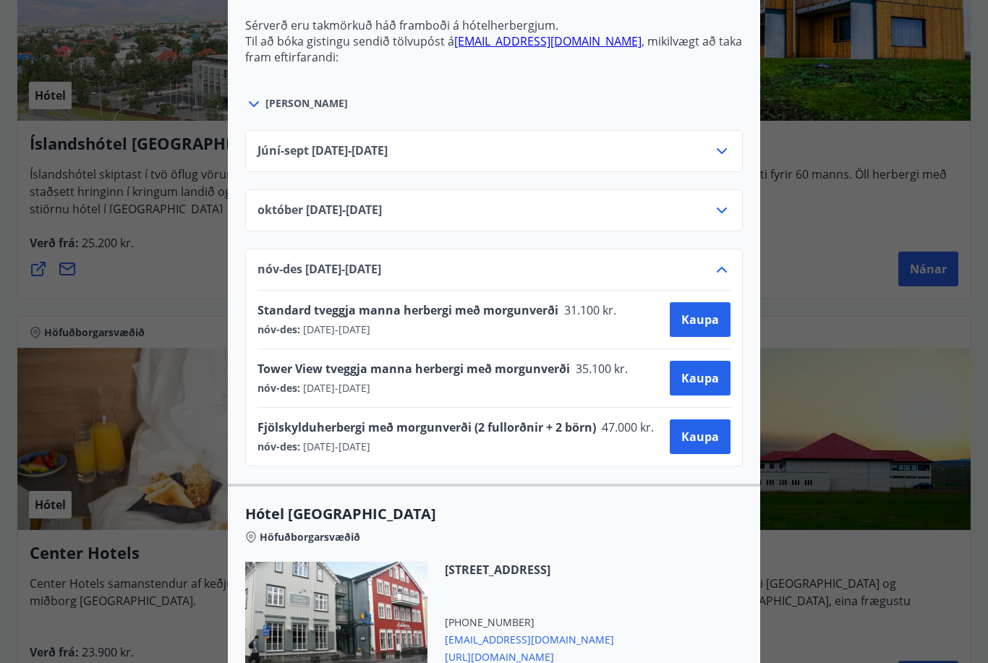
click at [717, 276] on icon at bounding box center [721, 269] width 17 height 17
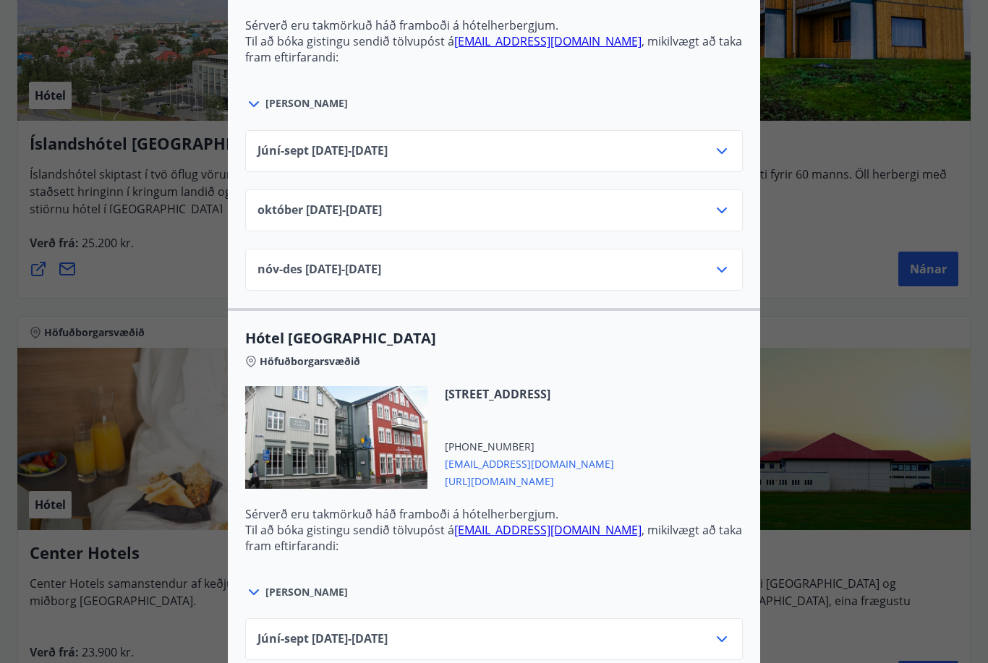
click at [721, 210] on icon at bounding box center [721, 210] width 17 height 17
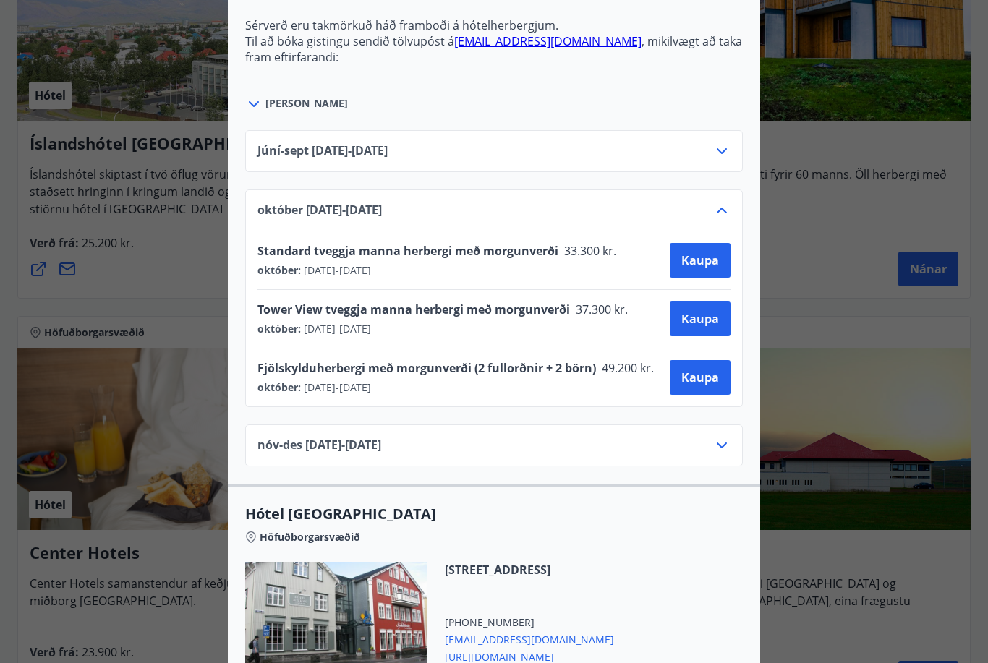
scroll to position [0, 0]
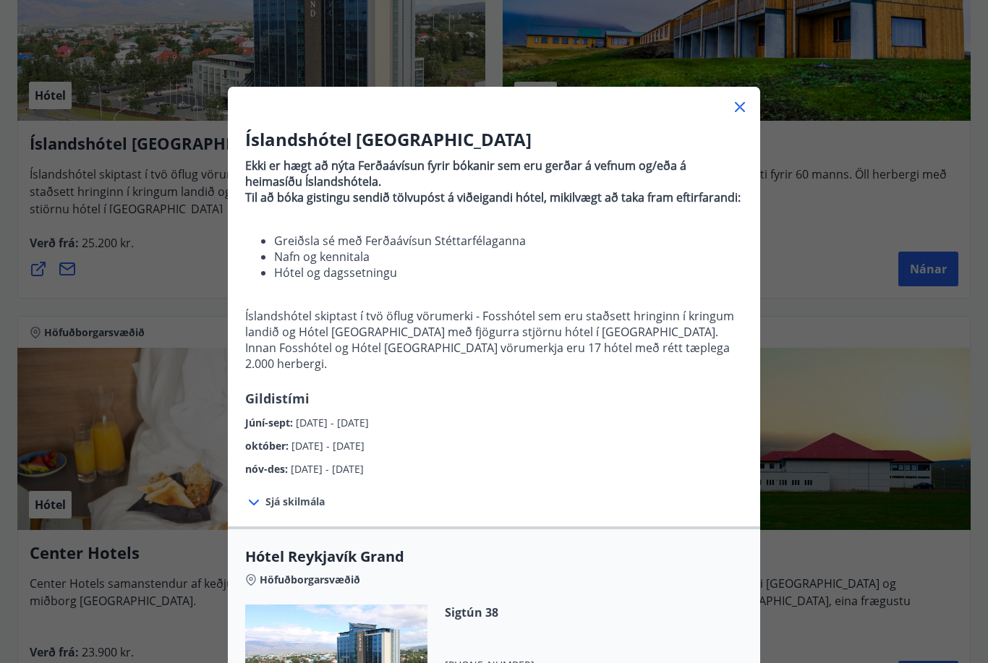
click at [722, 205] on p "Til að bóka gistingu sendið tölvupóst á viðeigandi hótel, mikilvægt að taka fra…" at bounding box center [494, 198] width 498 height 16
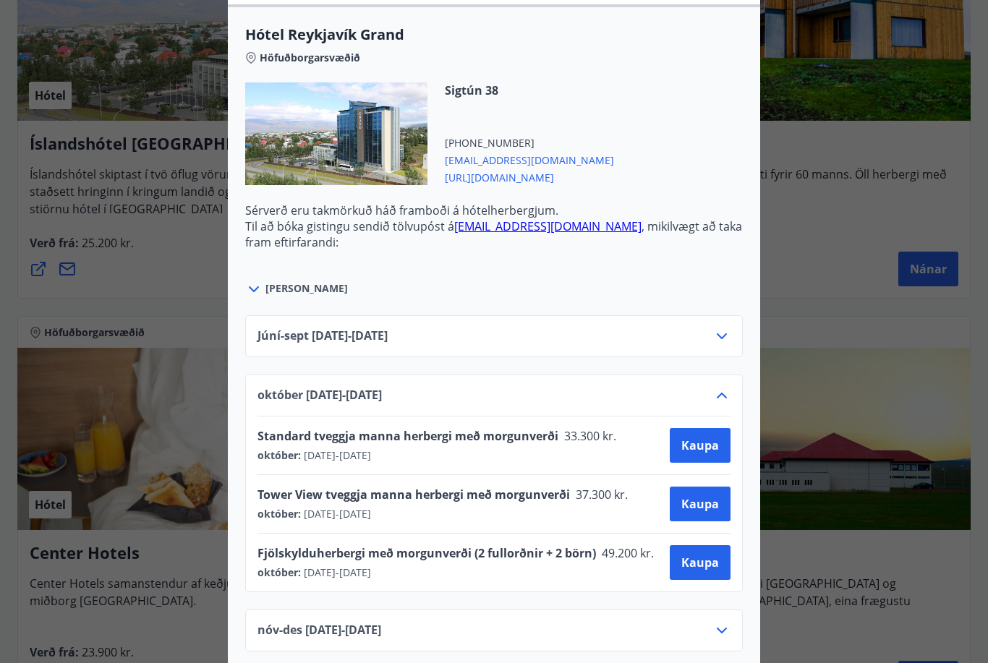
scroll to position [547, 0]
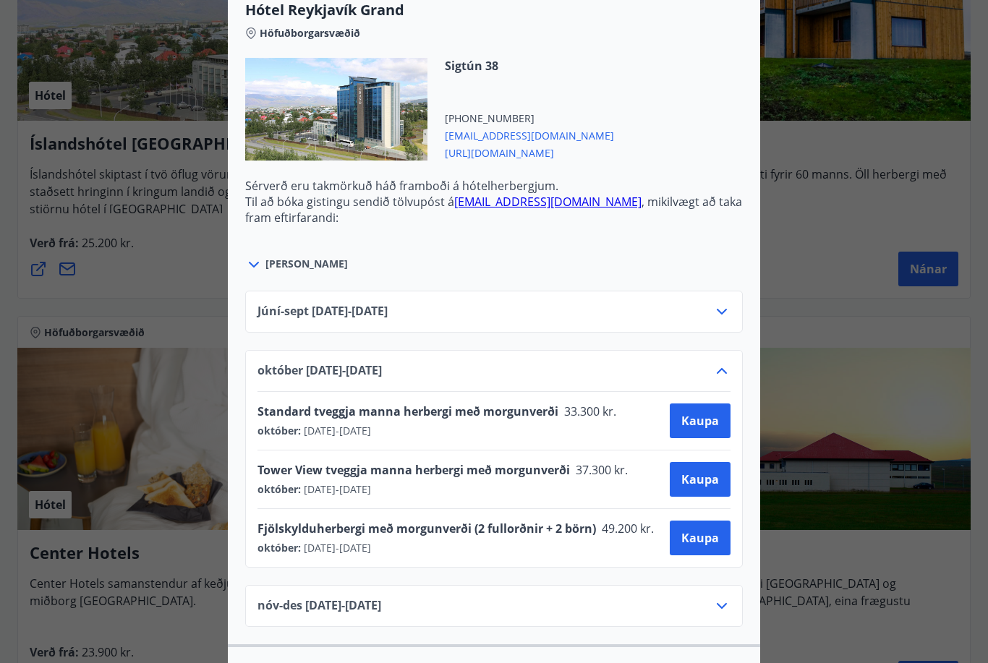
click at [725, 370] on icon at bounding box center [721, 370] width 17 height 17
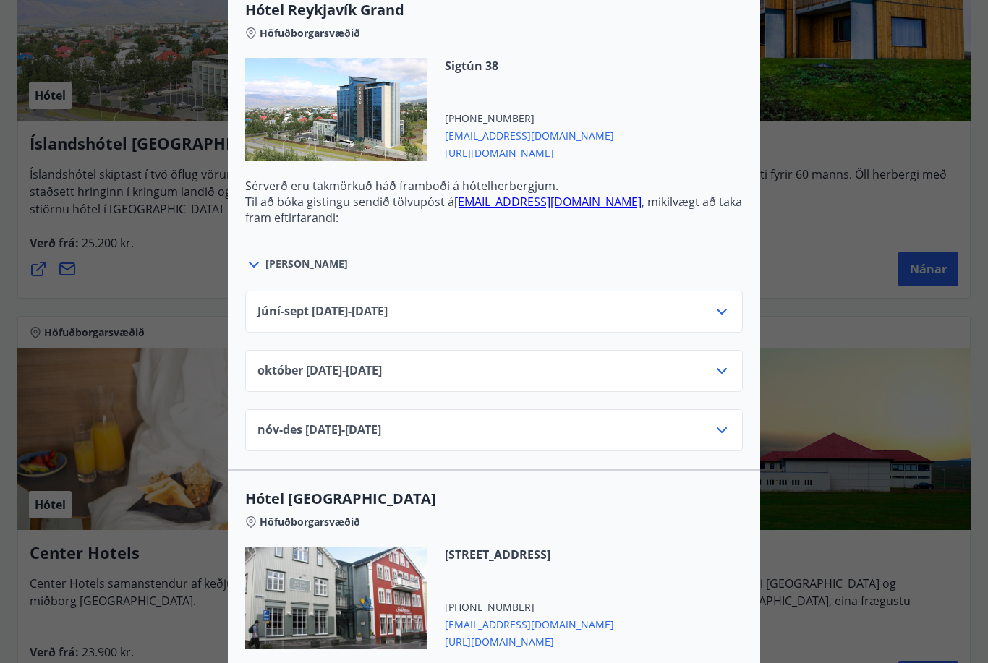
click at [718, 315] on icon at bounding box center [721, 311] width 17 height 17
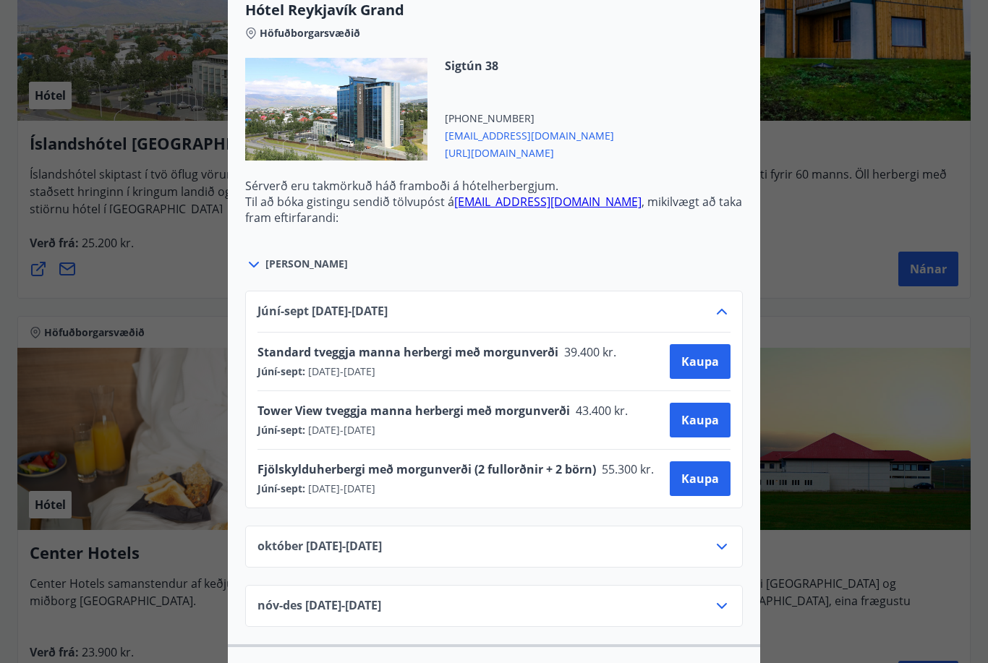
click at [721, 315] on icon at bounding box center [721, 311] width 17 height 17
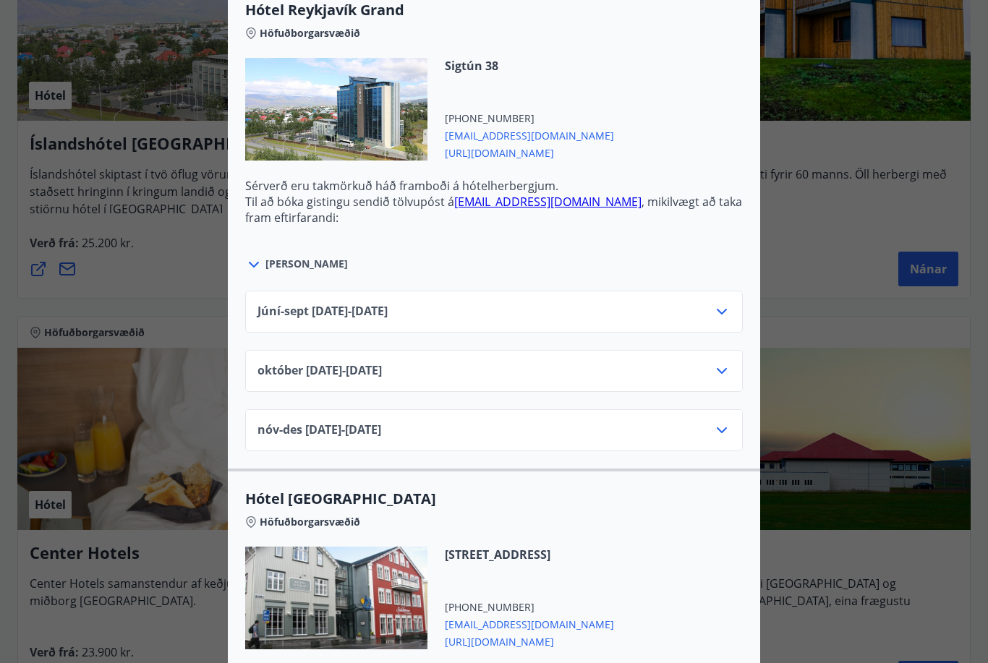
click at [723, 433] on icon at bounding box center [721, 430] width 17 height 17
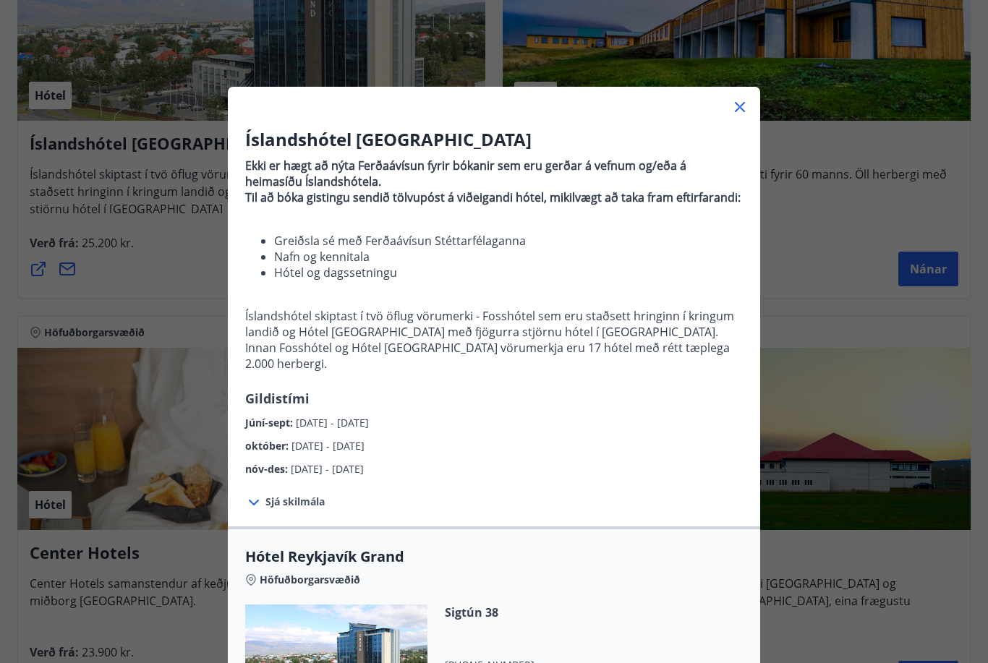
scroll to position [0, 0]
click at [739, 109] on icon at bounding box center [740, 107] width 10 height 10
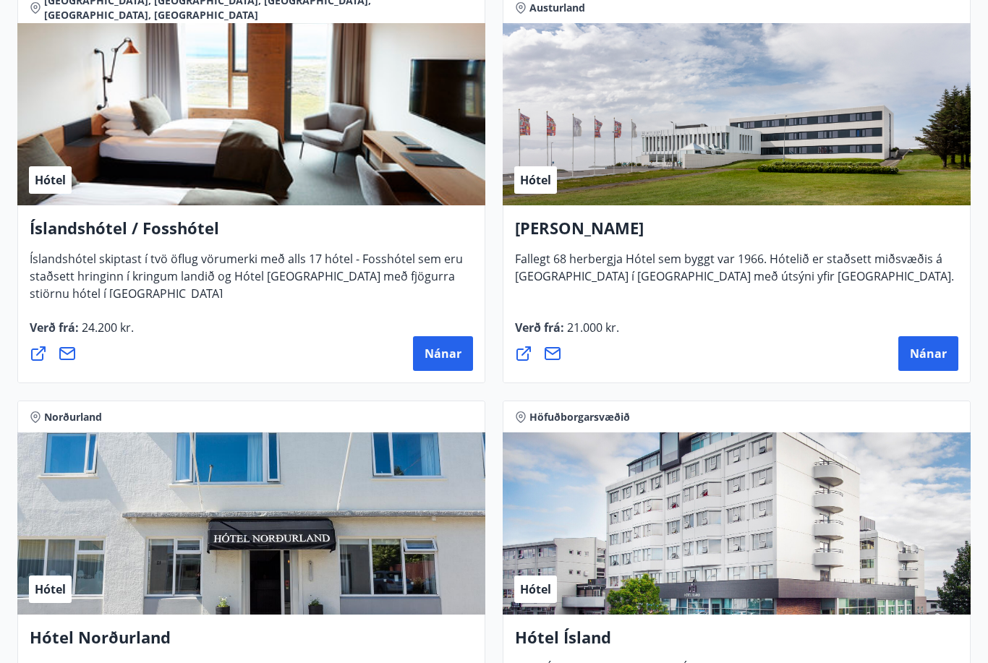
scroll to position [2731, 0]
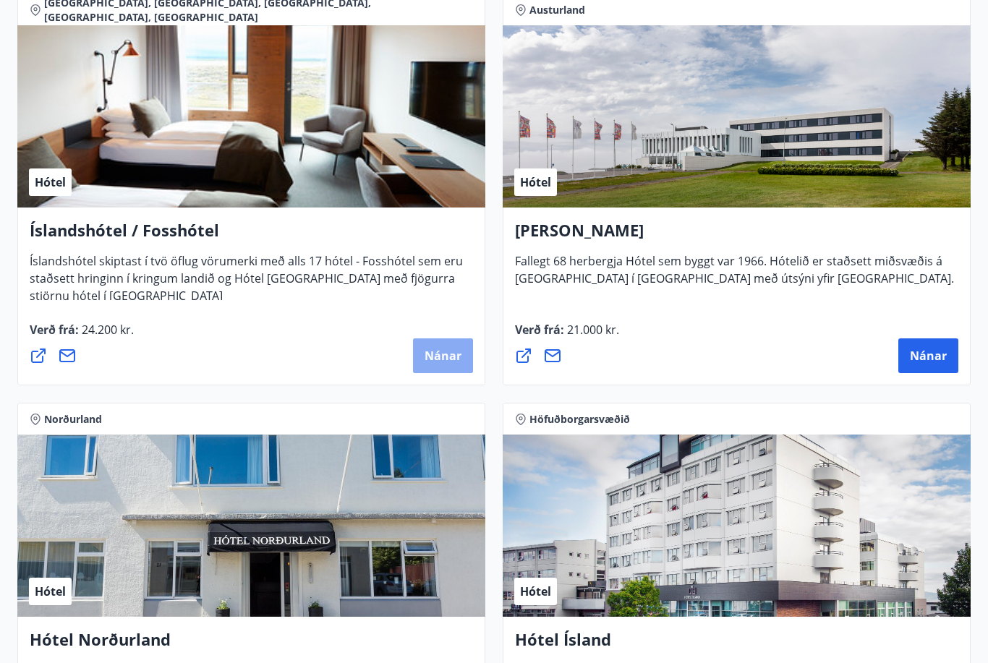
click at [441, 362] on span "Nánar" at bounding box center [443, 356] width 37 height 16
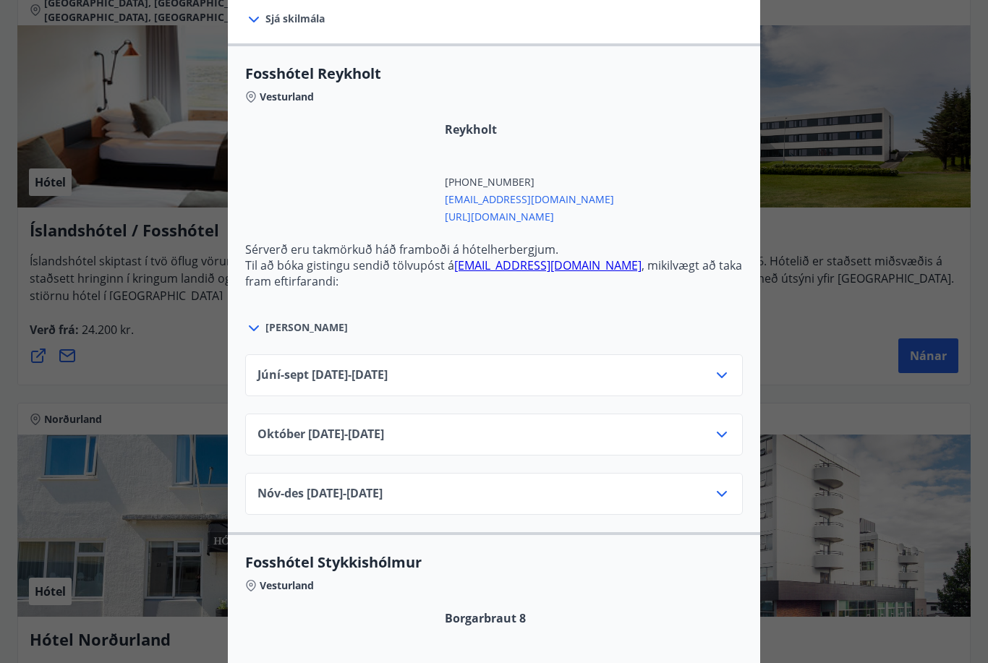
scroll to position [480, 0]
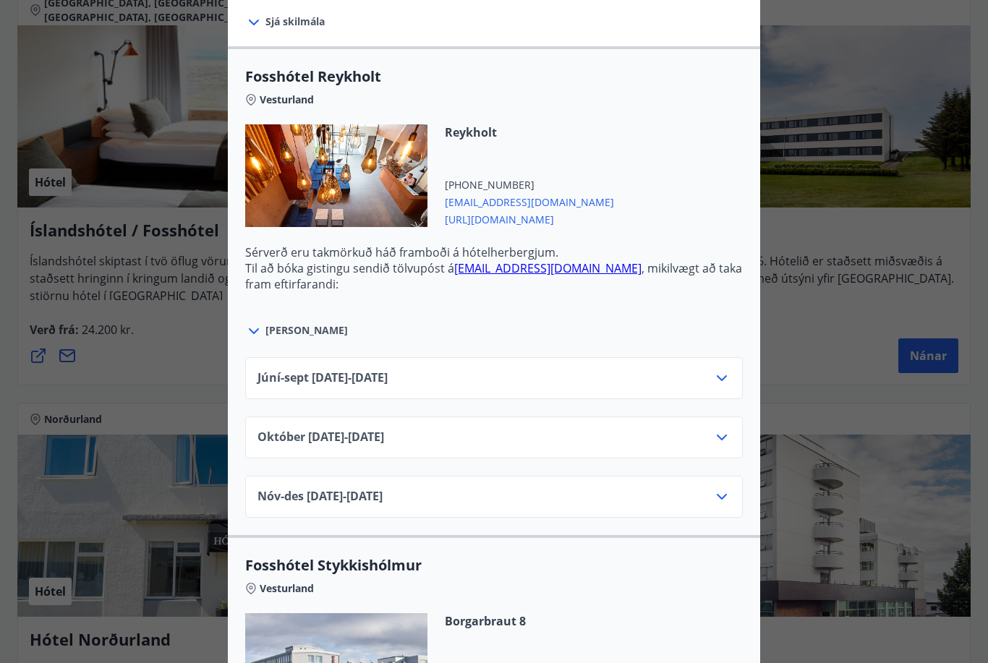
click at [727, 381] on icon at bounding box center [721, 378] width 17 height 17
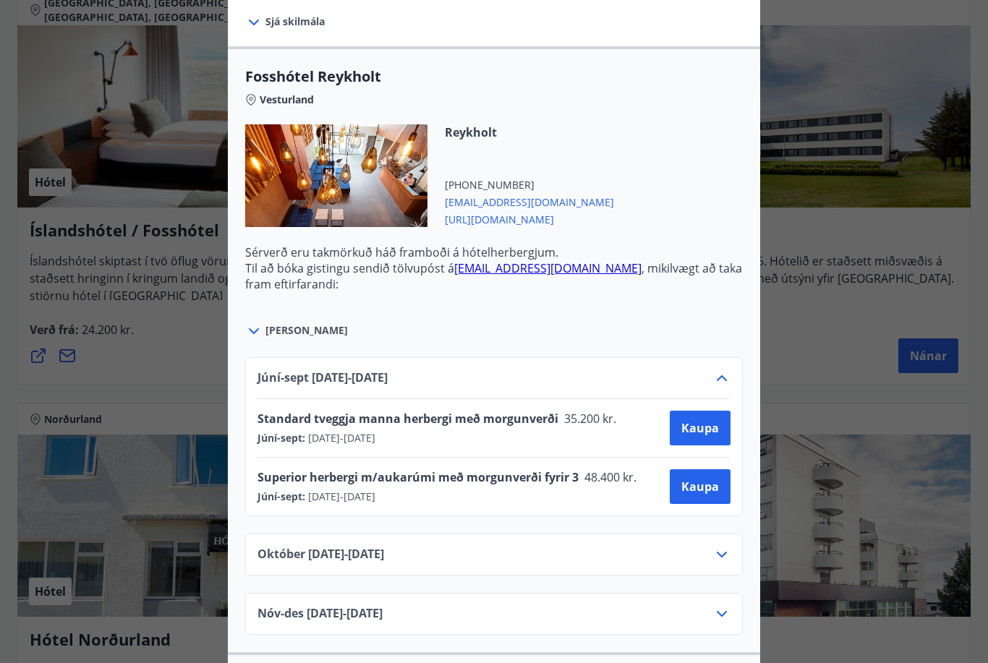
click at [727, 383] on icon at bounding box center [721, 378] width 17 height 17
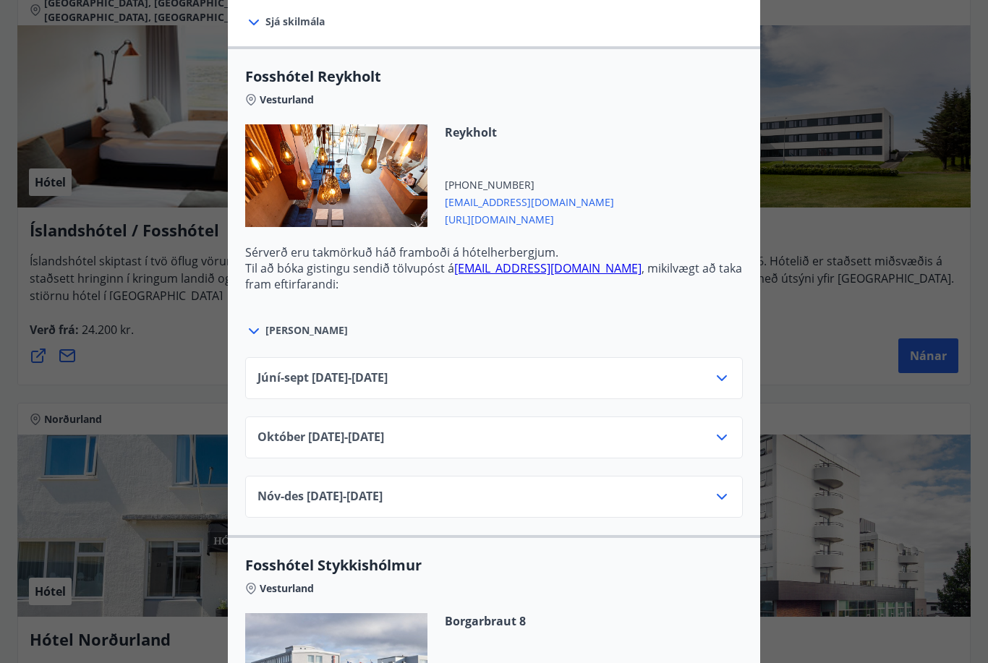
click at [720, 444] on icon at bounding box center [721, 437] width 17 height 17
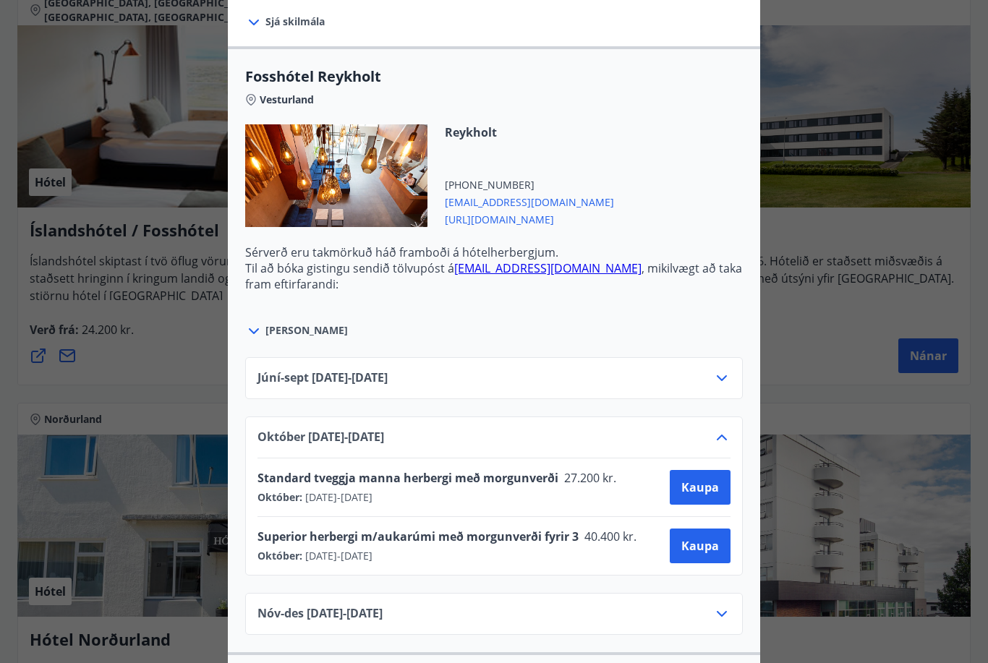
click at [720, 445] on icon at bounding box center [721, 437] width 17 height 17
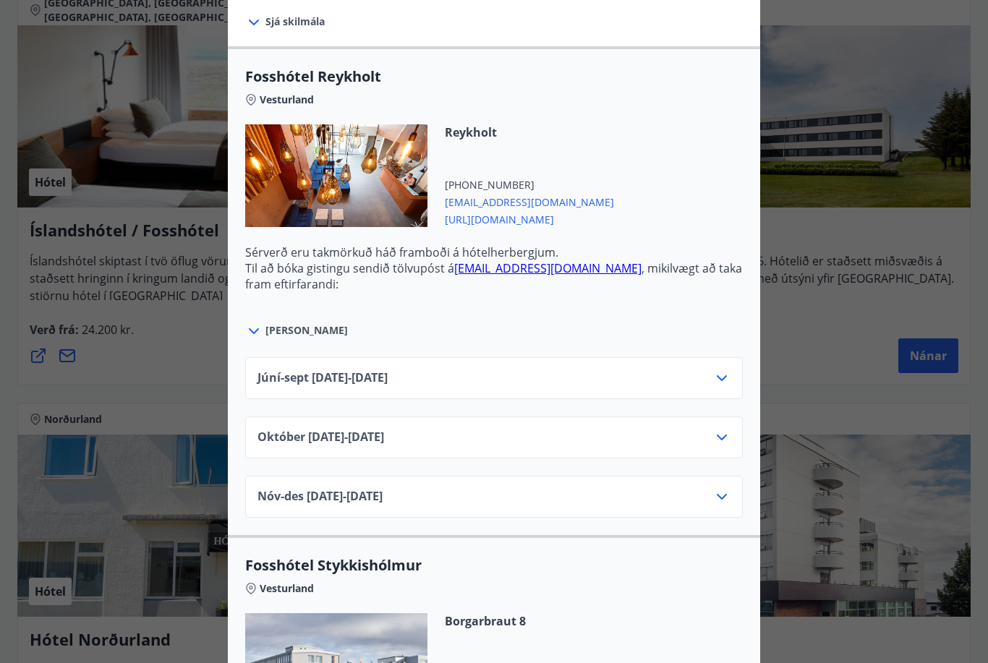
click at [725, 502] on icon at bounding box center [721, 496] width 17 height 17
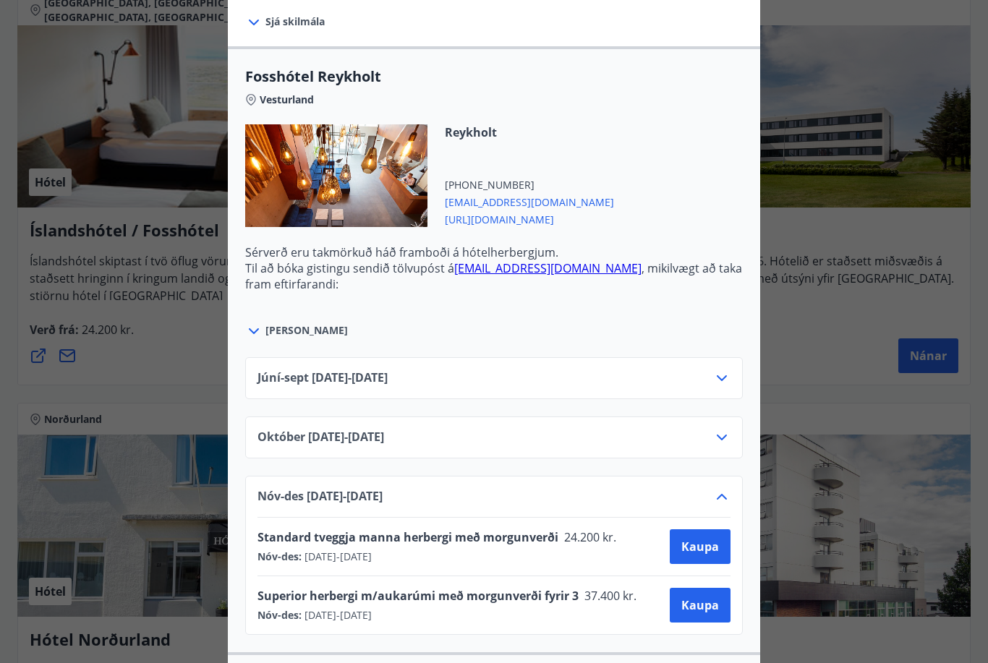
scroll to position [556, 0]
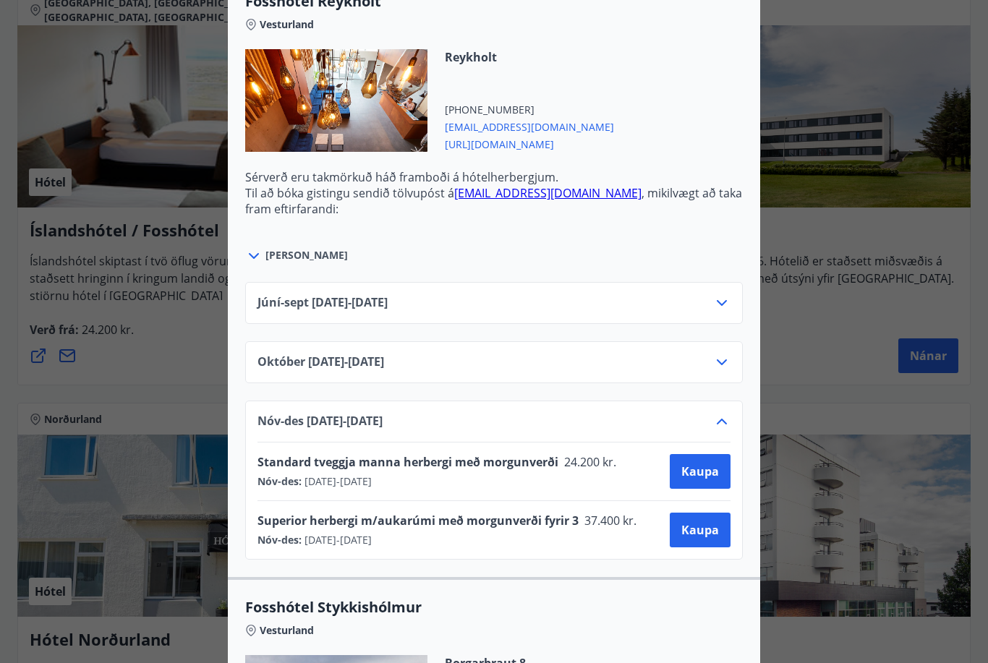
click at [715, 426] on icon at bounding box center [721, 421] width 17 height 17
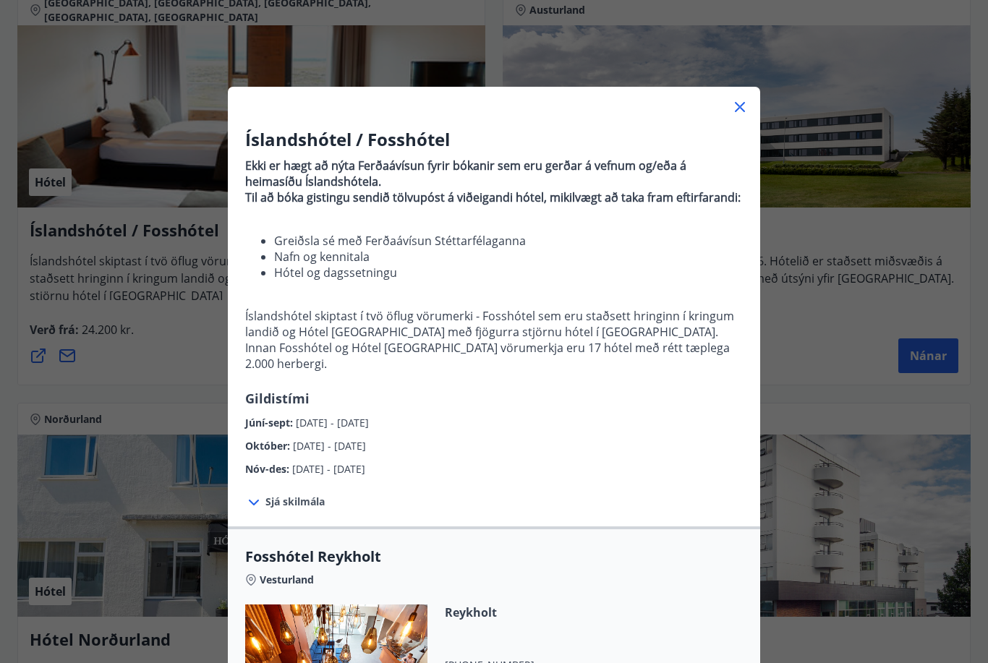
scroll to position [0, 0]
click at [740, 112] on icon at bounding box center [739, 106] width 17 height 17
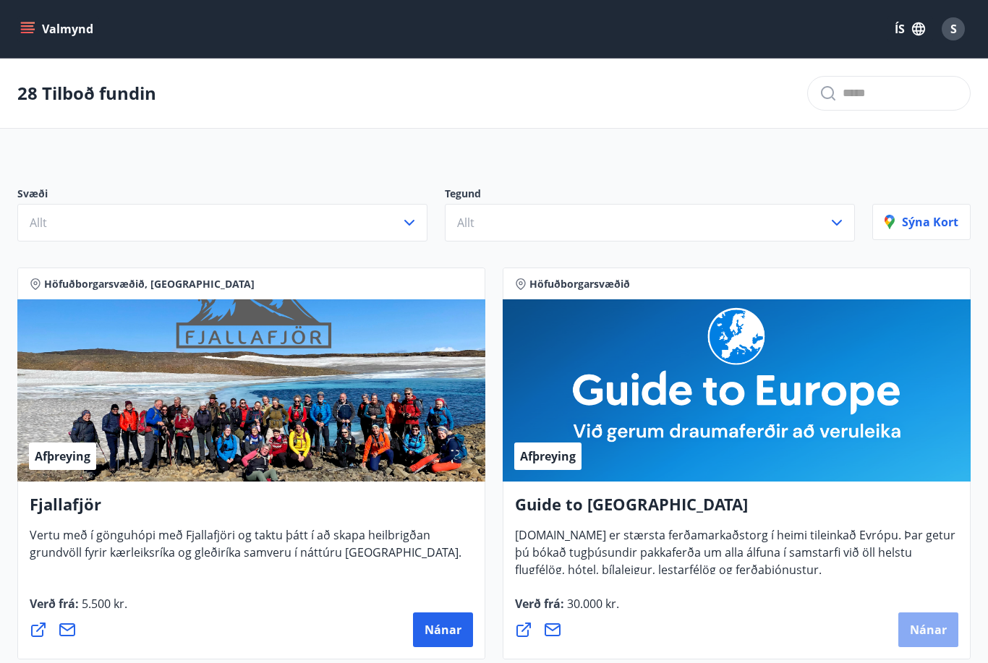
click at [922, 632] on span "Nánar" at bounding box center [928, 630] width 37 height 16
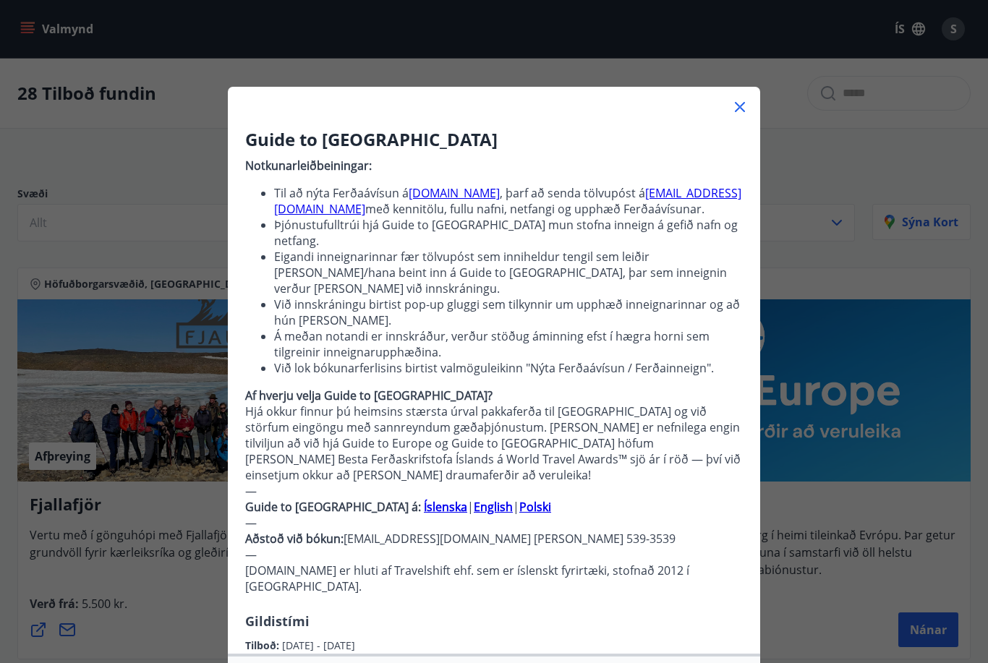
click at [446, 195] on link "guidetoeurope.com" at bounding box center [454, 193] width 91 height 16
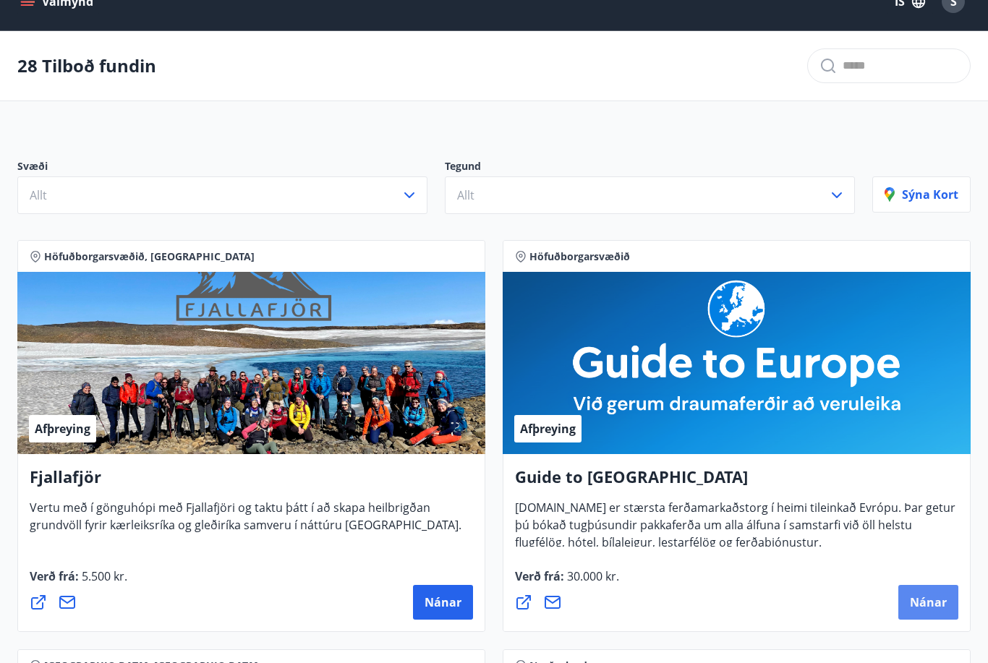
scroll to position [27, 0]
click at [930, 606] on span "Nánar" at bounding box center [928, 603] width 37 height 16
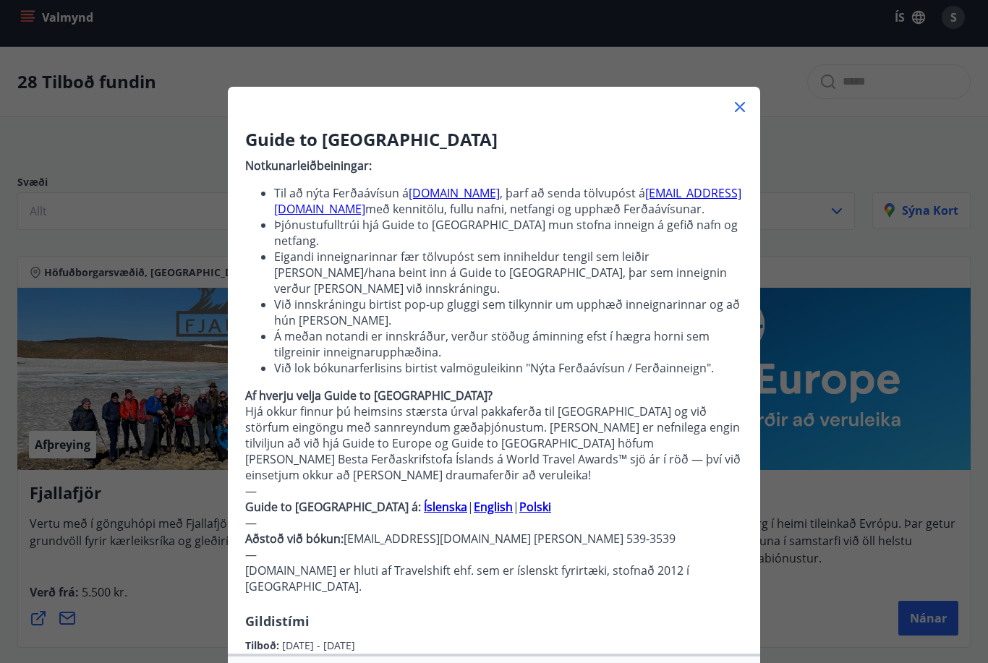
scroll to position [0, 0]
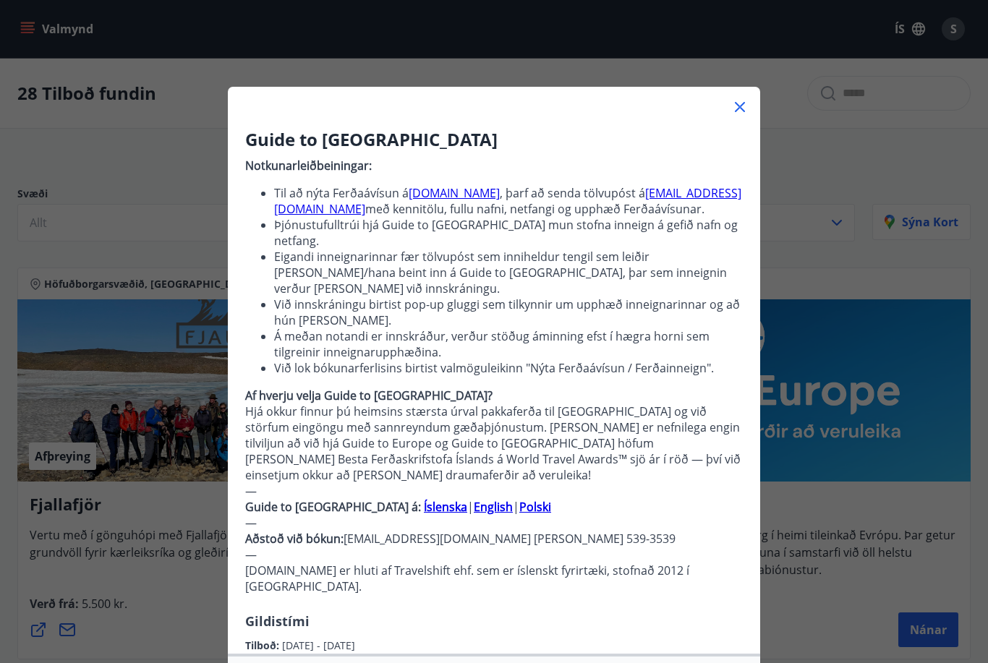
click at [472, 193] on link "guidetoeurope.com" at bounding box center [454, 193] width 91 height 16
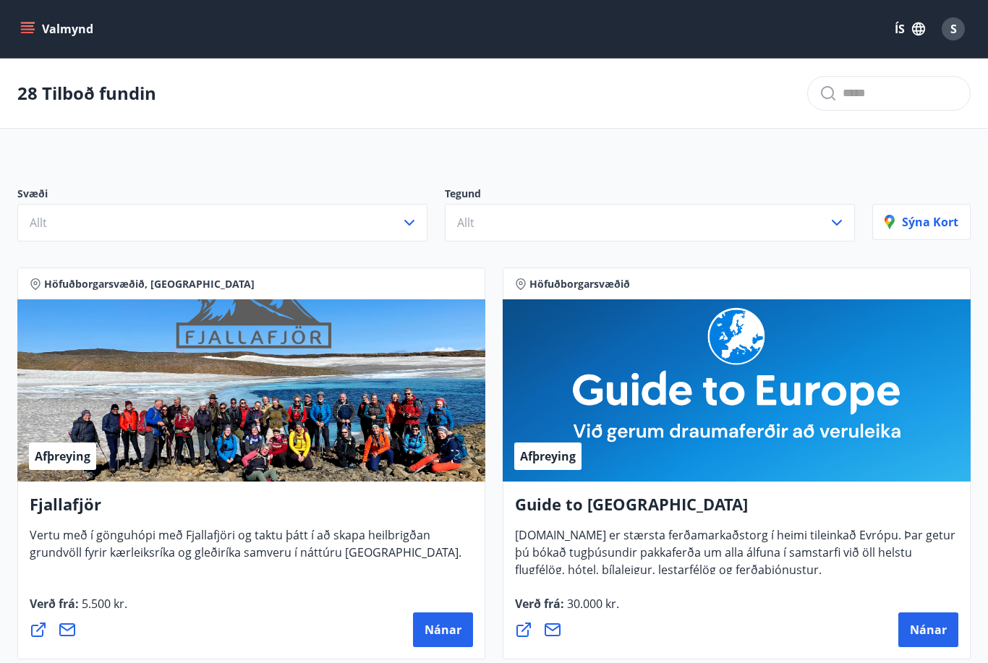
click at [26, 33] on icon "menu" at bounding box center [27, 32] width 13 height 1
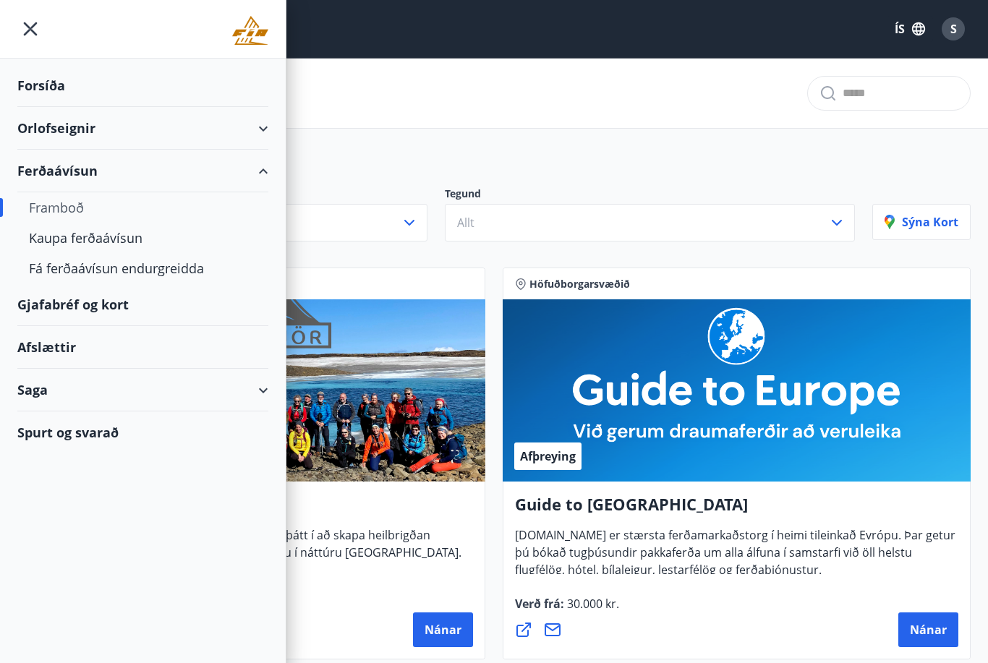
click at [260, 175] on div "Ferðaávísun" at bounding box center [142, 171] width 251 height 43
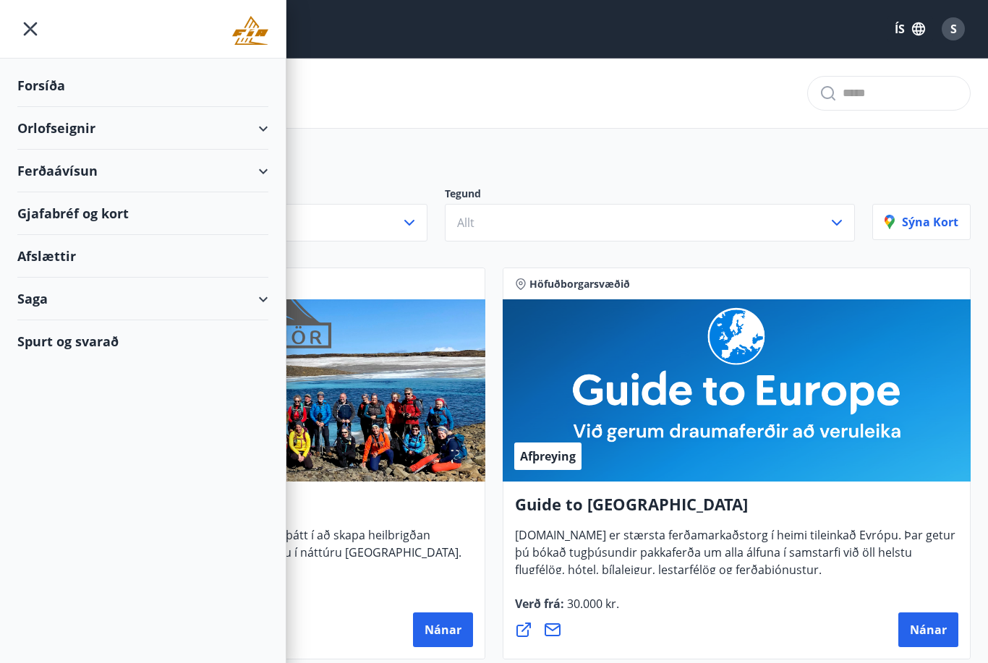
click at [112, 218] on div "Gjafabréf og kort" at bounding box center [142, 213] width 251 height 43
click at [54, 259] on div "Afslættir" at bounding box center [142, 256] width 251 height 43
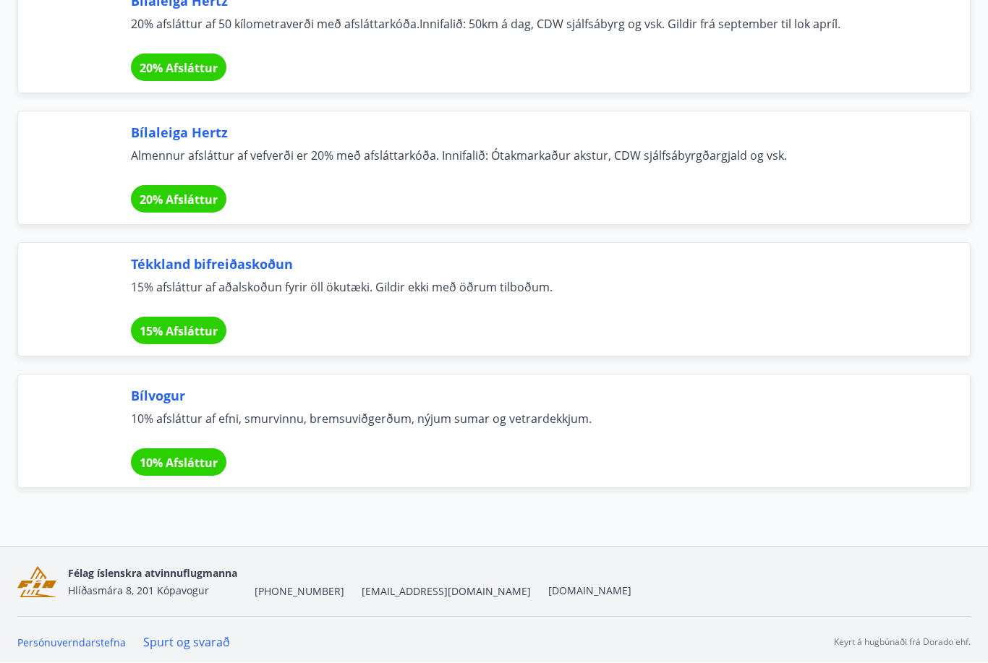
scroll to position [9515, 0]
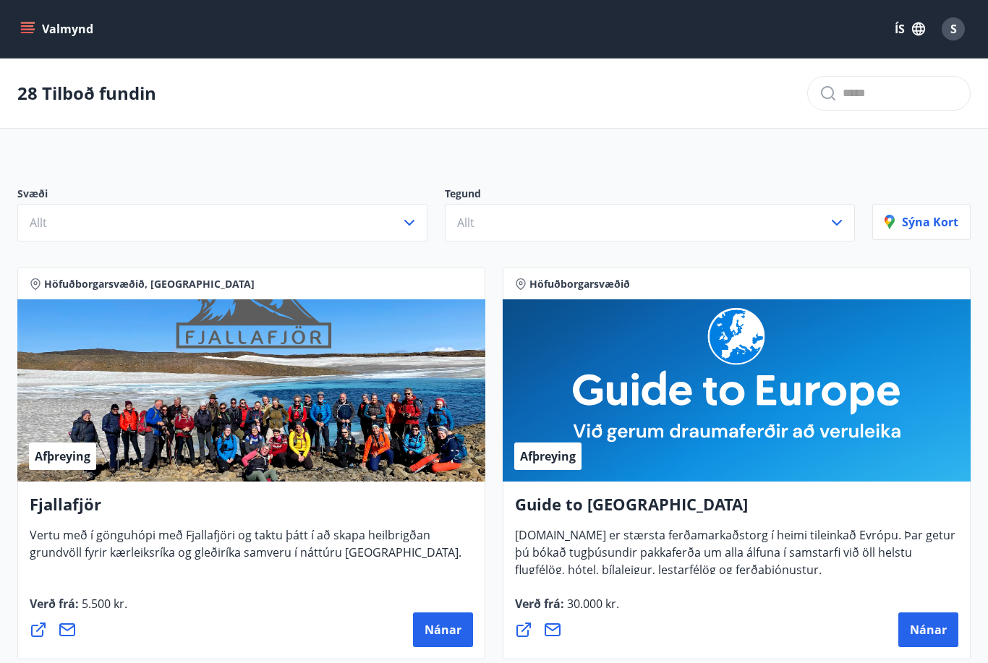
click at [33, 34] on icon "menu" at bounding box center [27, 29] width 14 height 14
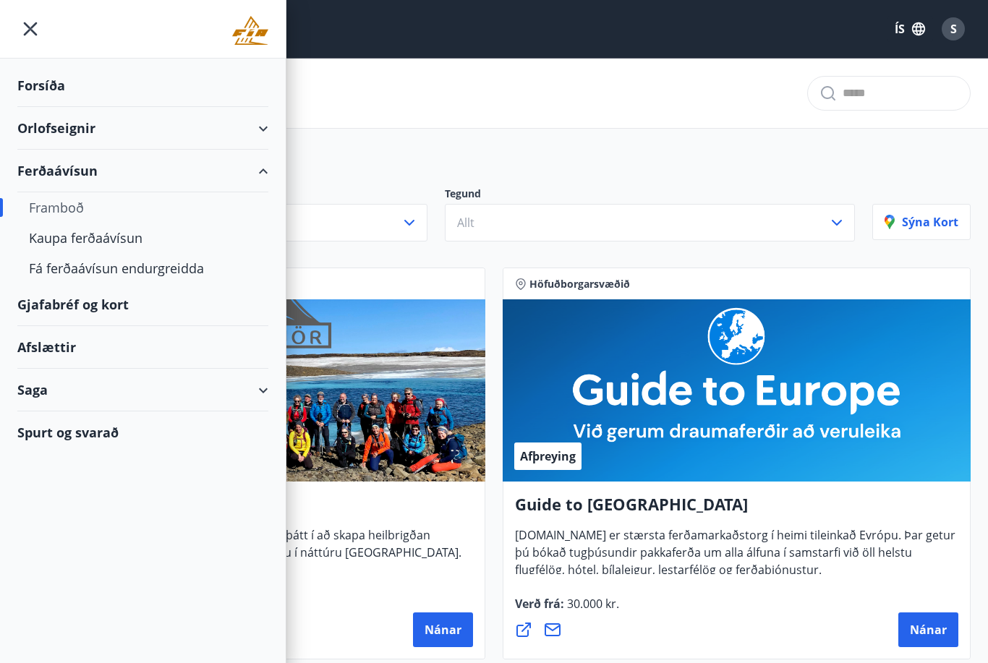
click at [180, 401] on div "Saga" at bounding box center [142, 390] width 251 height 43
click at [67, 549] on div "Inneign" at bounding box center [143, 548] width 228 height 30
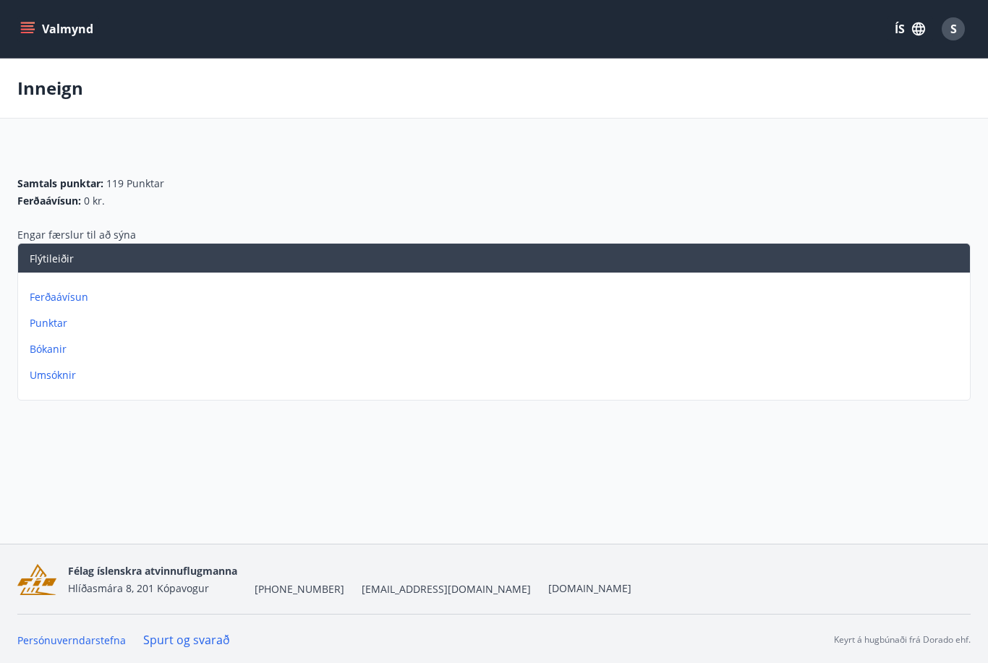
click at [31, 38] on button "Valmynd" at bounding box center [58, 29] width 82 height 26
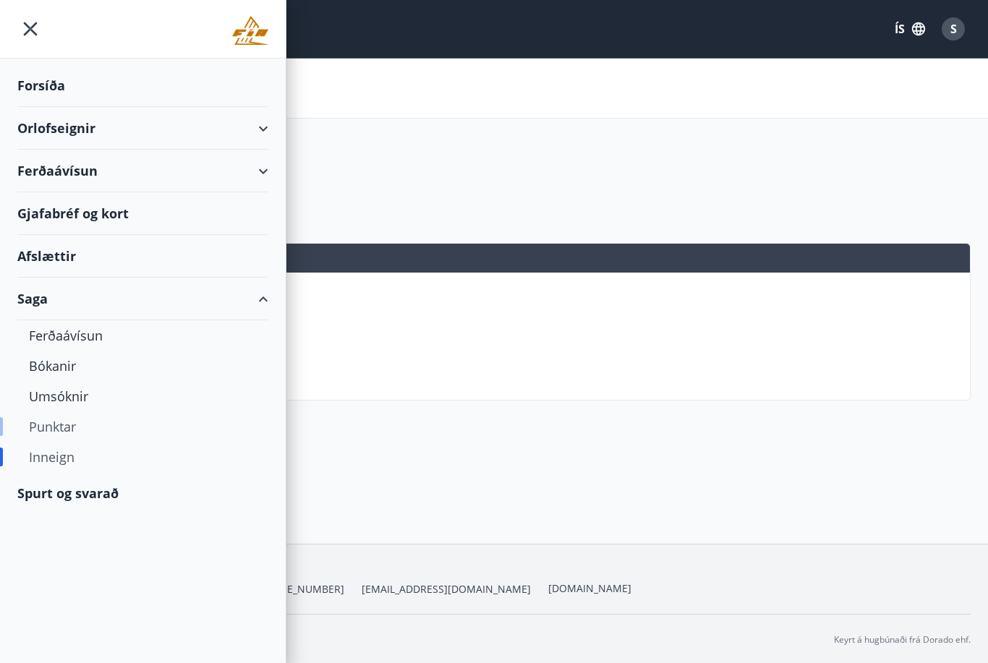
click at [63, 432] on div "Punktar" at bounding box center [143, 427] width 228 height 30
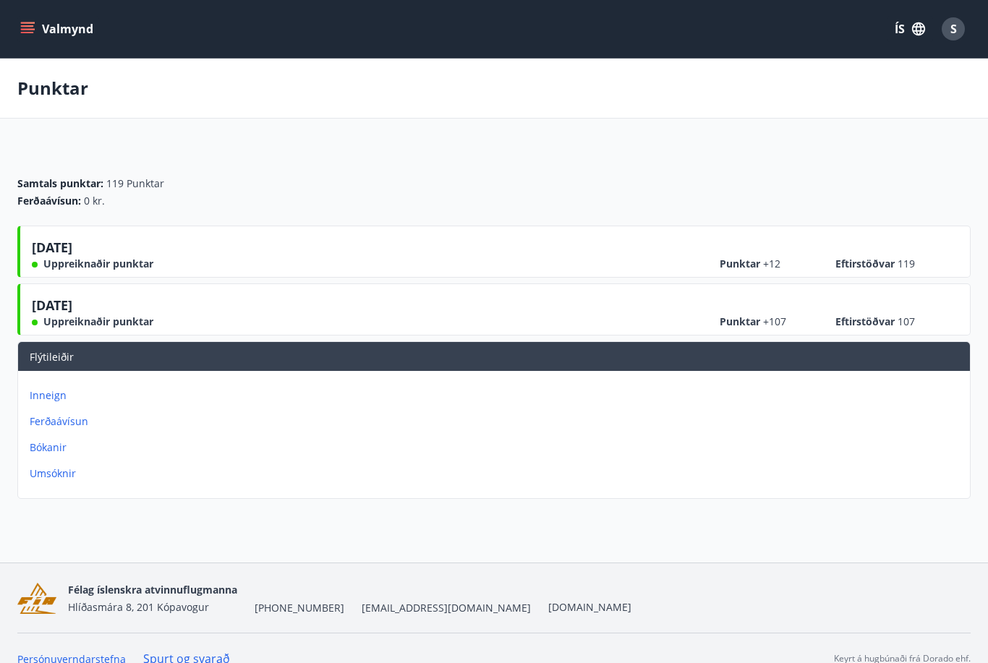
click at [35, 25] on button "Valmynd" at bounding box center [58, 29] width 82 height 26
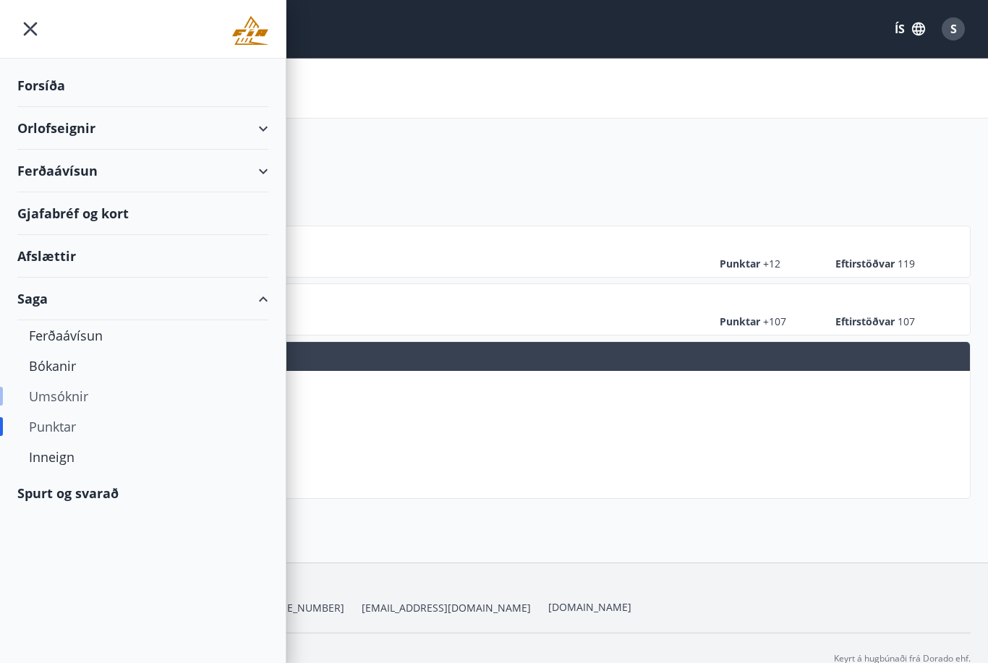
click at [64, 401] on div "Umsóknir" at bounding box center [143, 396] width 228 height 30
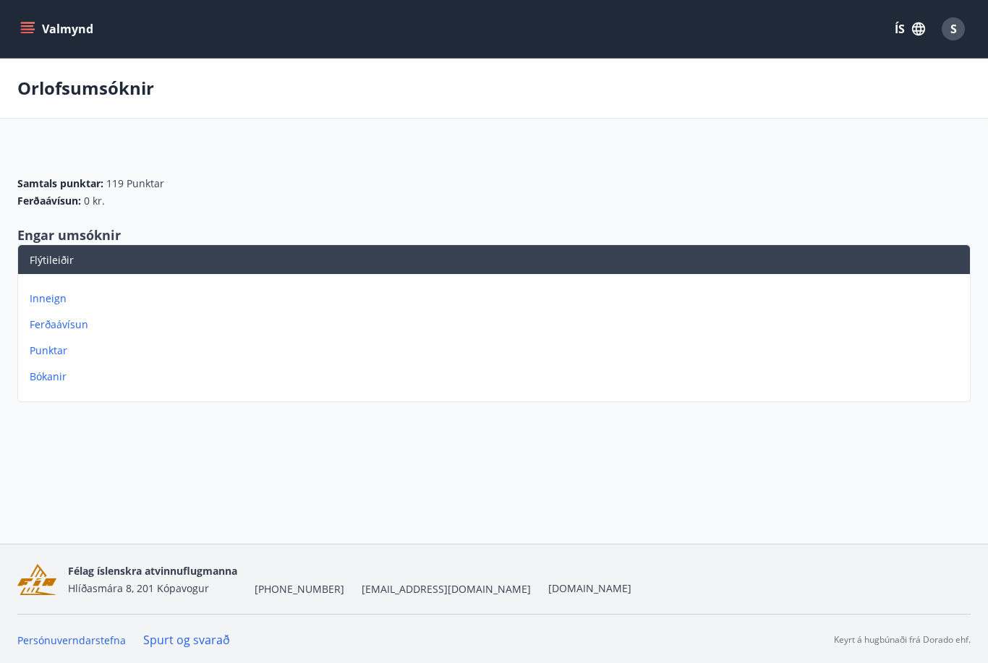
click at [26, 30] on icon "menu" at bounding box center [27, 29] width 14 height 14
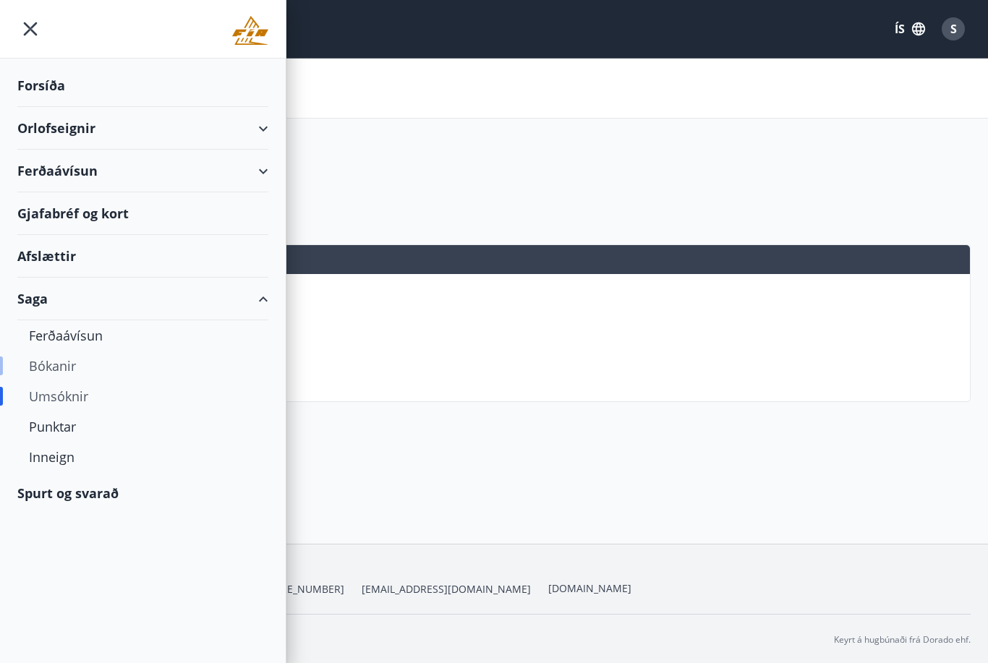
click at [66, 365] on div "Bókanir" at bounding box center [143, 366] width 228 height 30
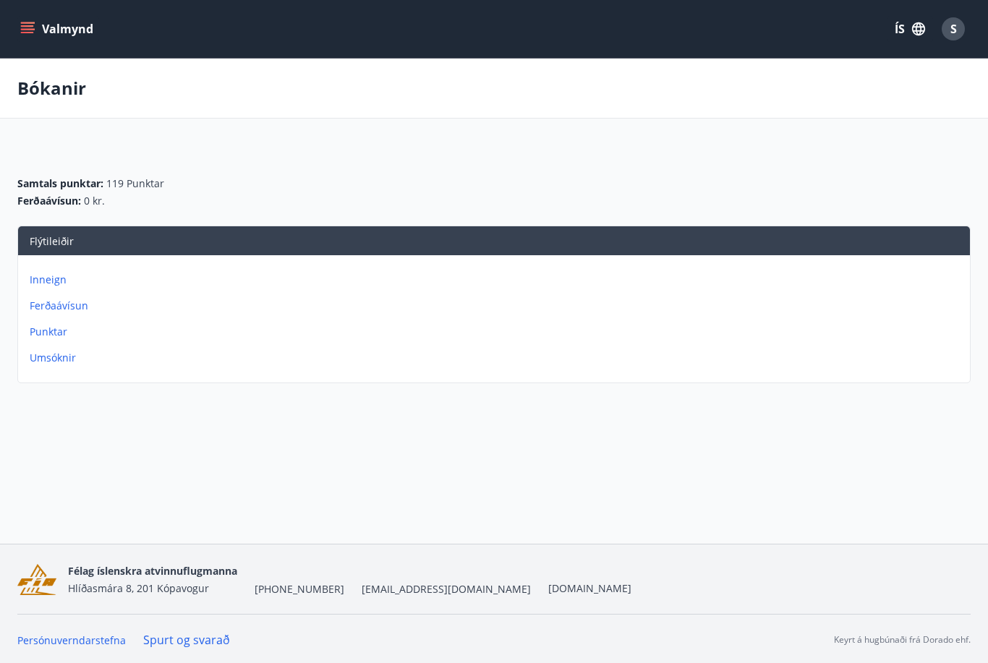
click at [28, 27] on icon "menu" at bounding box center [27, 29] width 14 height 14
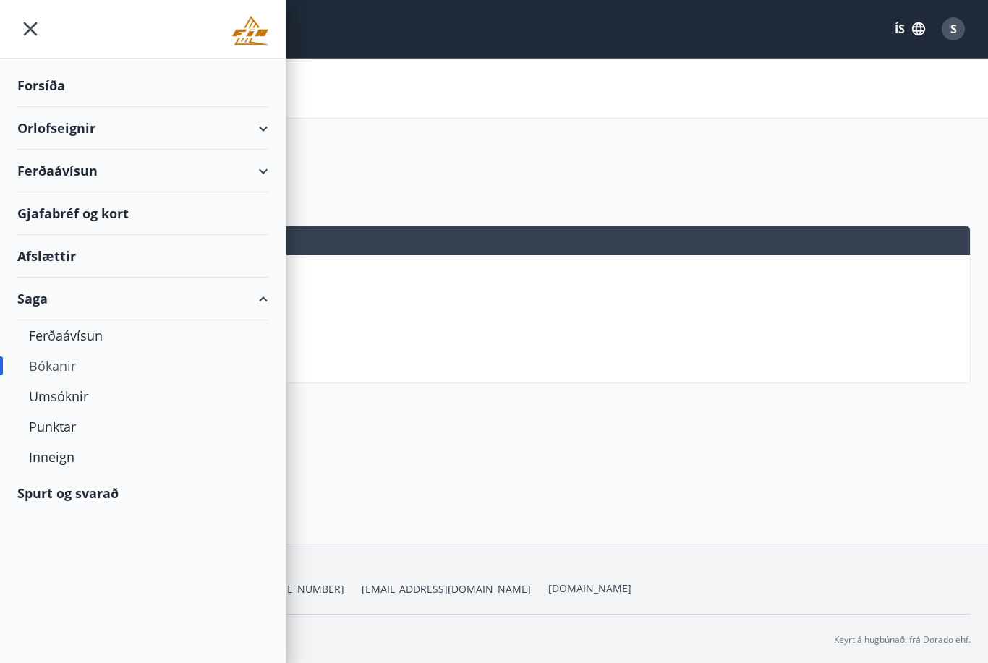
click at [96, 492] on div "Spurt og svarað" at bounding box center [142, 493] width 251 height 42
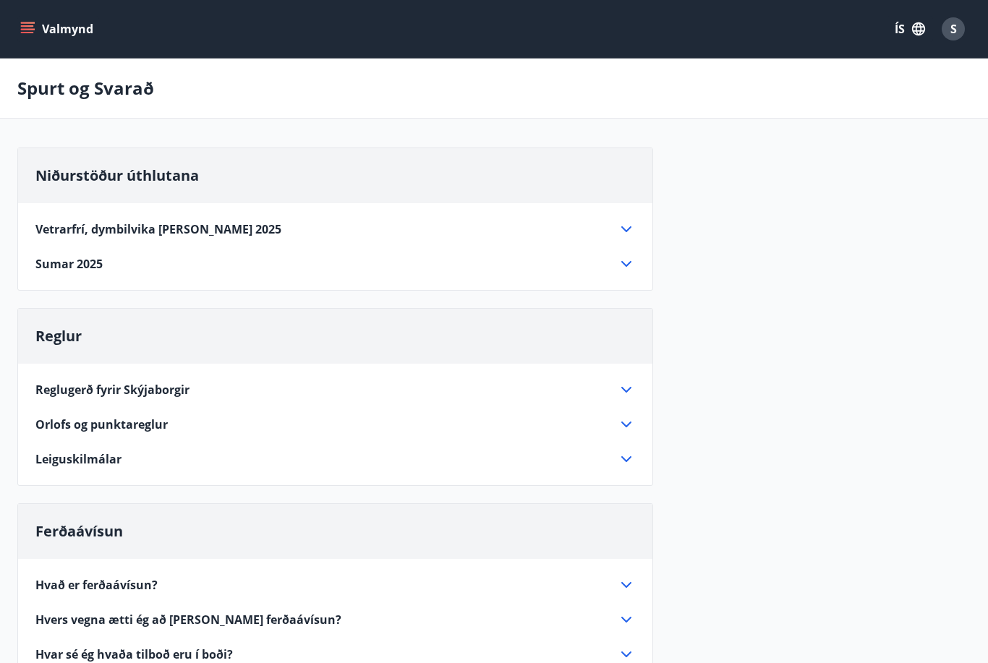
click at [630, 271] on icon at bounding box center [626, 263] width 17 height 17
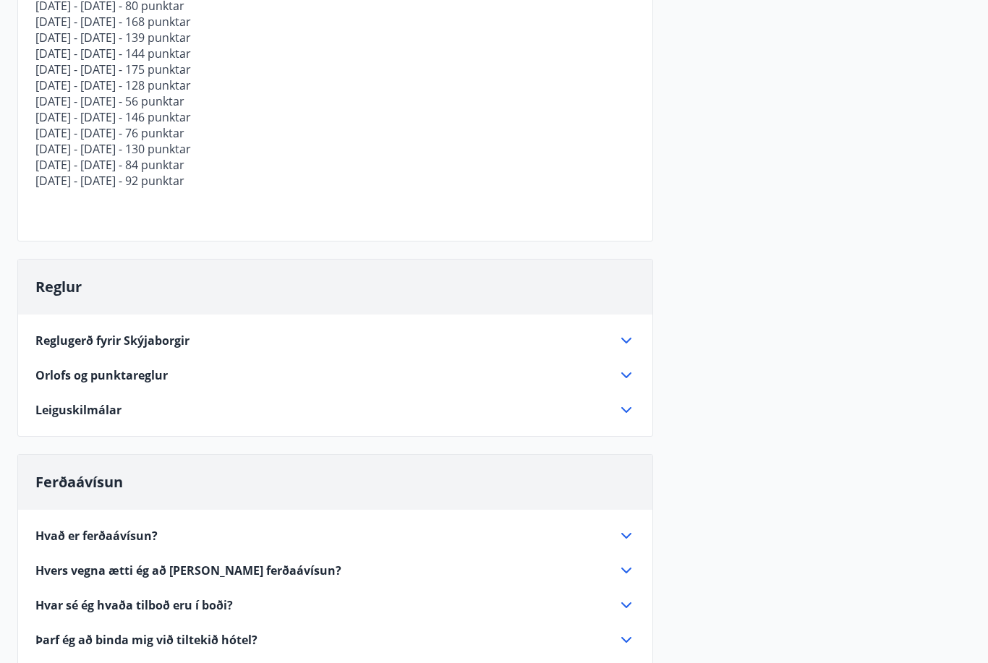
scroll to position [1614, 0]
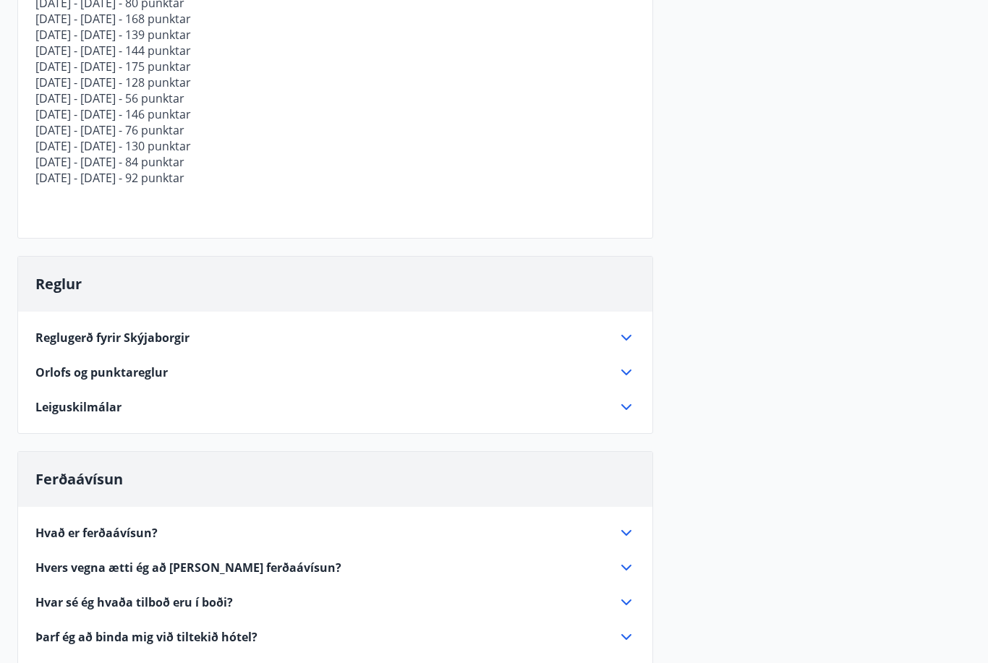
click at [619, 380] on icon at bounding box center [626, 373] width 17 height 17
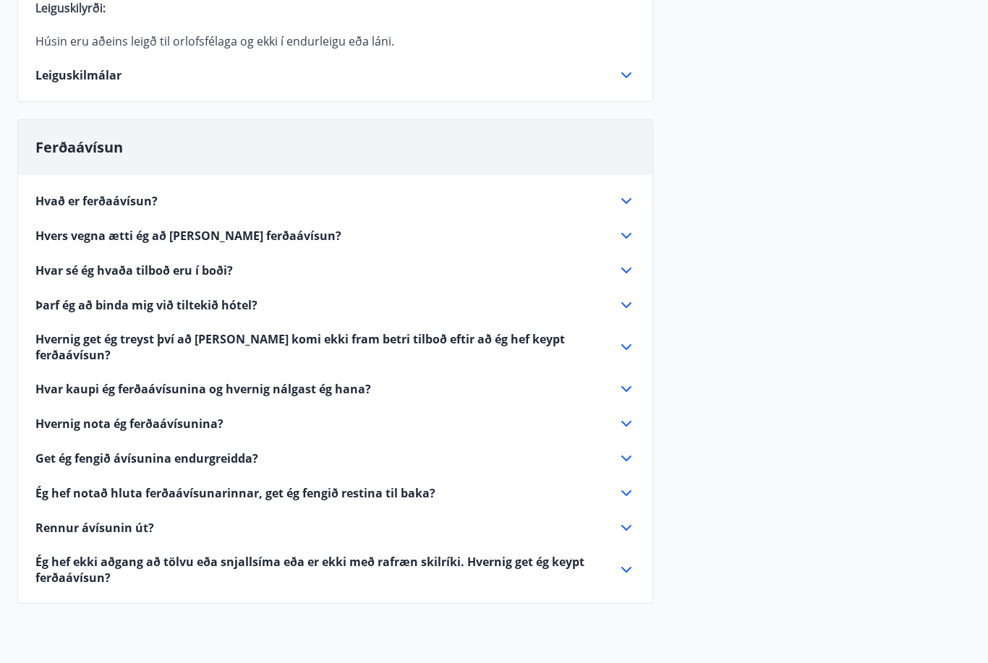
scroll to position [1001, 0]
click at [616, 308] on div "Þarf ég að binda mig við tiltekið hótel?" at bounding box center [326, 305] width 582 height 16
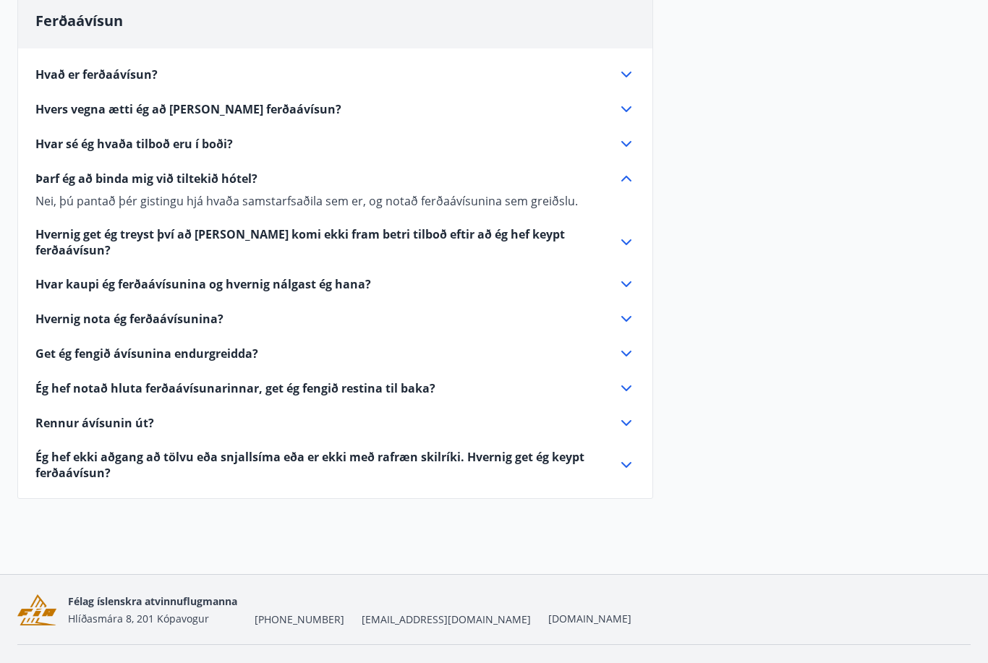
scroll to position [483, 0]
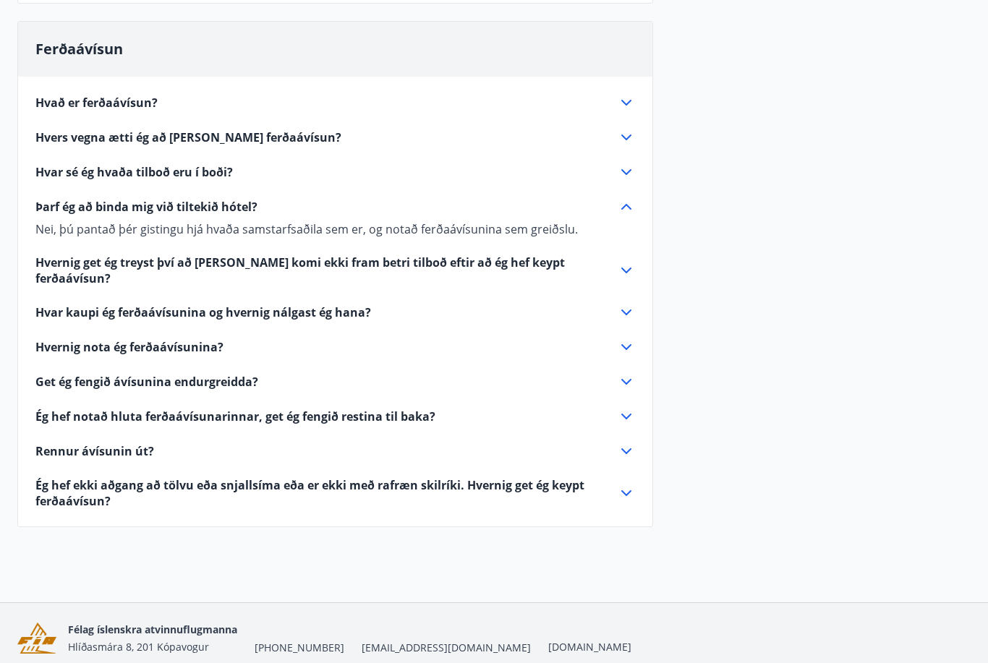
click at [625, 269] on icon at bounding box center [626, 270] width 17 height 17
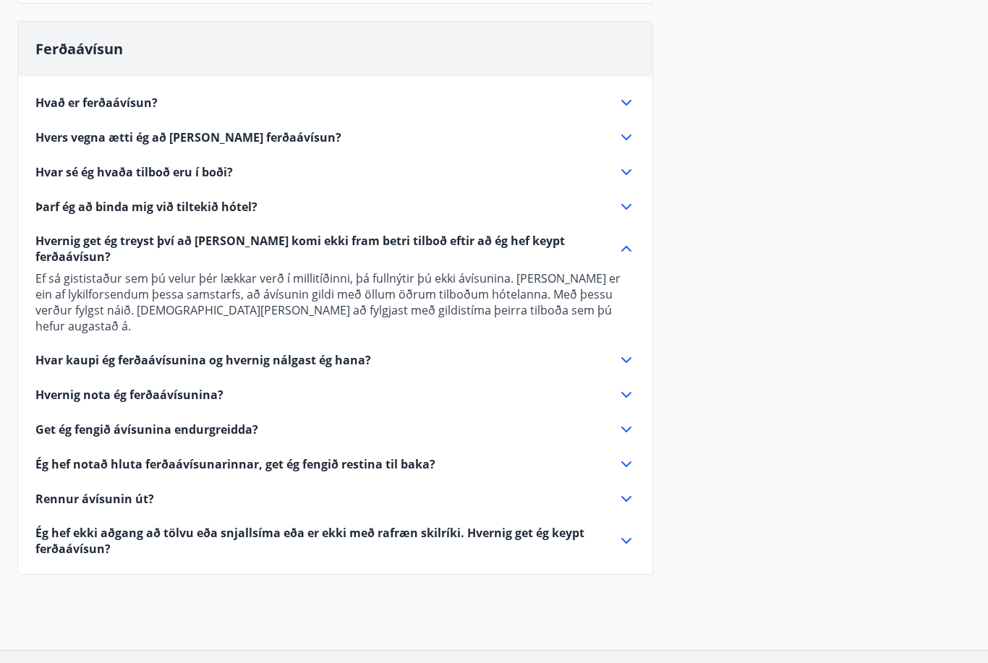
click at [627, 386] on icon at bounding box center [626, 394] width 17 height 17
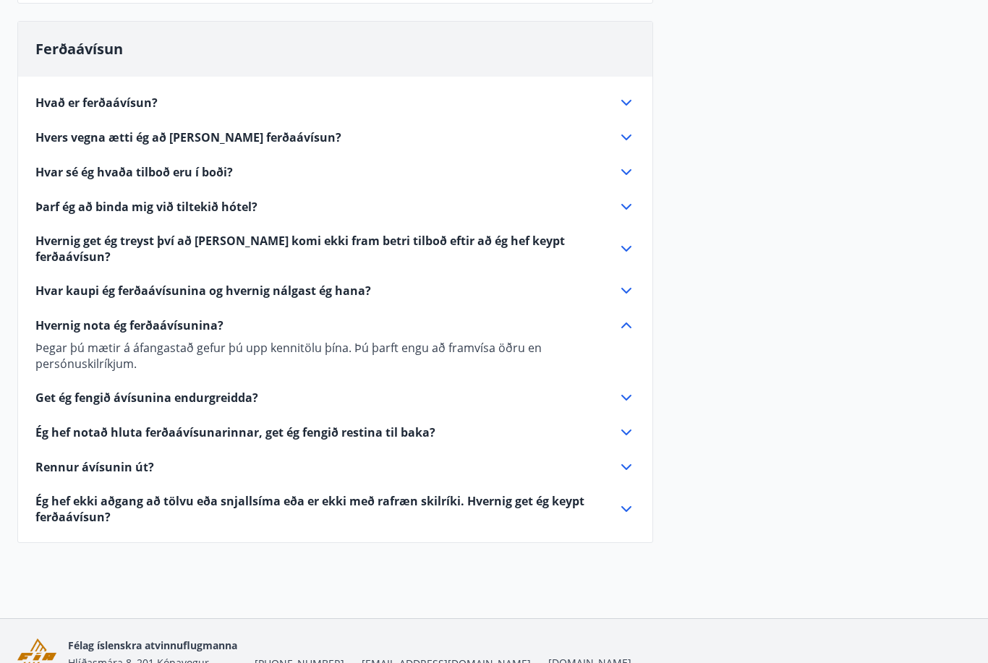
click at [627, 395] on icon at bounding box center [626, 398] width 10 height 6
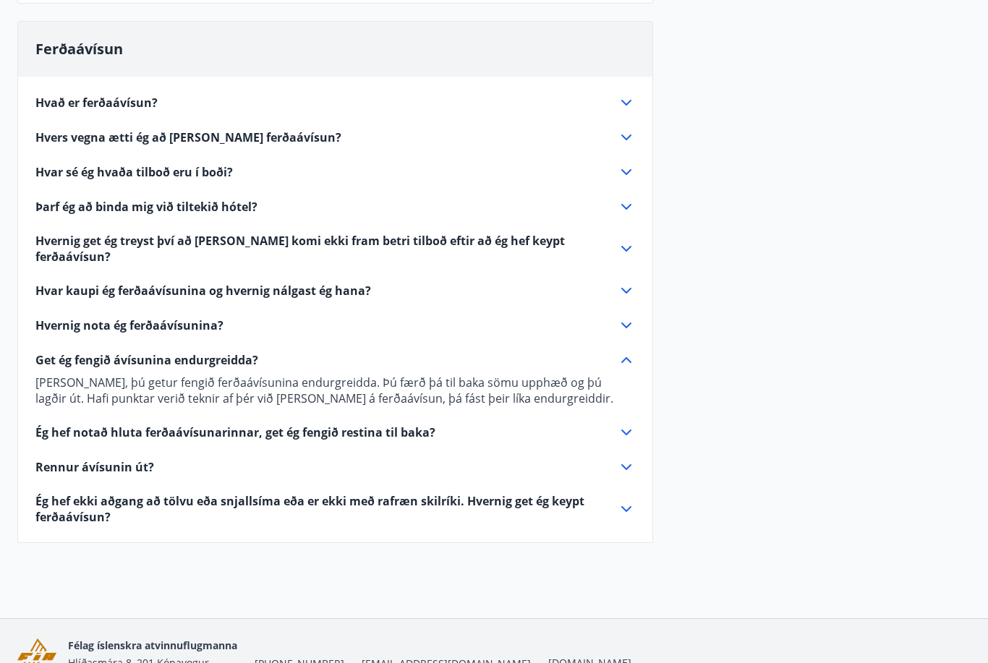
click at [626, 430] on icon at bounding box center [626, 433] width 10 height 6
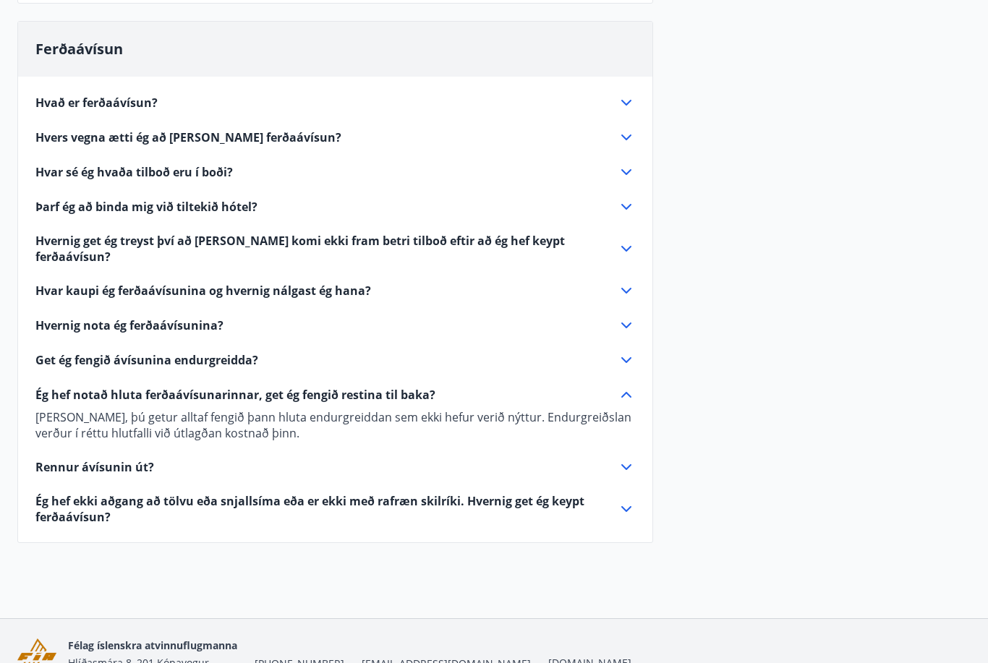
click at [621, 464] on div "Hvað er ferðaávísun? Ferðaávísun er inneign, sem þú getur notað til að greiða f…" at bounding box center [335, 301] width 635 height 449
click at [626, 459] on icon at bounding box center [626, 467] width 17 height 17
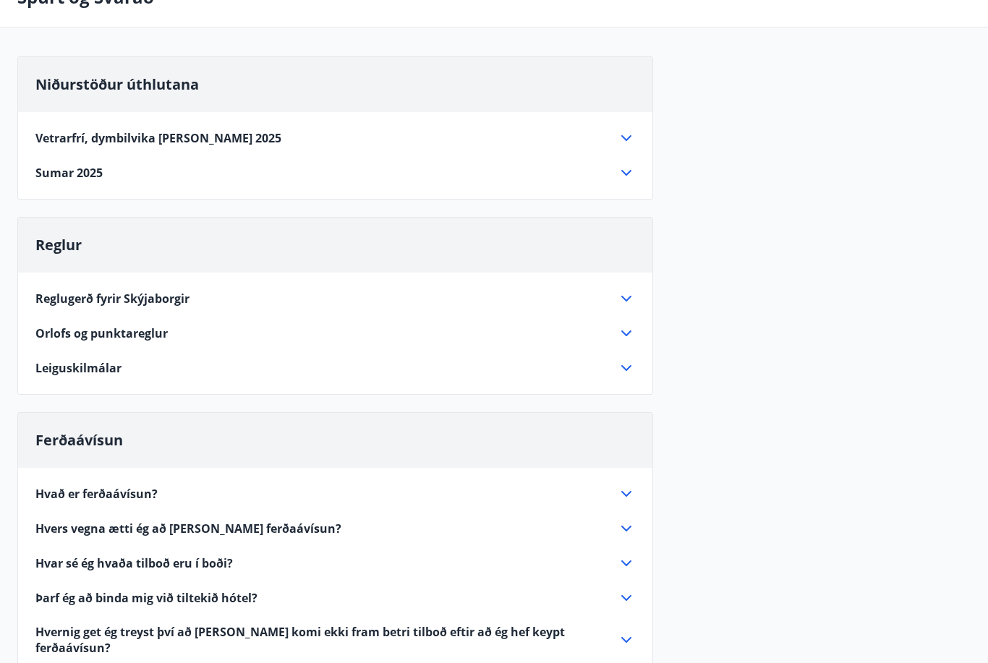
scroll to position [0, 0]
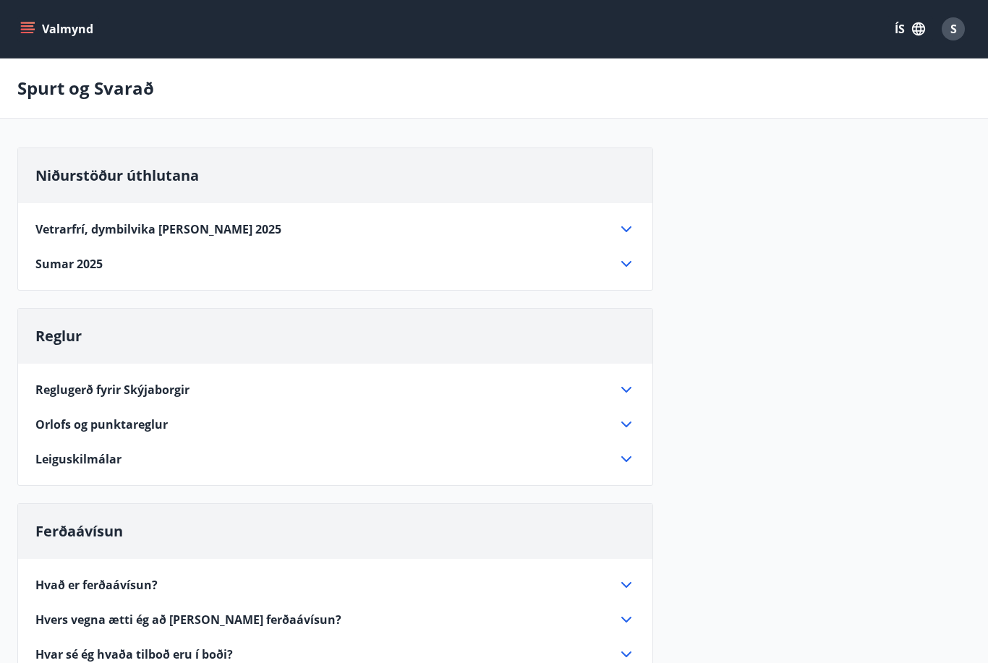
click at [46, 34] on button "Valmynd" at bounding box center [58, 29] width 82 height 26
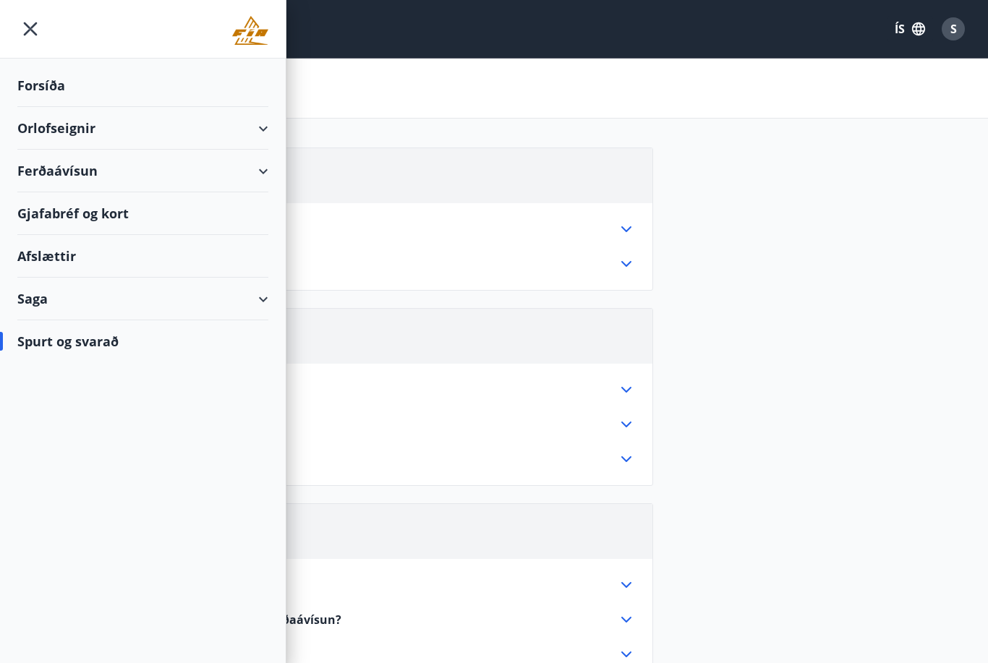
click at [51, 87] on div "Forsíða" at bounding box center [142, 85] width 251 height 43
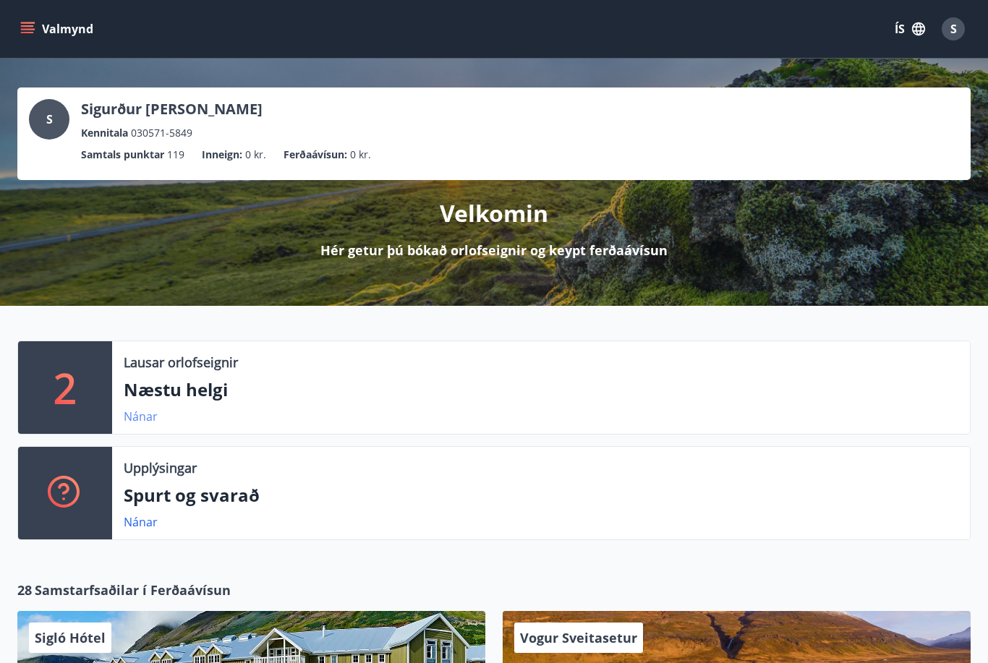
click at [142, 420] on link "Nánar" at bounding box center [141, 417] width 34 height 16
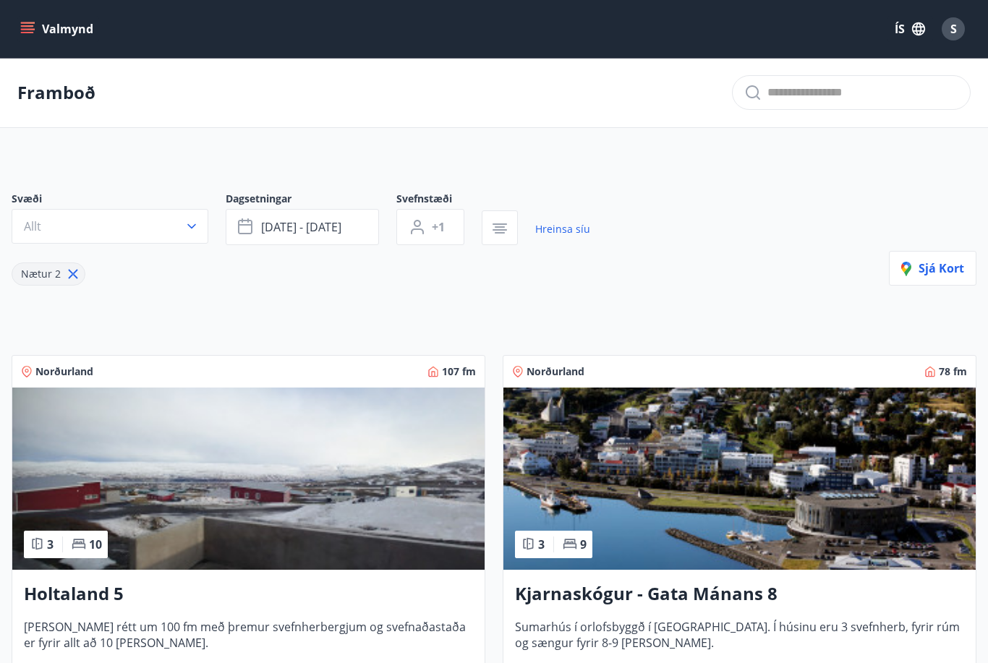
click at [31, 36] on button "Valmynd" at bounding box center [58, 29] width 82 height 26
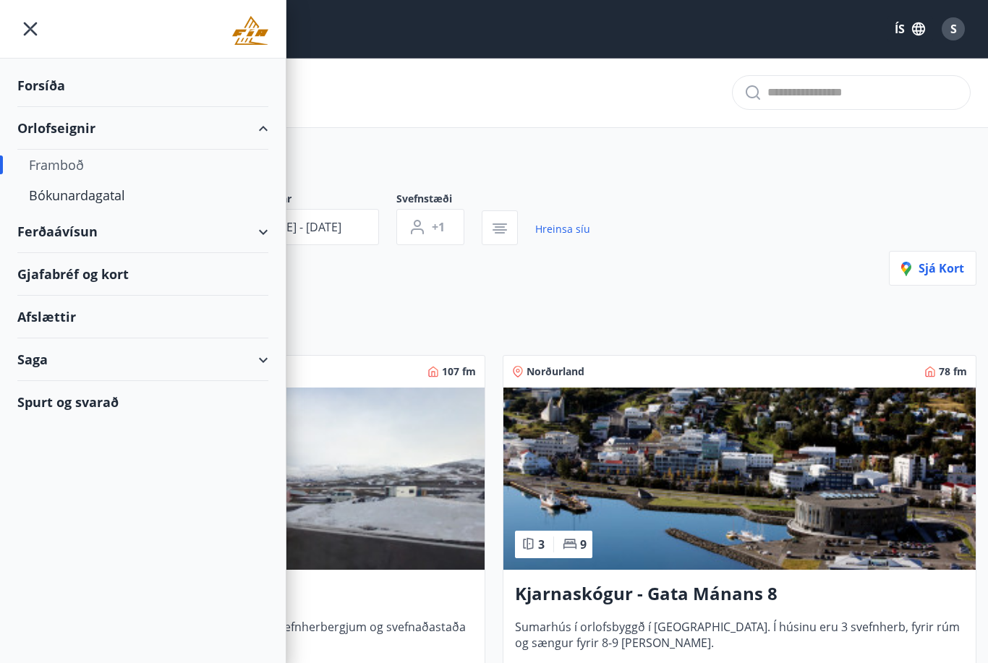
click at [53, 88] on div "Forsíða" at bounding box center [142, 85] width 251 height 43
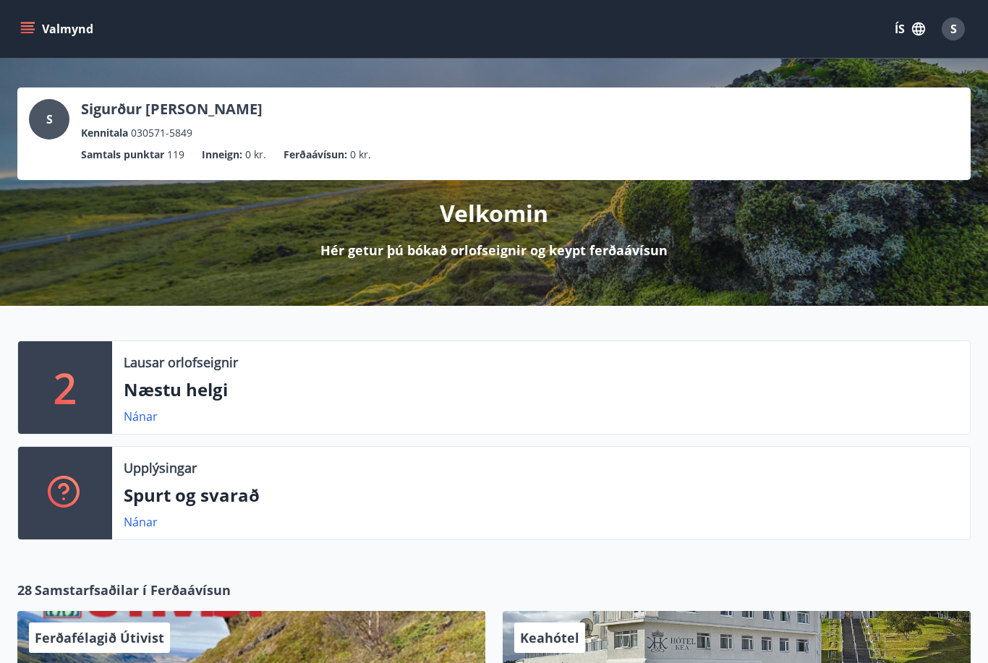
click at [957, 28] on div "S" at bounding box center [953, 28] width 23 height 23
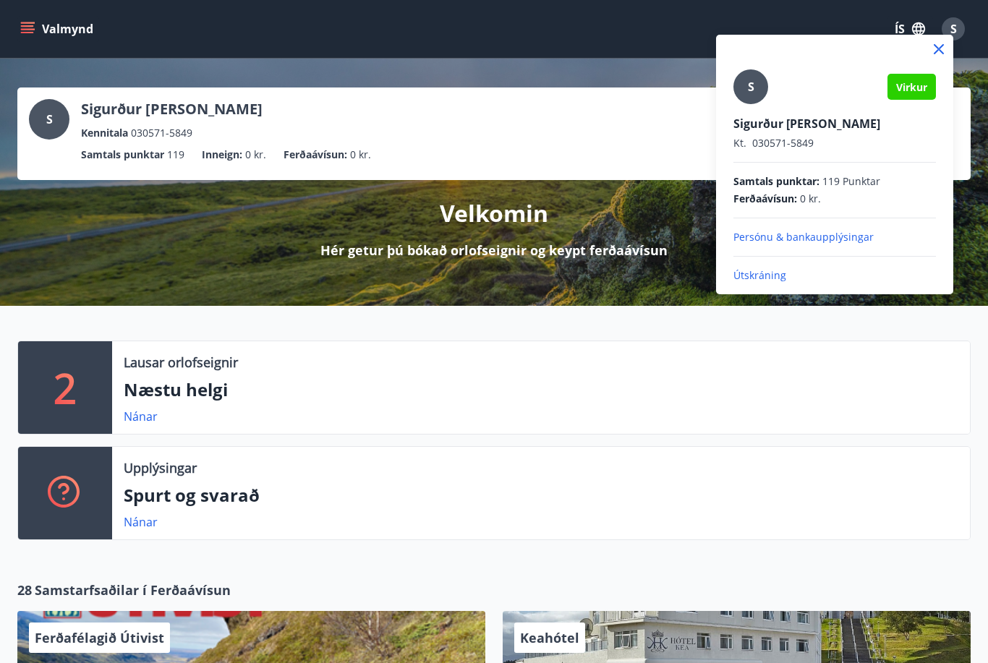
click at [771, 238] on p "Persónu & bankaupplýsingar" at bounding box center [835, 237] width 203 height 14
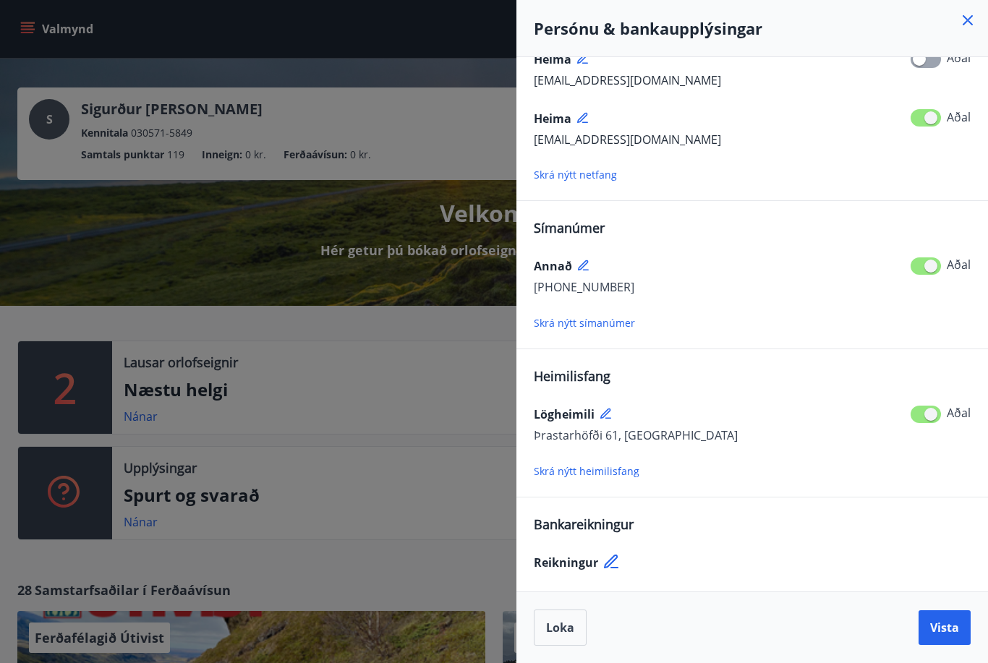
scroll to position [63, 0]
click at [614, 565] on icon at bounding box center [612, 562] width 17 height 17
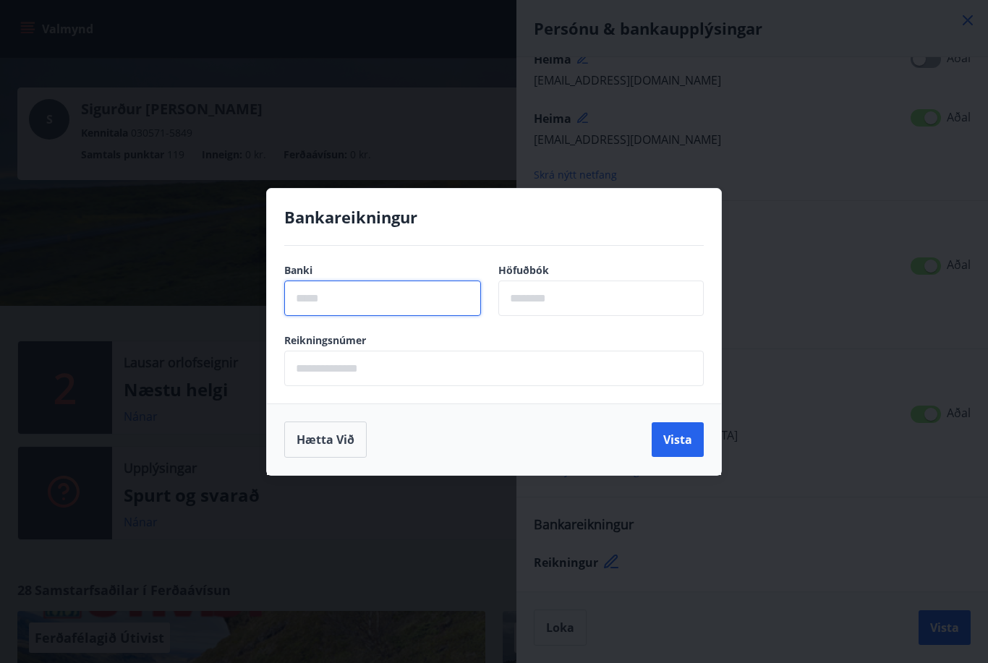
click at [334, 292] on input "text" at bounding box center [382, 298] width 197 height 35
type input "****"
click at [528, 293] on input "text" at bounding box center [600, 298] width 205 height 35
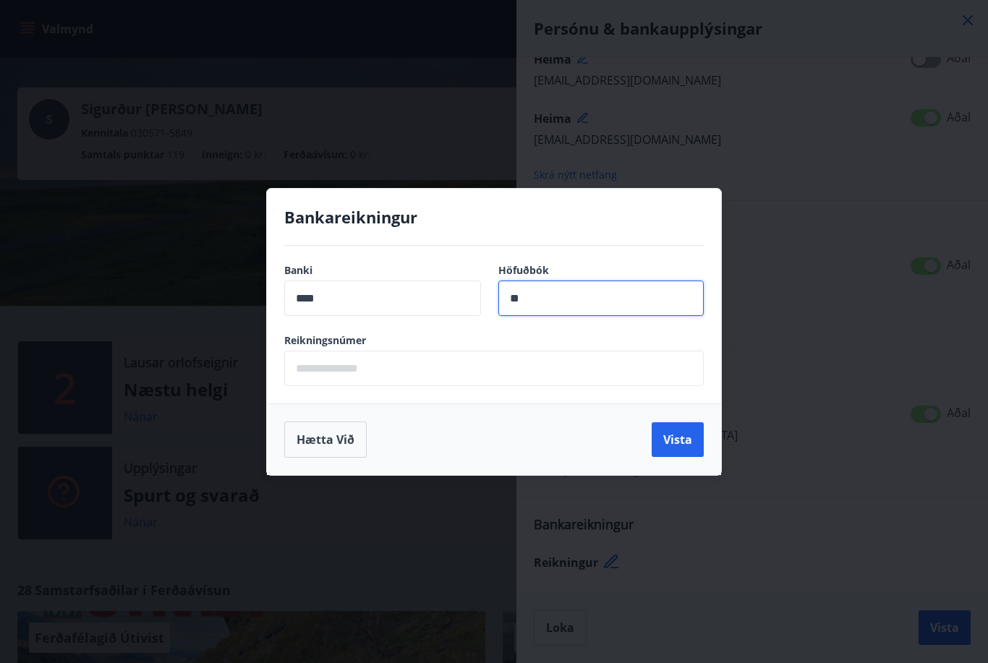
type input "**"
click at [381, 363] on input "text" at bounding box center [494, 368] width 420 height 35
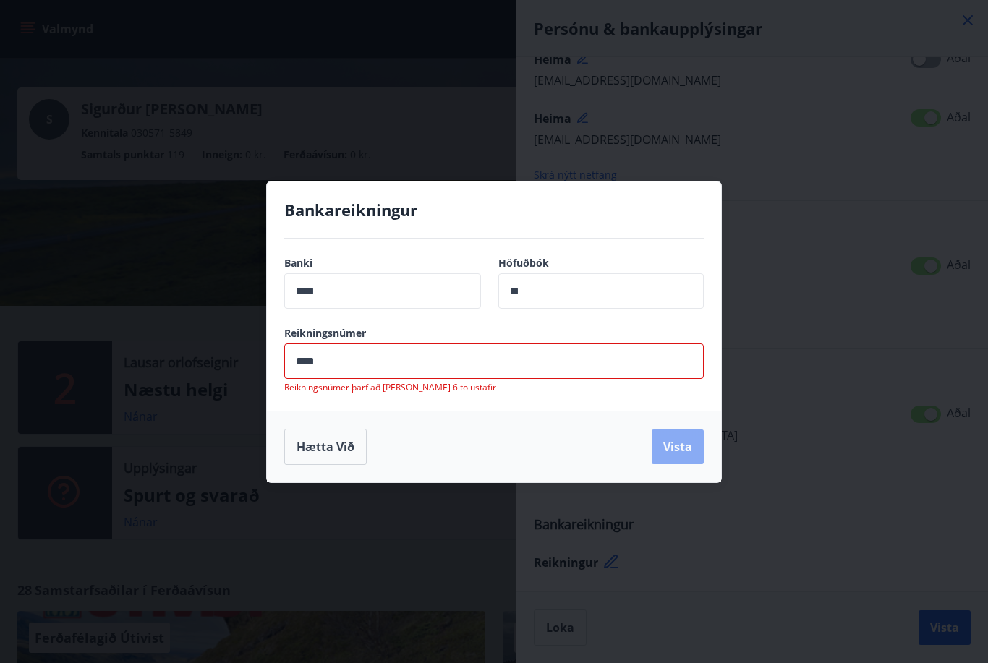
click at [673, 433] on button "Vista" at bounding box center [678, 447] width 52 height 35
click at [332, 362] on input "****" at bounding box center [494, 361] width 420 height 35
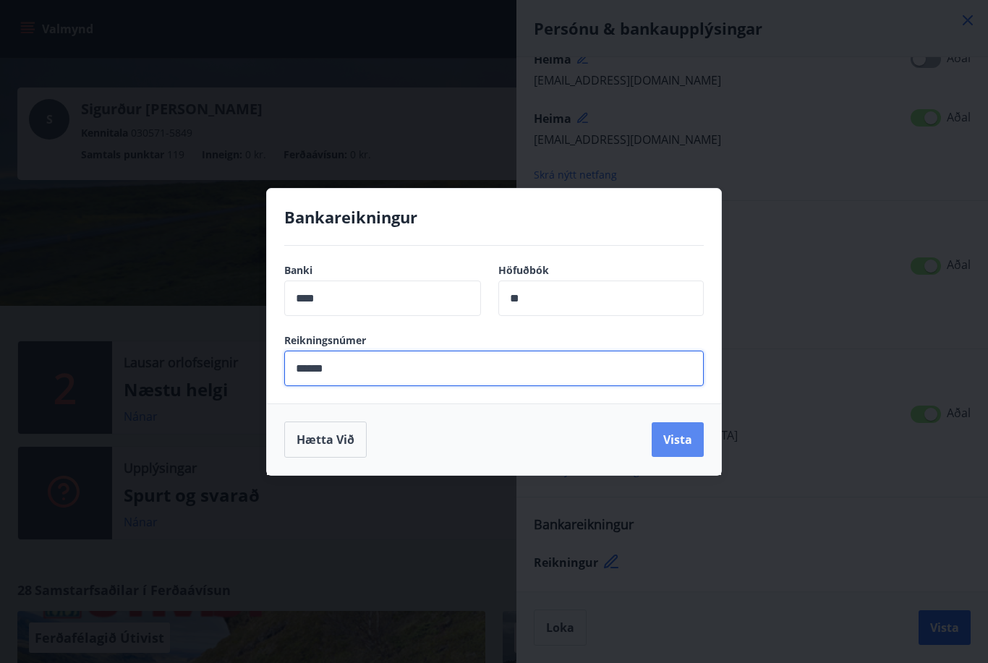
type input "******"
click at [677, 439] on button "Vista" at bounding box center [678, 440] width 52 height 35
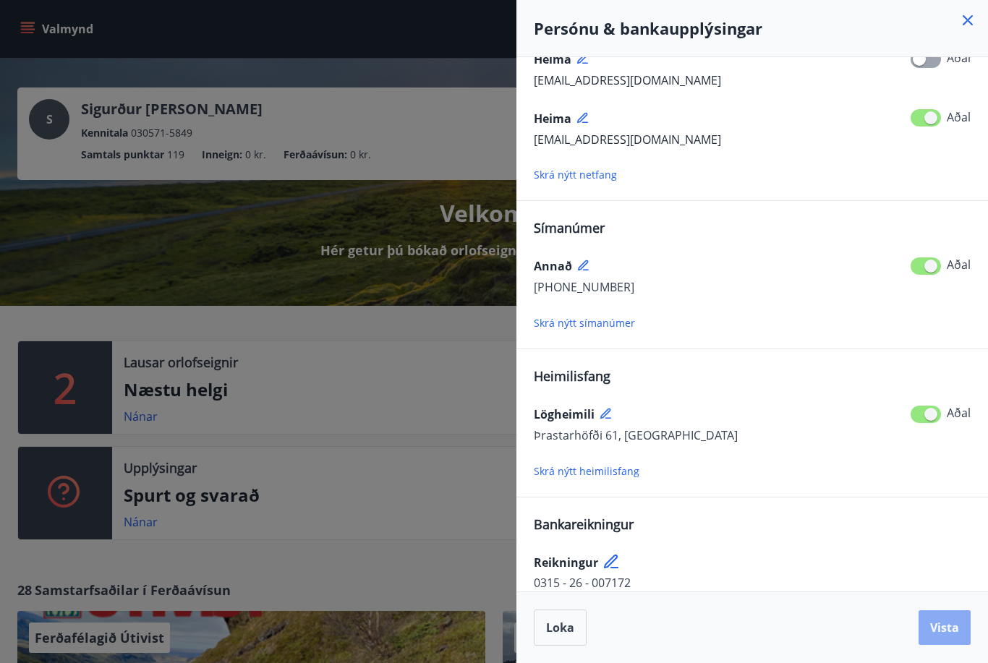
click at [941, 625] on span "Vista" at bounding box center [944, 628] width 29 height 16
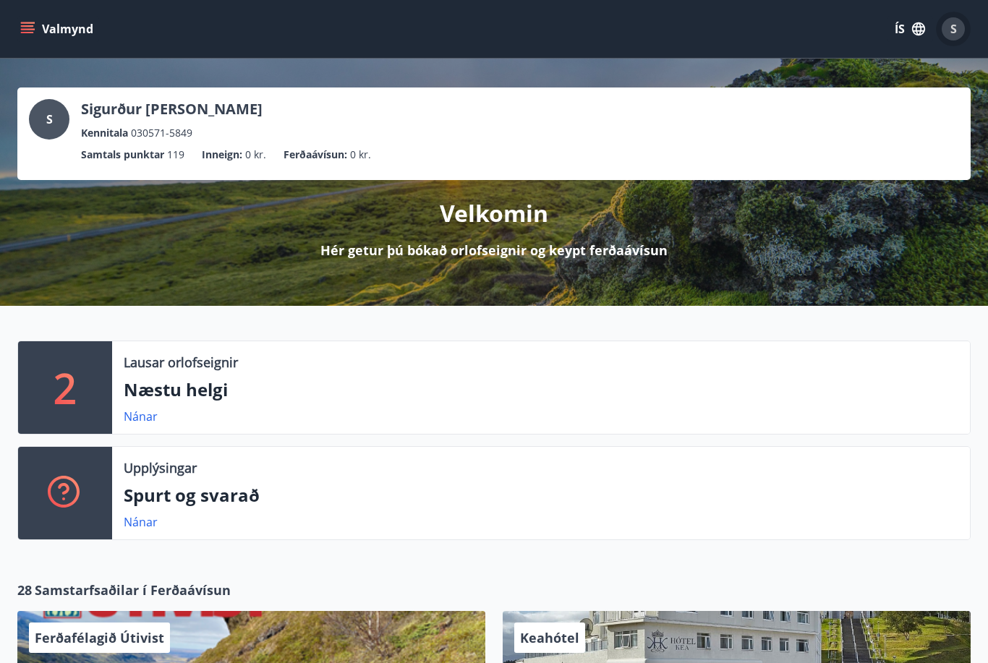
click at [949, 43] on button "S" at bounding box center [953, 29] width 35 height 35
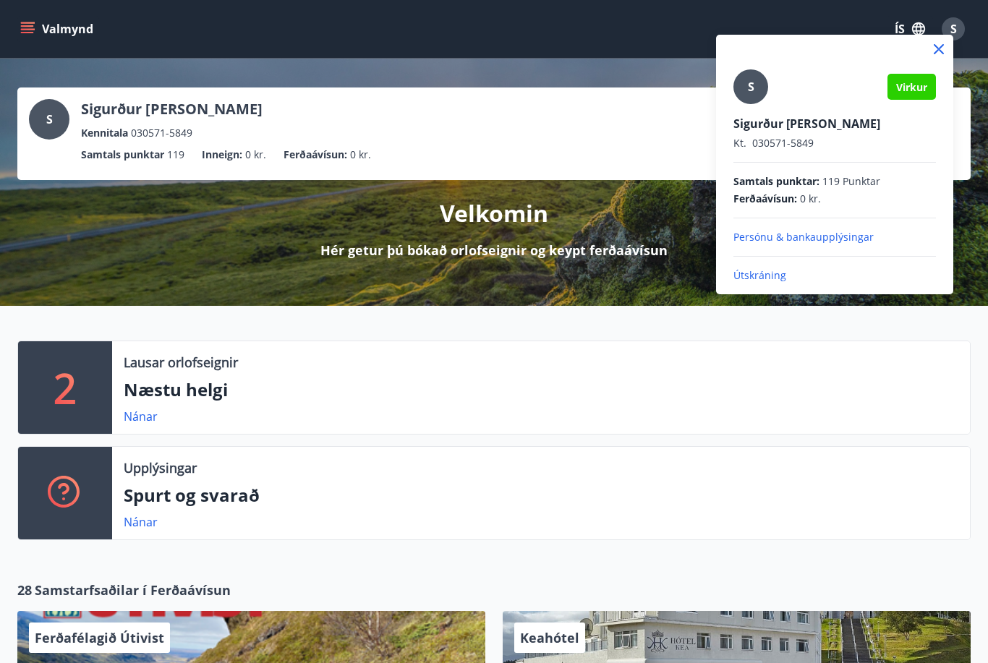
click at [757, 277] on p "Útskráning" at bounding box center [835, 275] width 203 height 14
